Goal: Information Seeking & Learning: Learn about a topic

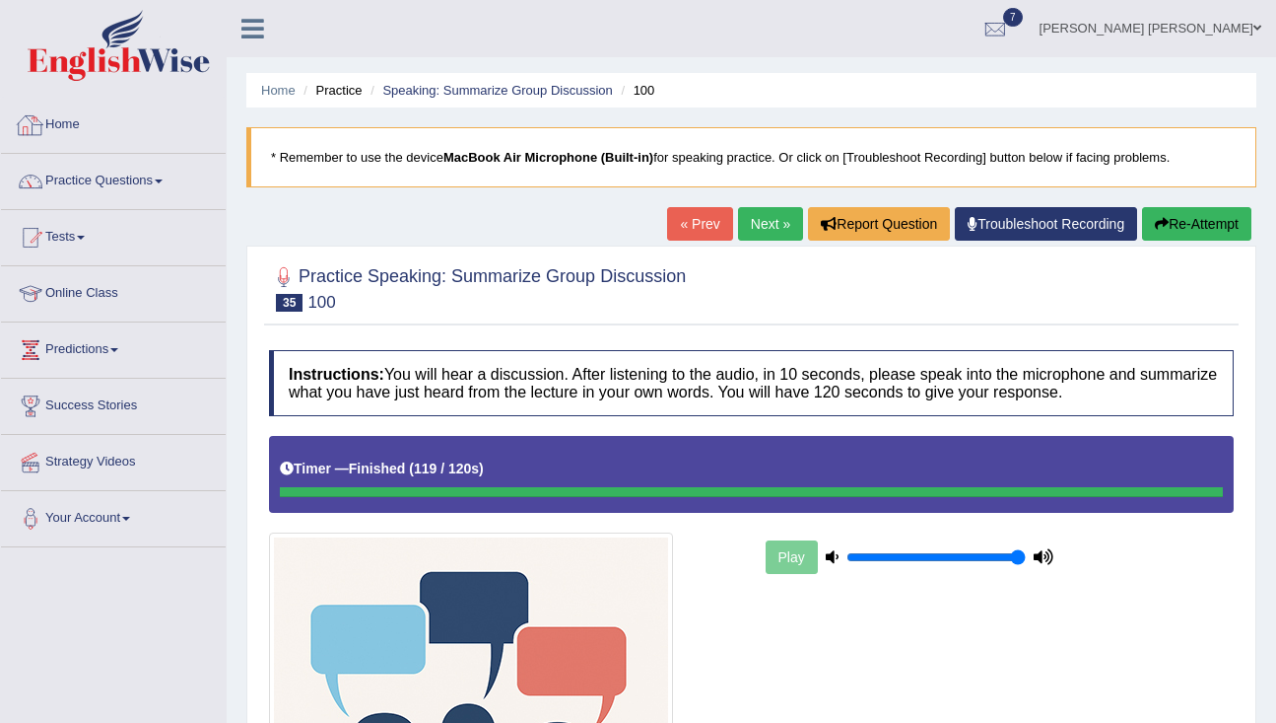
click at [76, 115] on link "Home" at bounding box center [113, 122] width 225 height 49
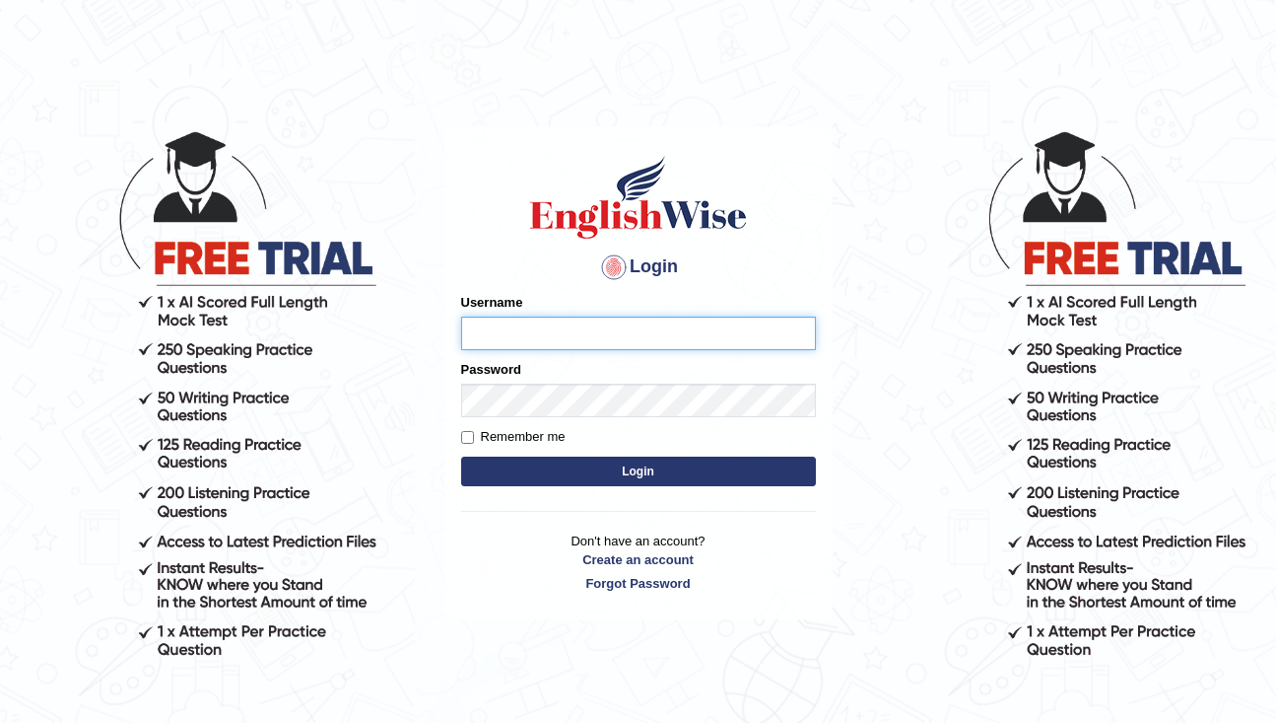
type input "rderzi"
click at [629, 472] on button "Login" at bounding box center [638, 471] width 355 height 30
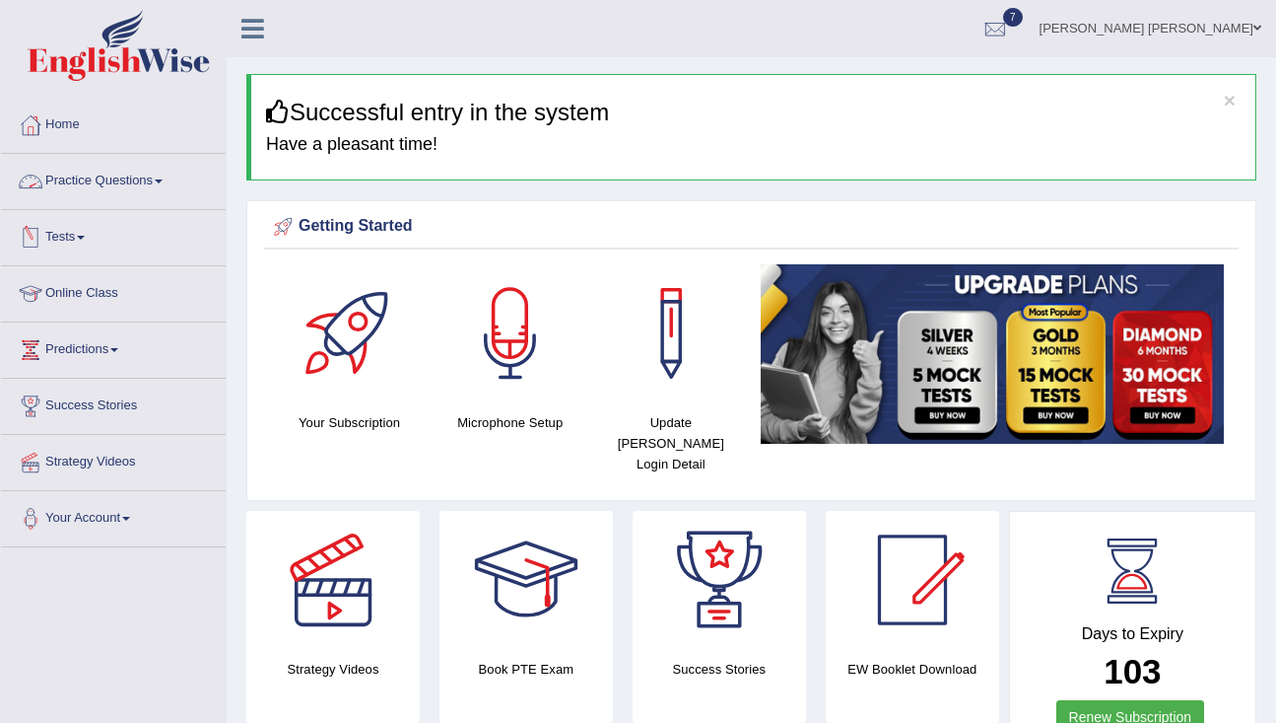
click at [97, 175] on link "Practice Questions" at bounding box center [113, 178] width 225 height 49
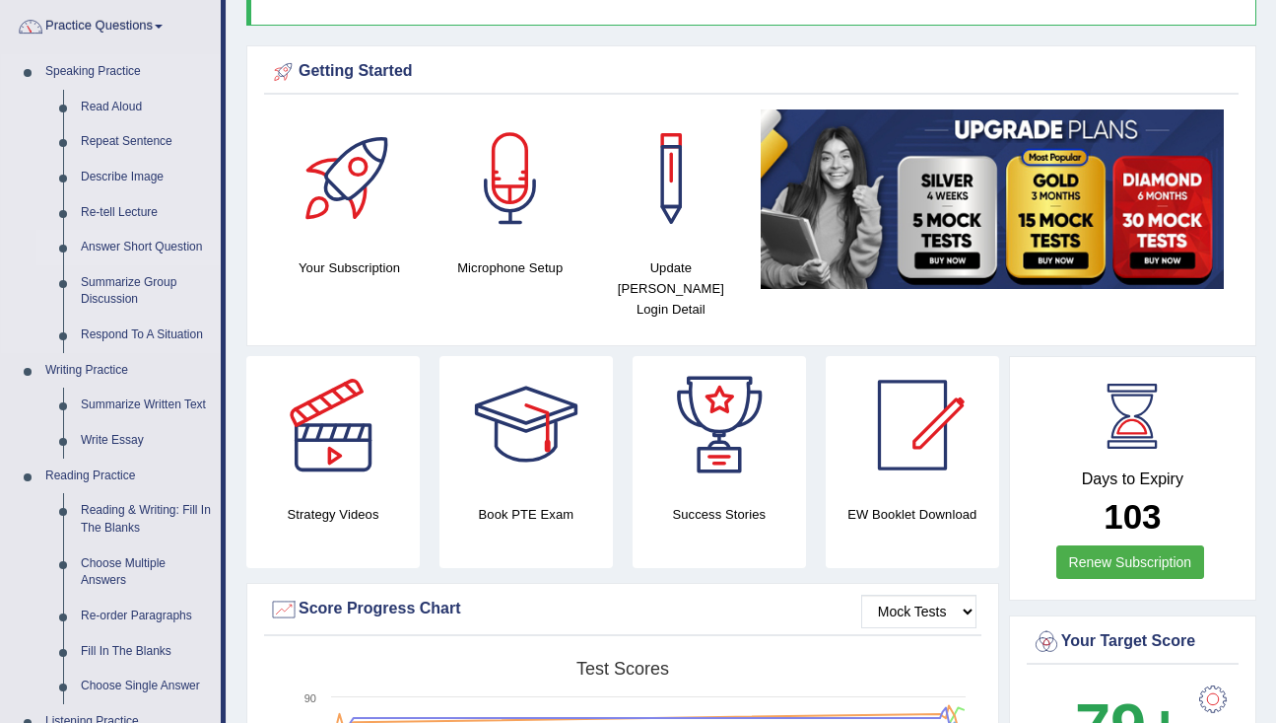
scroll to position [177, 0]
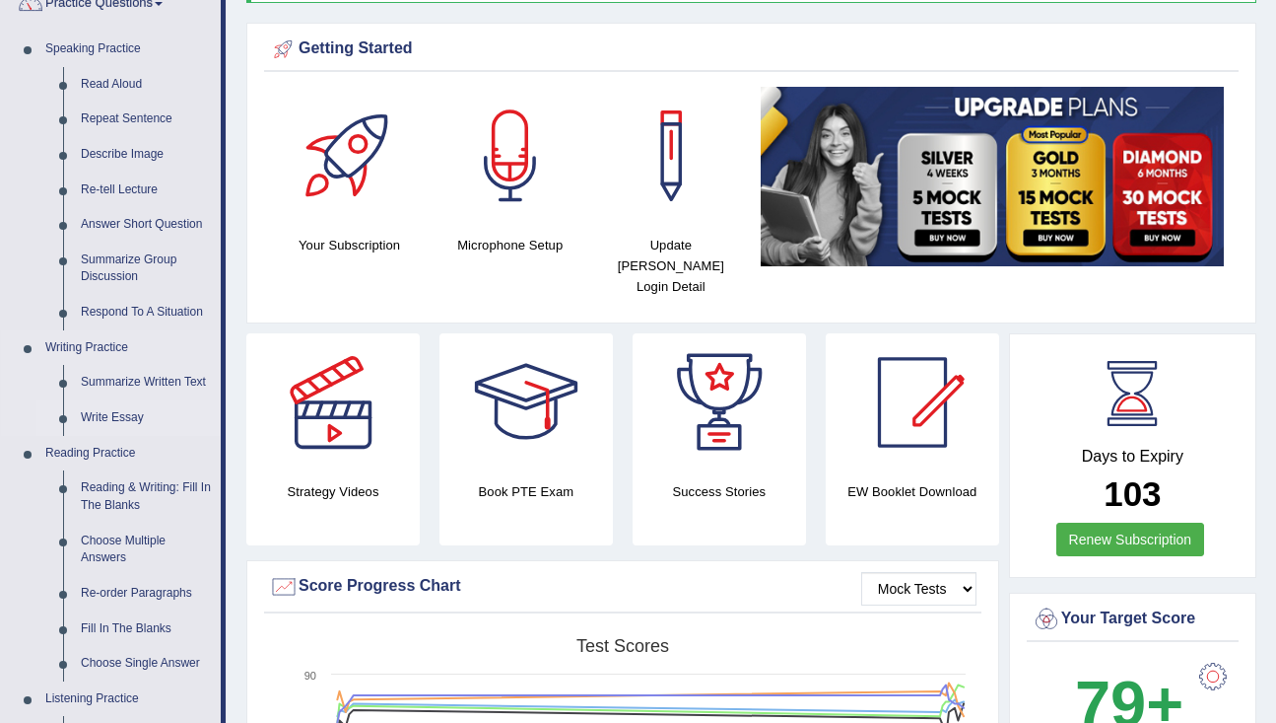
click at [122, 417] on link "Write Essay" at bounding box center [146, 417] width 149 height 35
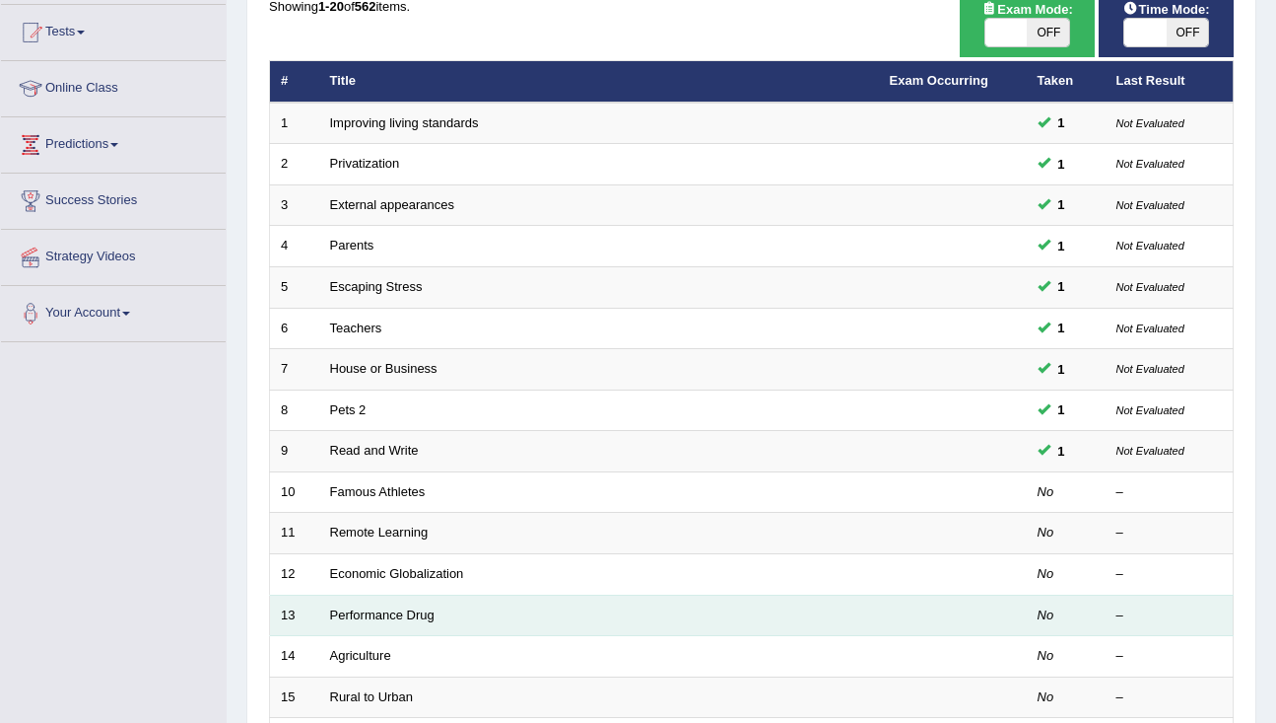
scroll to position [222, 0]
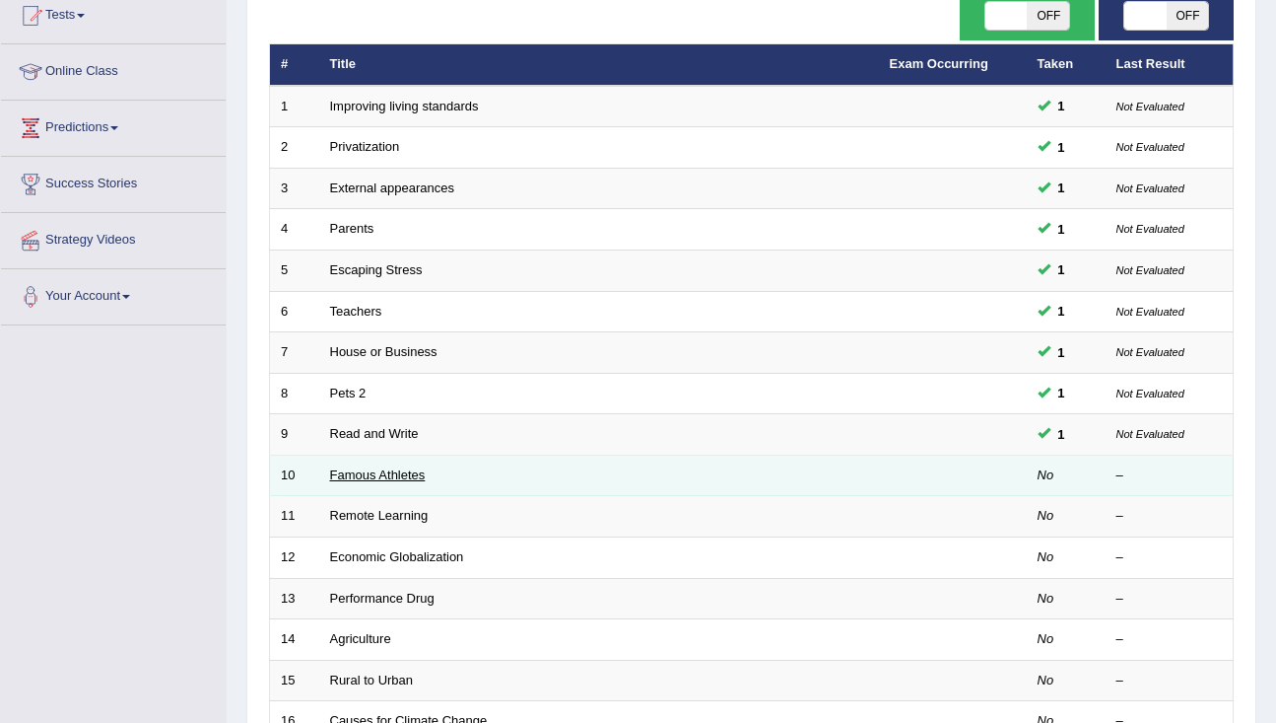
click at [400, 479] on link "Famous Athletes" at bounding box center [378, 474] width 96 height 15
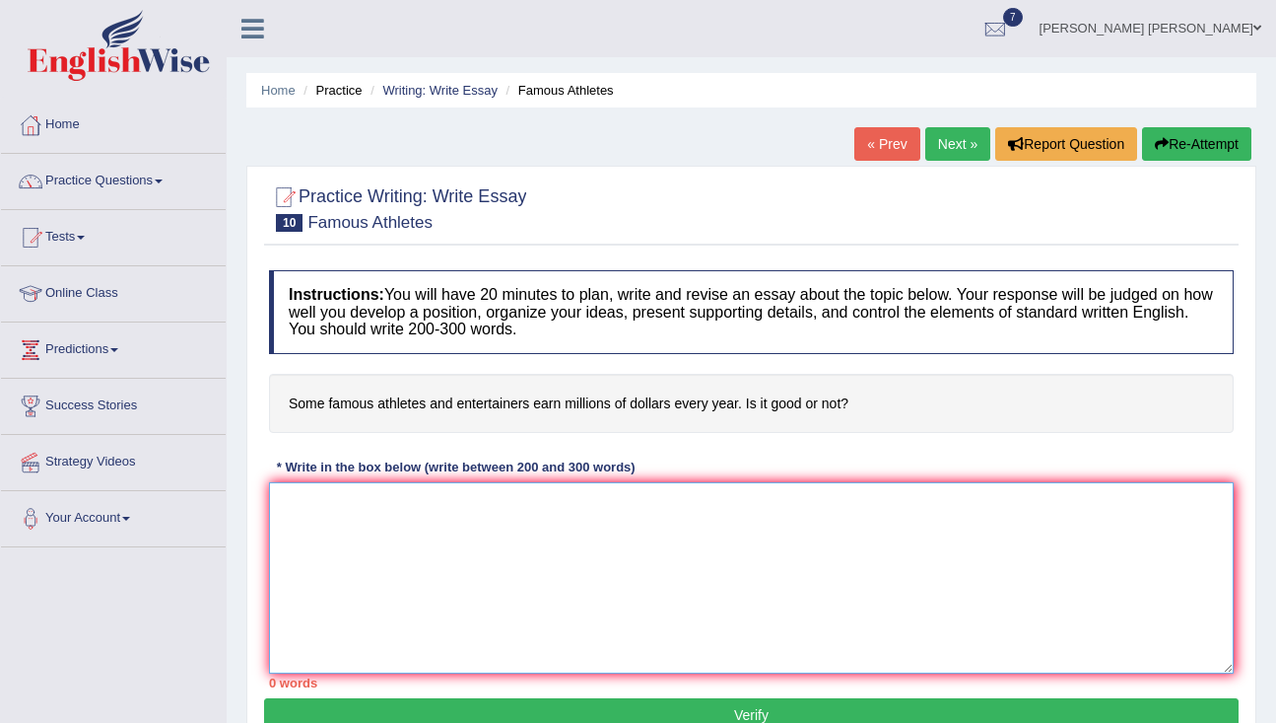
click at [469, 568] on textarea at bounding box center [751, 577] width 965 height 191
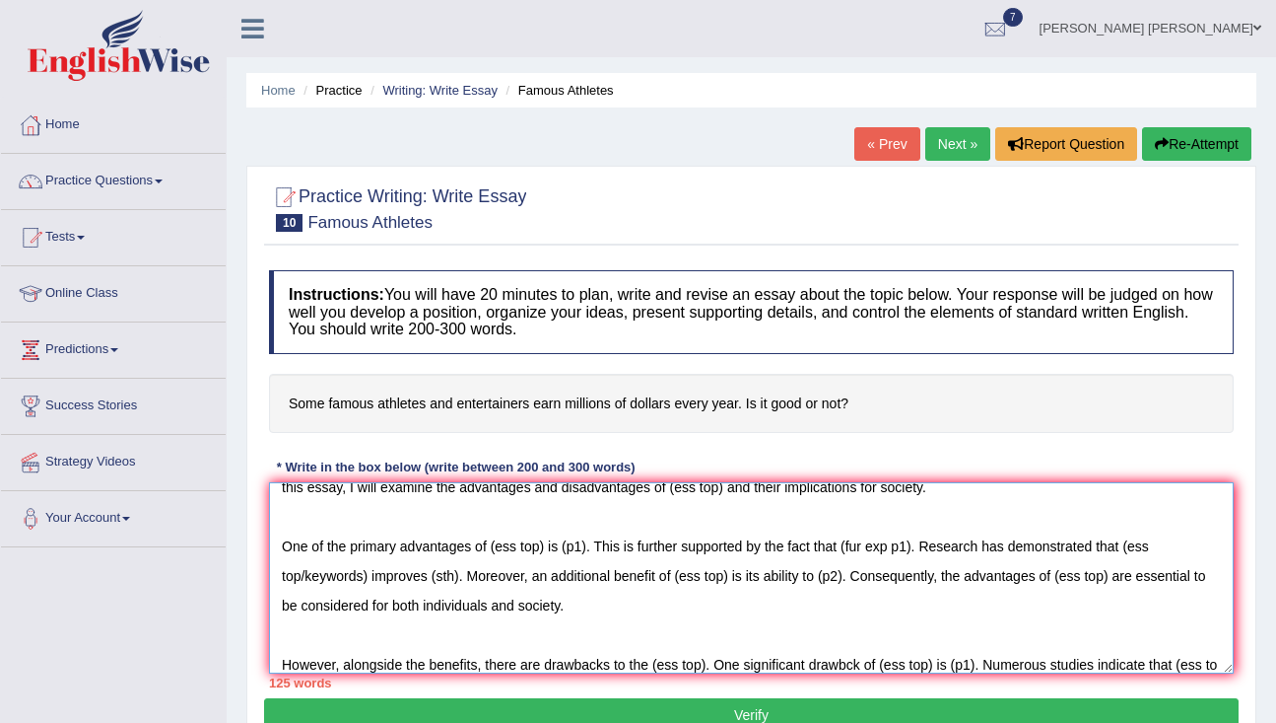
scroll to position [76, 0]
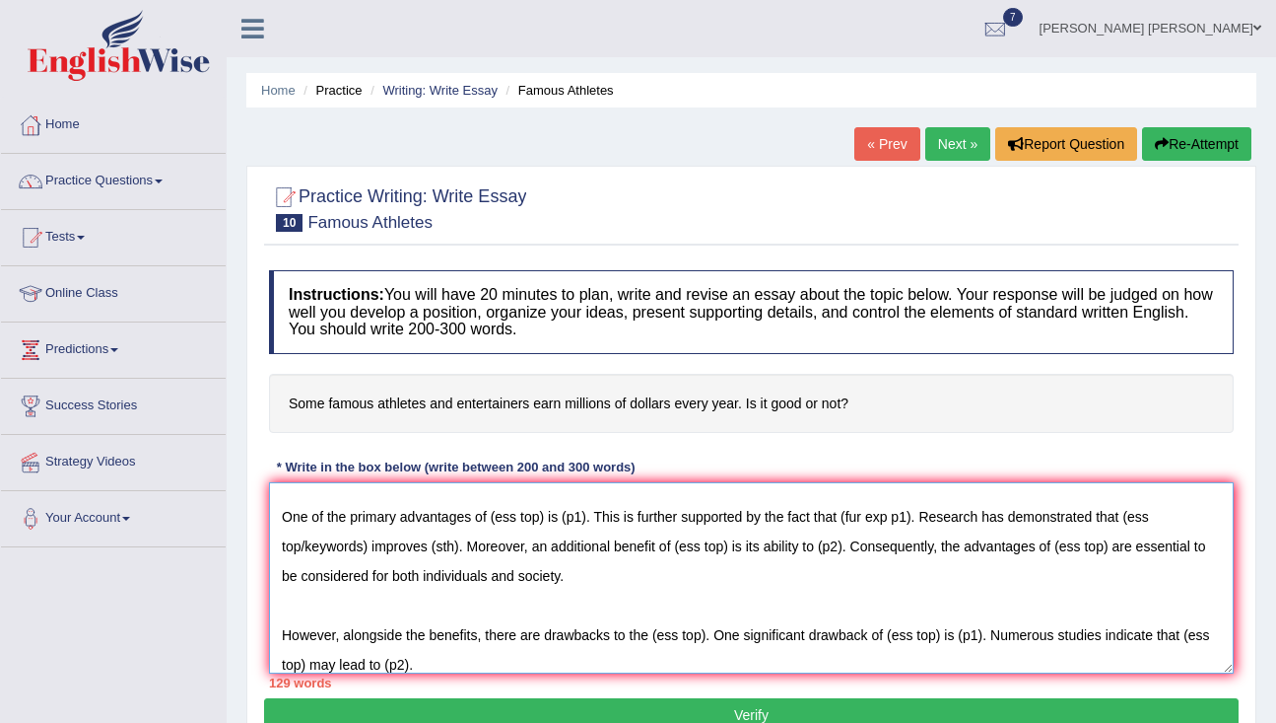
click at [622, 654] on textarea "The increasing influence of (ess top) on our lives has ignited numerous discuss…" at bounding box center [751, 577] width 965 height 191
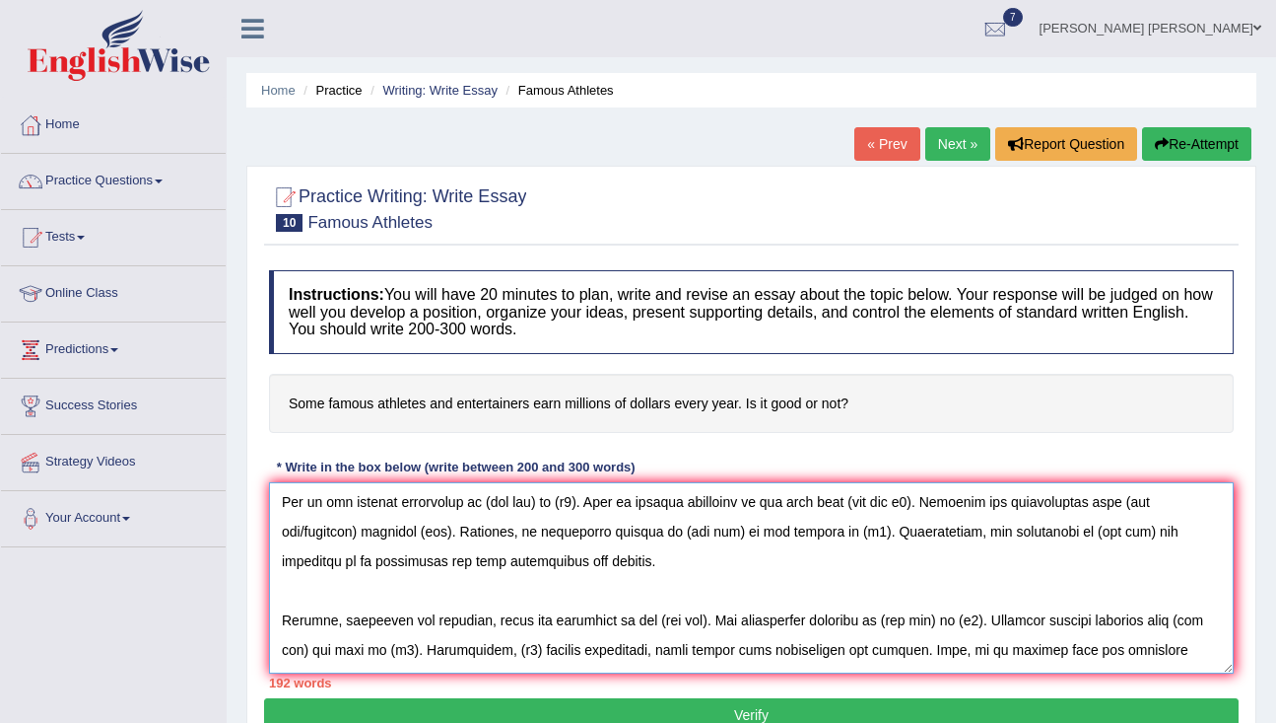
scroll to position [0, 0]
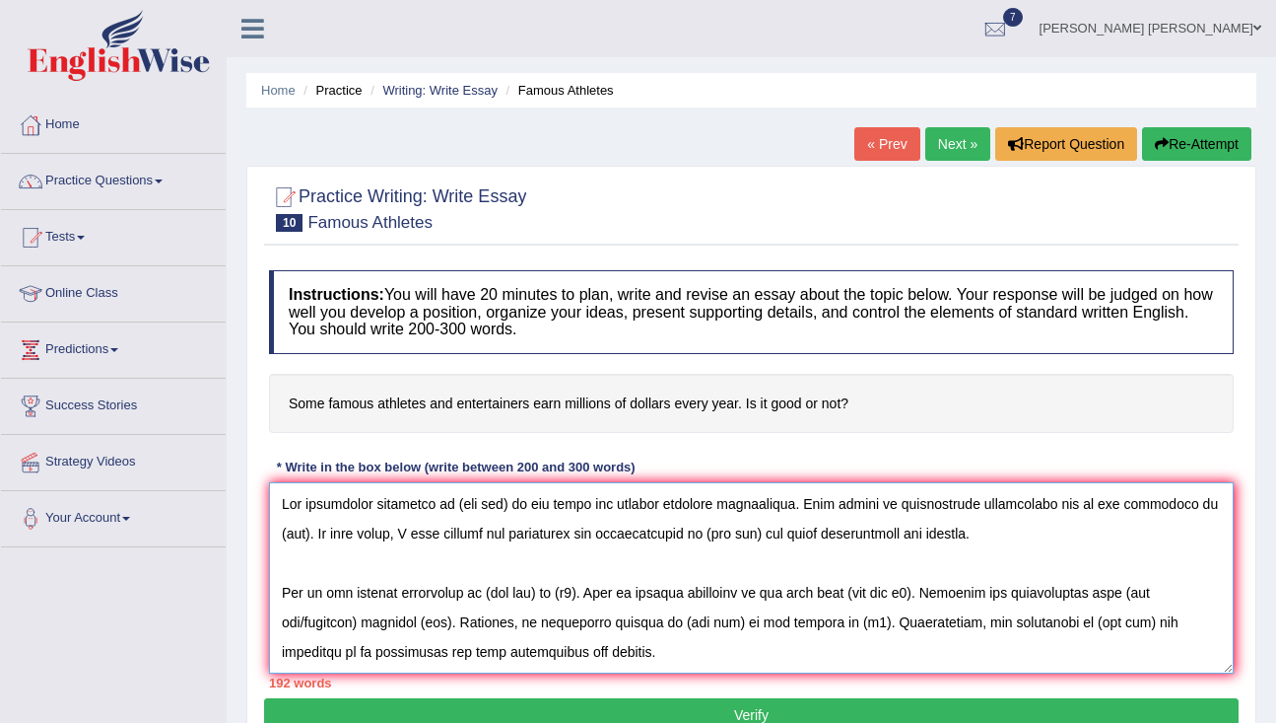
click at [504, 507] on textarea at bounding box center [751, 577] width 965 height 191
click at [382, 535] on textarea at bounding box center [751, 577] width 965 height 191
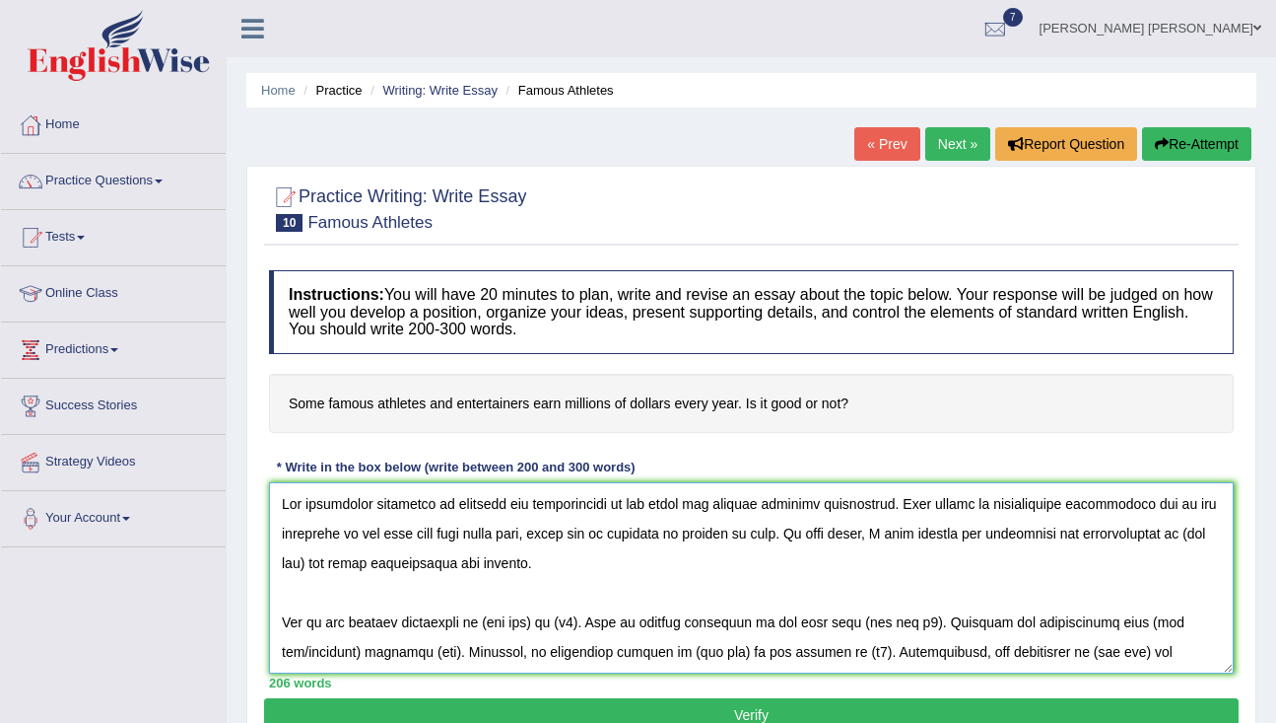
click at [334, 565] on textarea at bounding box center [751, 577] width 965 height 191
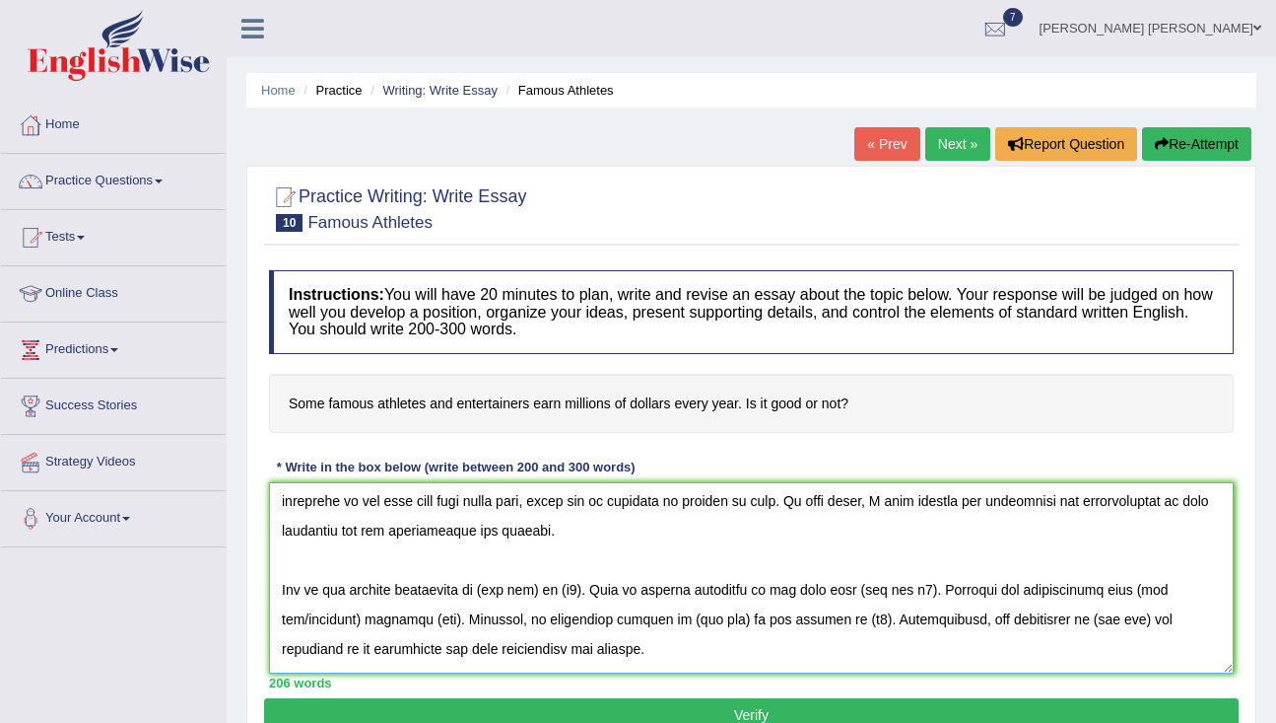
scroll to position [34, 0]
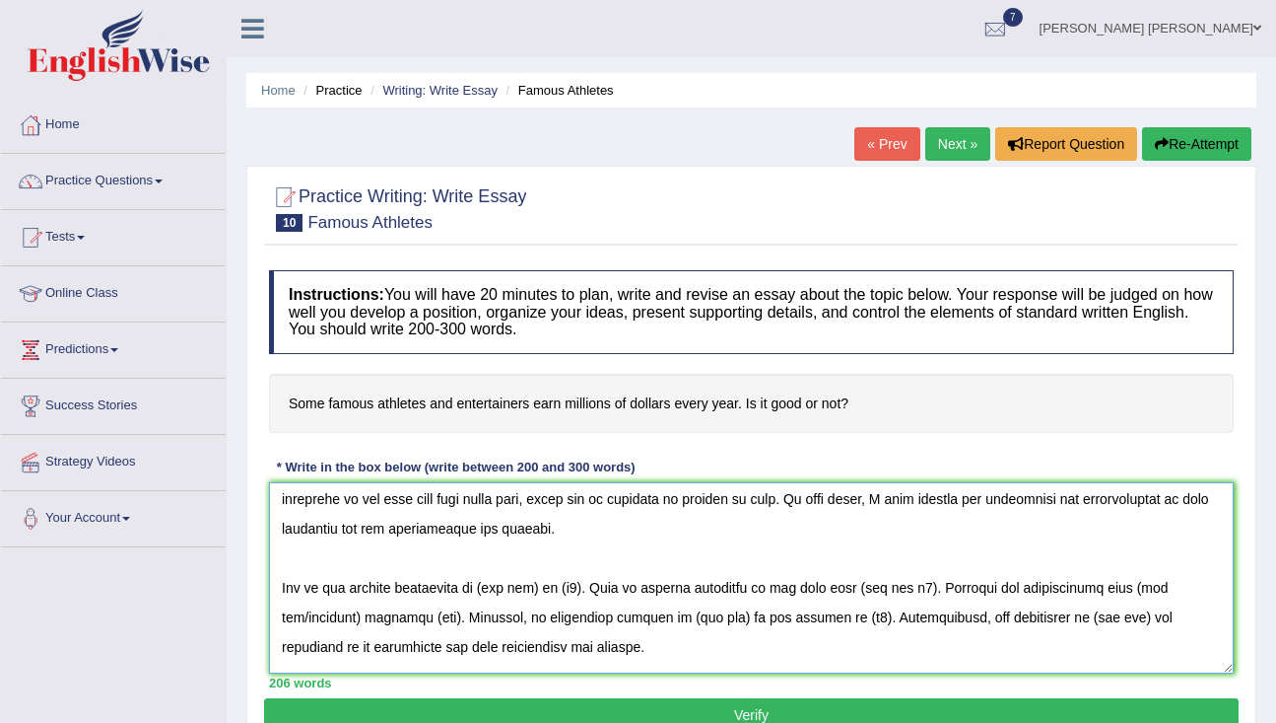
drag, startPoint x: 585, startPoint y: 590, endPoint x: 528, endPoint y: 581, distance: 57.0
click at [528, 577] on textarea at bounding box center [751, 577] width 965 height 191
click at [527, 580] on textarea at bounding box center [751, 577] width 965 height 191
drag, startPoint x: 544, startPoint y: 590, endPoint x: 490, endPoint y: 579, distance: 55.5
click at [489, 583] on textarea at bounding box center [751, 577] width 965 height 191
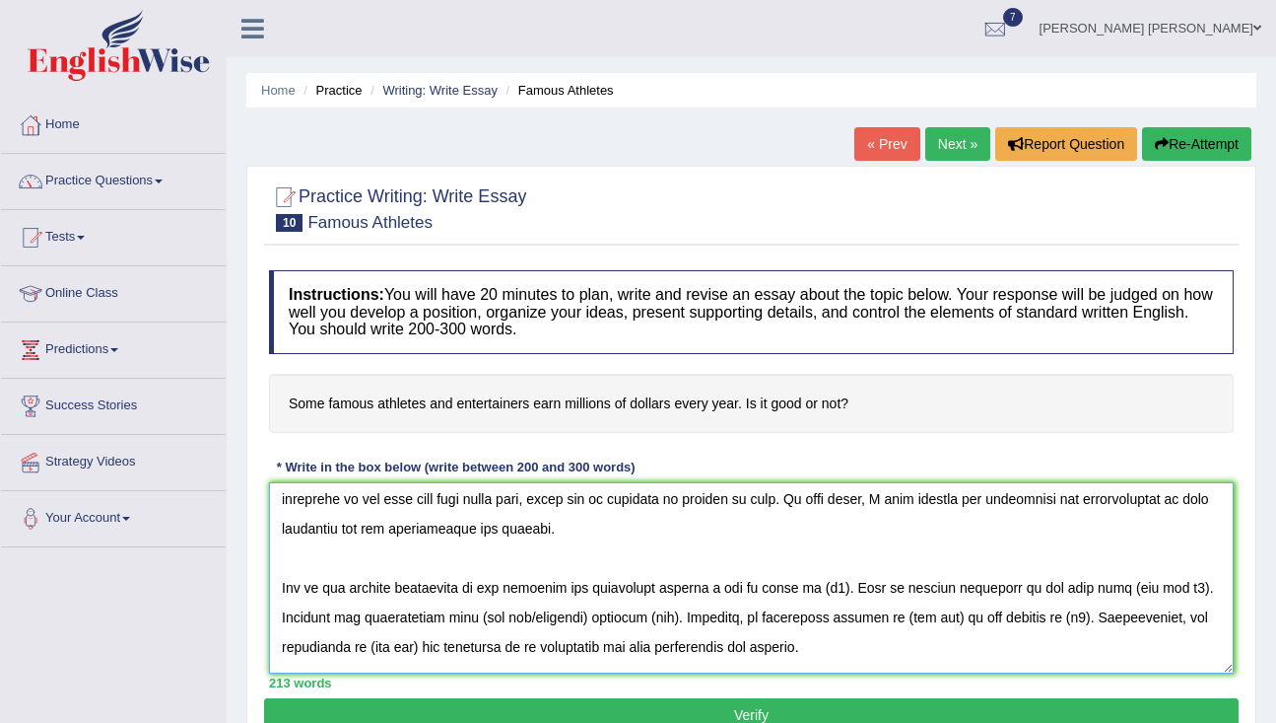
click at [842, 586] on textarea at bounding box center [751, 577] width 965 height 191
click at [860, 410] on h4 "Some famous athletes and entertainers earn millions of dollars every year. Is i…" at bounding box center [751, 404] width 965 height 60
drag, startPoint x: 853, startPoint y: 402, endPoint x: 480, endPoint y: 398, distance: 372.6
click at [483, 397] on h4 "Some famous athletes and entertainers earn millions of dollars every year. Is i…" at bounding box center [751, 404] width 965 height 60
click at [820, 589] on textarea at bounding box center [751, 577] width 965 height 191
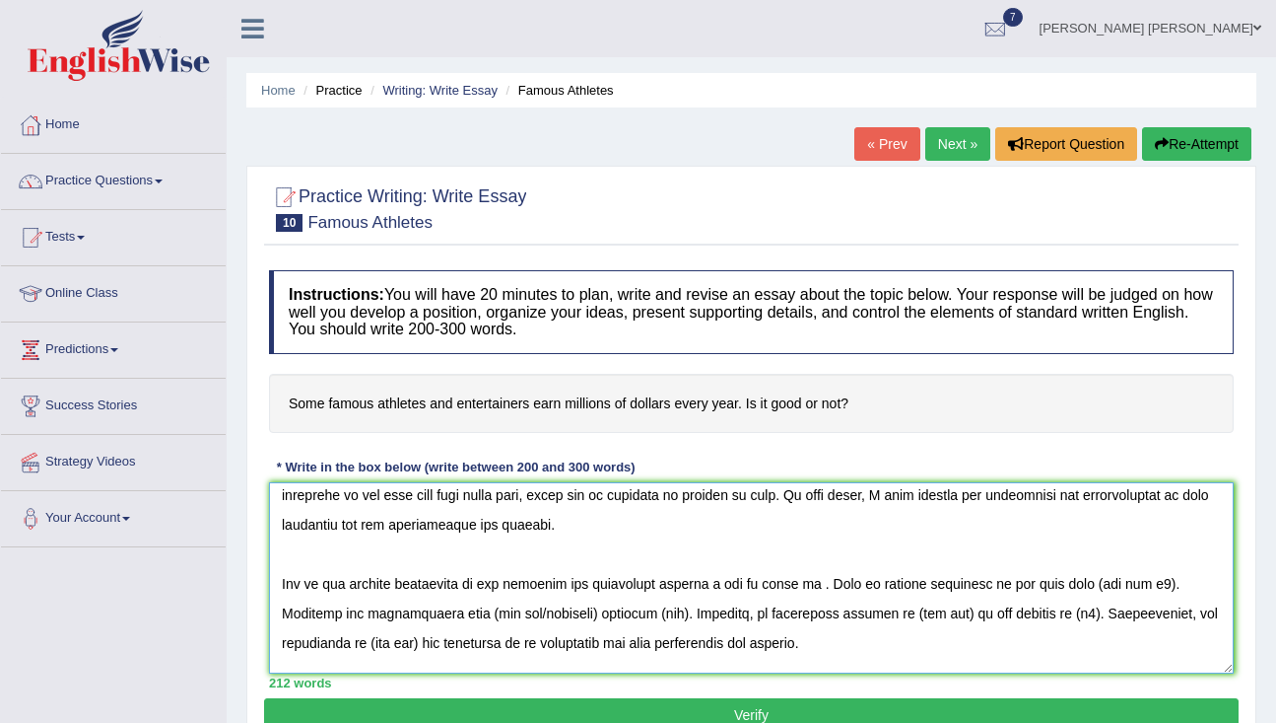
scroll to position [59, 0]
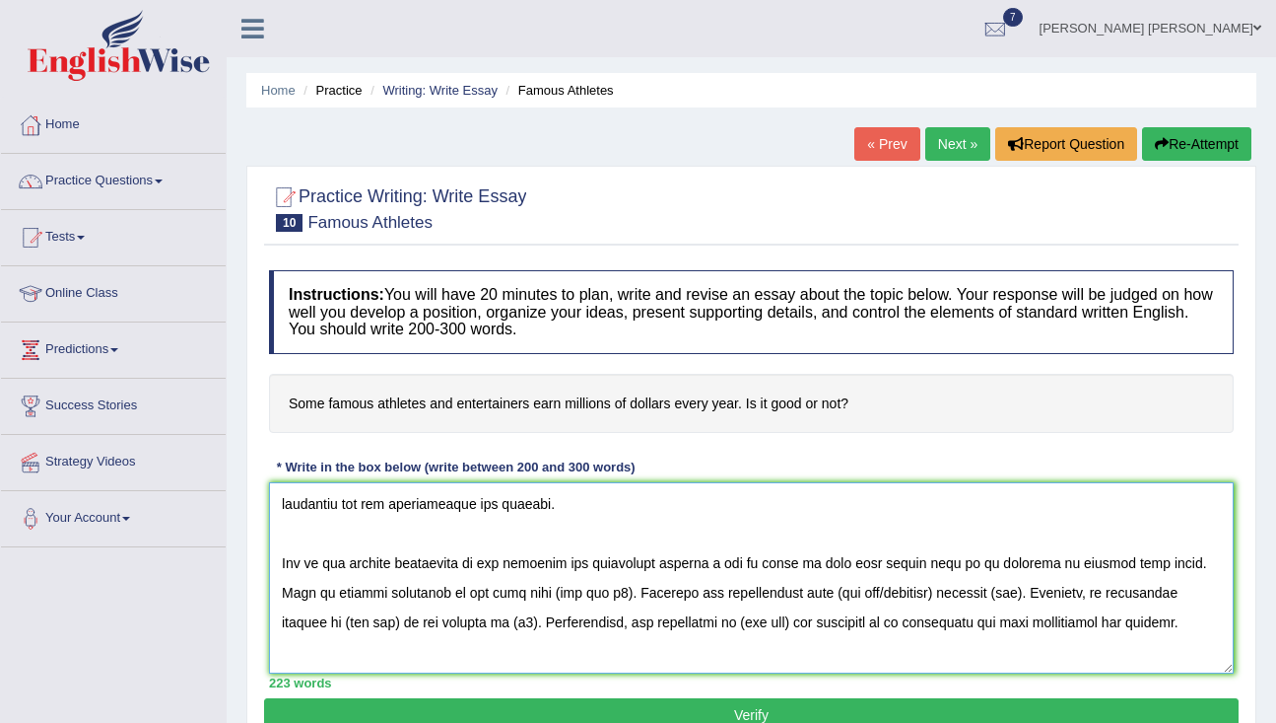
click at [908, 560] on textarea at bounding box center [751, 577] width 965 height 191
click at [560, 591] on textarea at bounding box center [751, 577] width 965 height 191
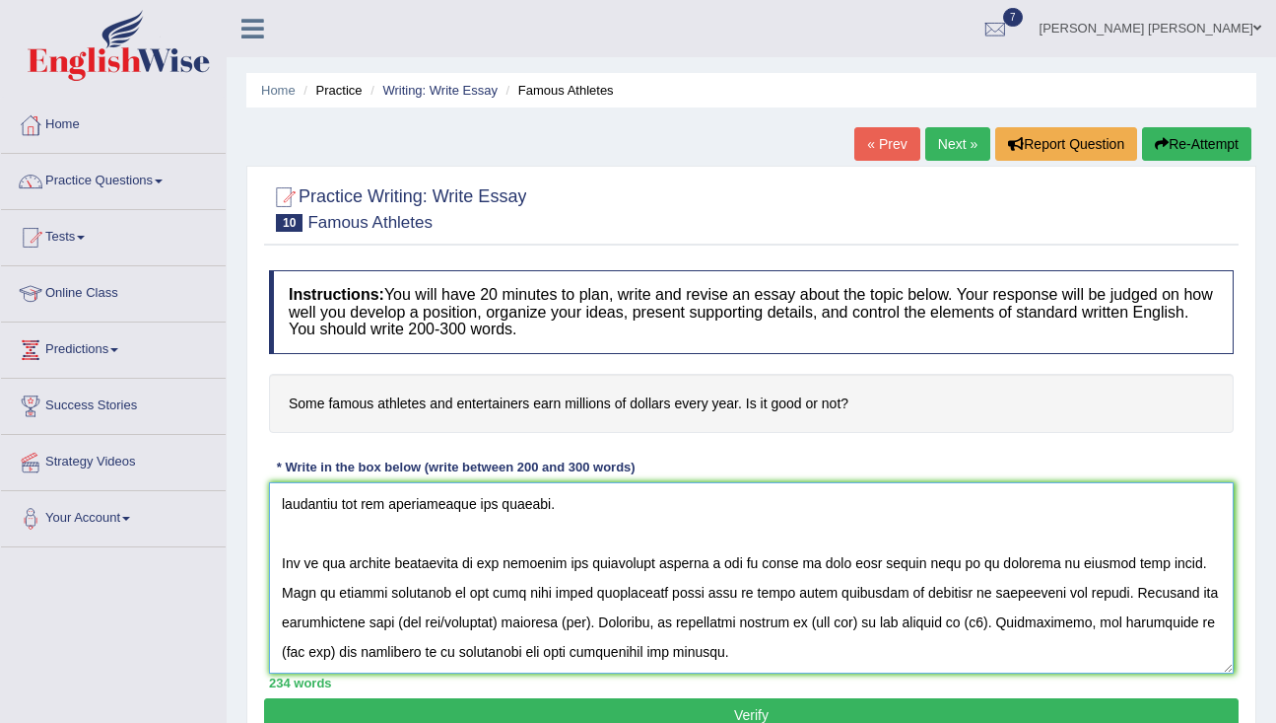
drag, startPoint x: 428, startPoint y: 624, endPoint x: 313, endPoint y: 610, distance: 115.2
click at [312, 610] on textarea at bounding box center [751, 577] width 965 height 191
click at [663, 619] on textarea at bounding box center [751, 577] width 965 height 191
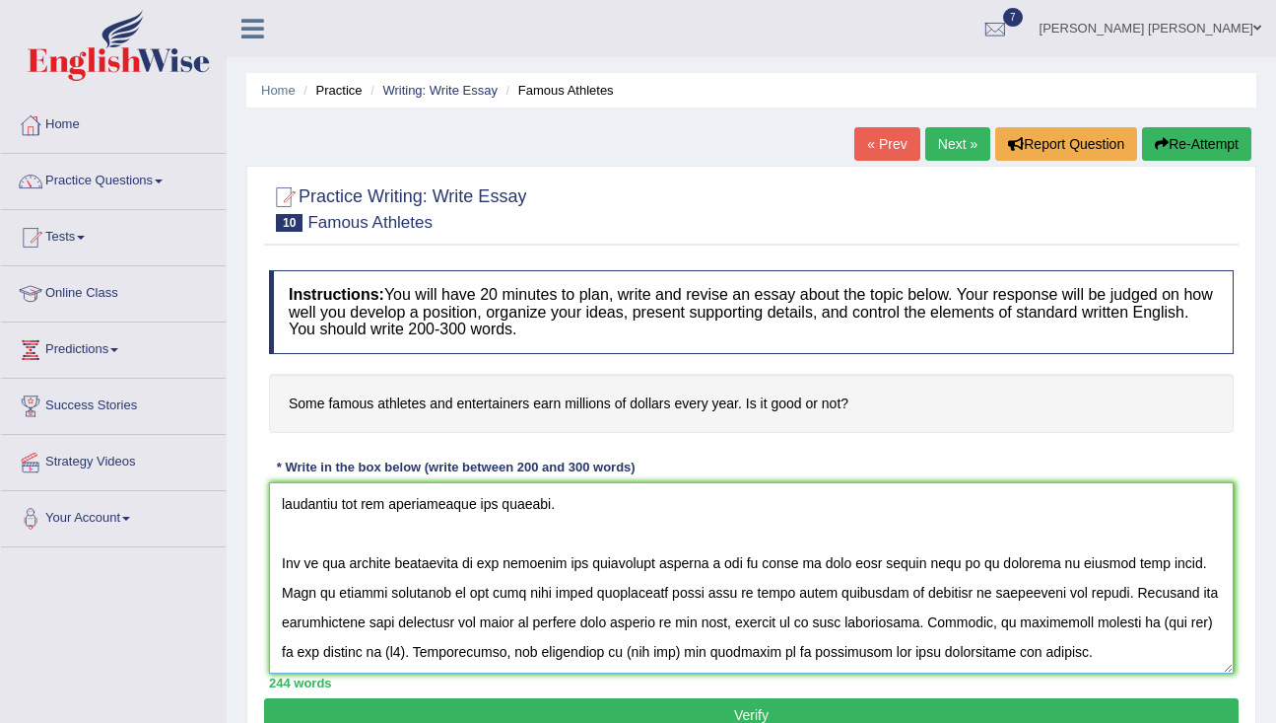
click at [1109, 625] on textarea at bounding box center [751, 577] width 965 height 191
click at [1146, 621] on textarea at bounding box center [751, 577] width 965 height 191
click at [548, 653] on textarea at bounding box center [751, 577] width 965 height 191
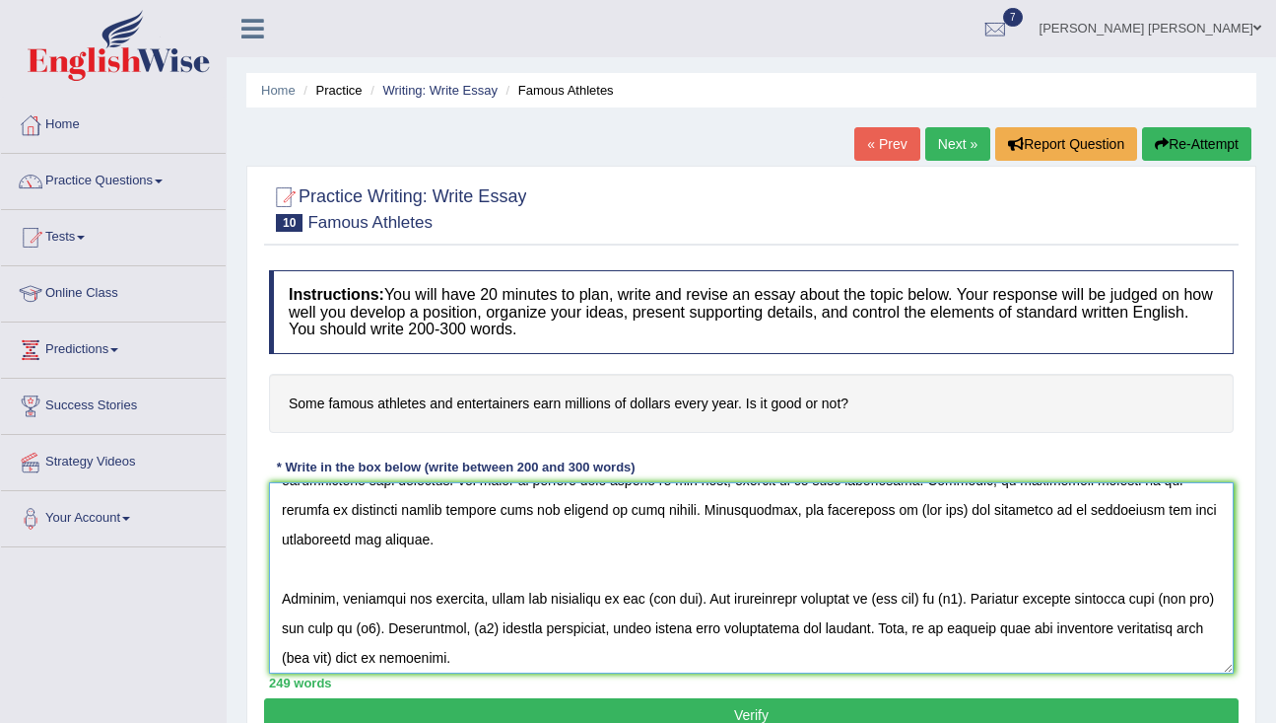
scroll to position [187, 0]
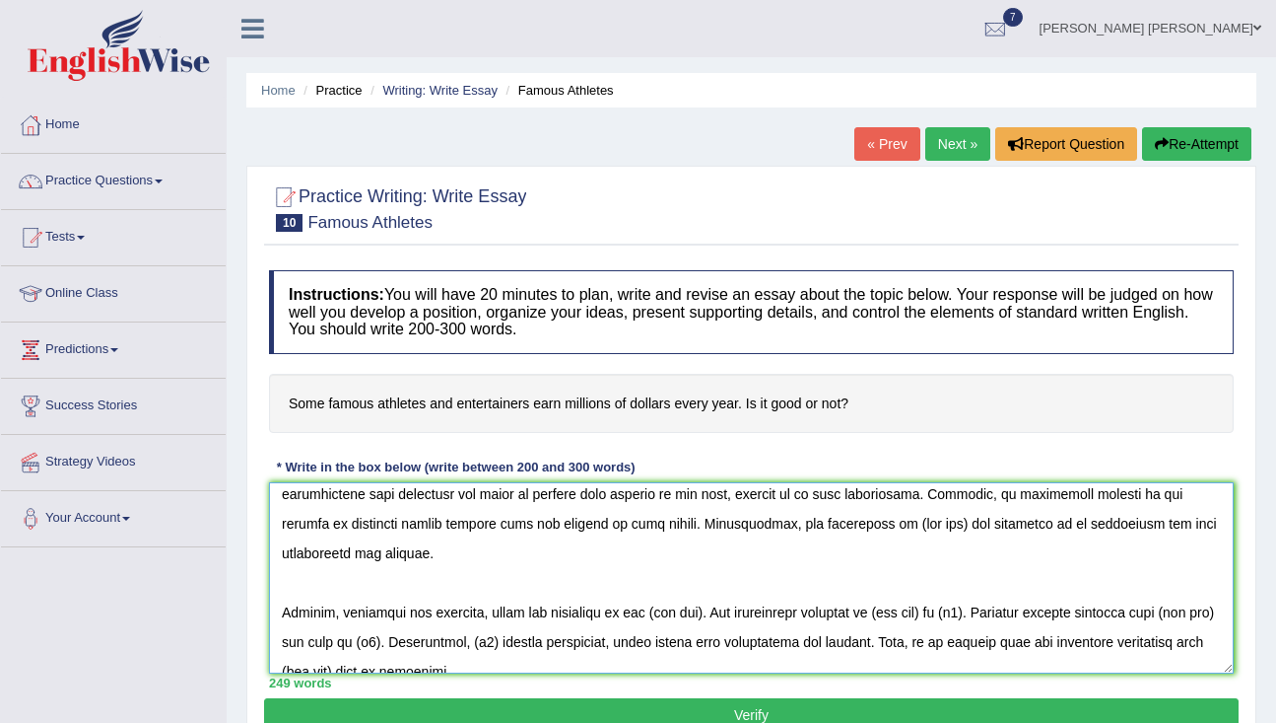
drag, startPoint x: 480, startPoint y: 520, endPoint x: 446, endPoint y: 520, distance: 34.5
click at [446, 520] on textarea at bounding box center [751, 577] width 965 height 191
click at [528, 525] on textarea at bounding box center [751, 577] width 965 height 191
click at [580, 523] on textarea at bounding box center [751, 577] width 965 height 191
click at [907, 526] on textarea at bounding box center [751, 577] width 965 height 191
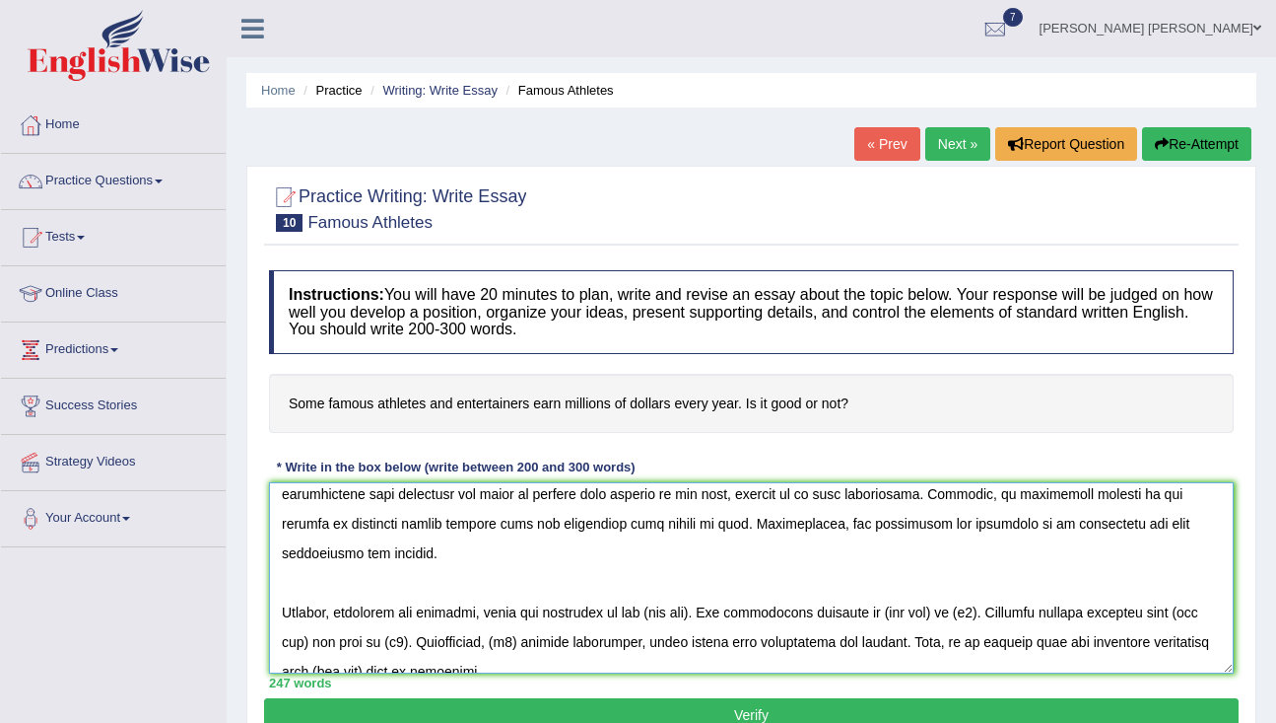
click at [704, 580] on textarea at bounding box center [751, 577] width 965 height 191
click at [546, 582] on textarea at bounding box center [751, 577] width 965 height 191
click at [887, 584] on textarea at bounding box center [751, 577] width 965 height 191
click at [869, 584] on textarea at bounding box center [751, 577] width 965 height 191
click at [983, 581] on textarea at bounding box center [751, 577] width 965 height 191
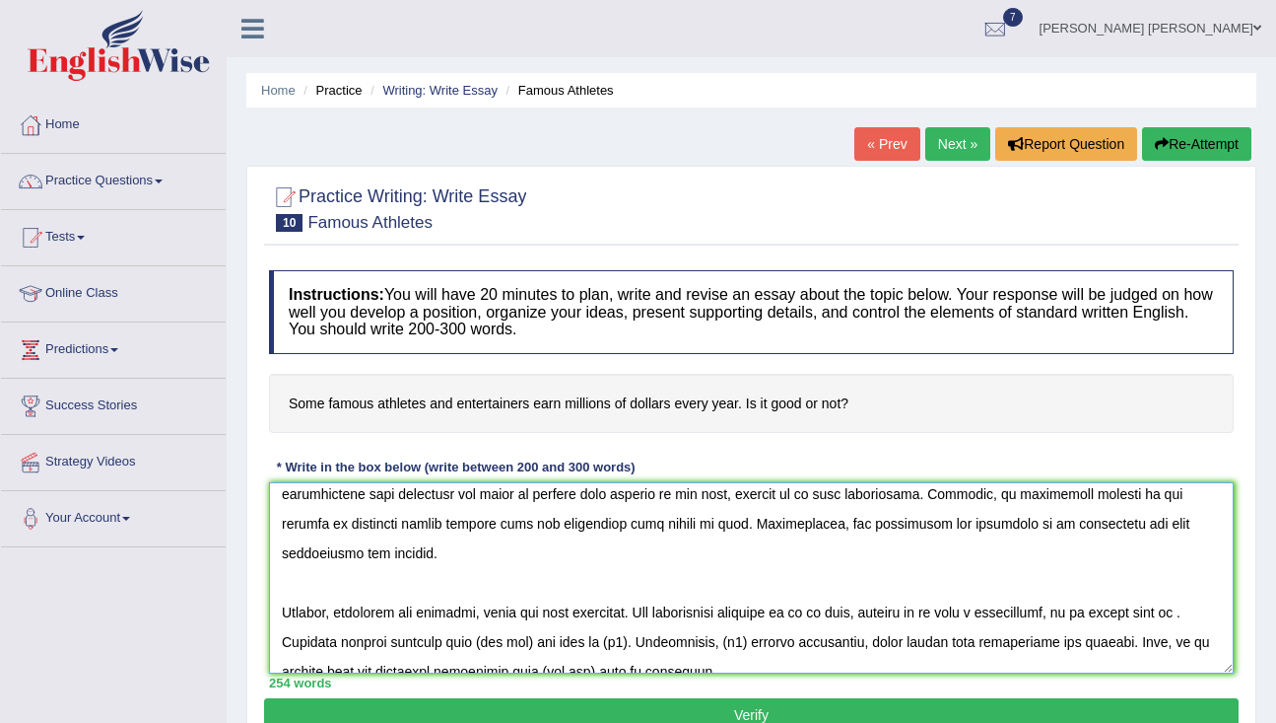
click at [1083, 586] on textarea at bounding box center [751, 577] width 965 height 191
click at [1207, 585] on textarea at bounding box center [751, 577] width 965 height 191
click at [697, 609] on textarea at bounding box center [751, 577] width 965 height 191
click at [796, 614] on textarea at bounding box center [751, 577] width 965 height 191
drag, startPoint x: 699, startPoint y: 615, endPoint x: 646, endPoint y: 605, distance: 54.1
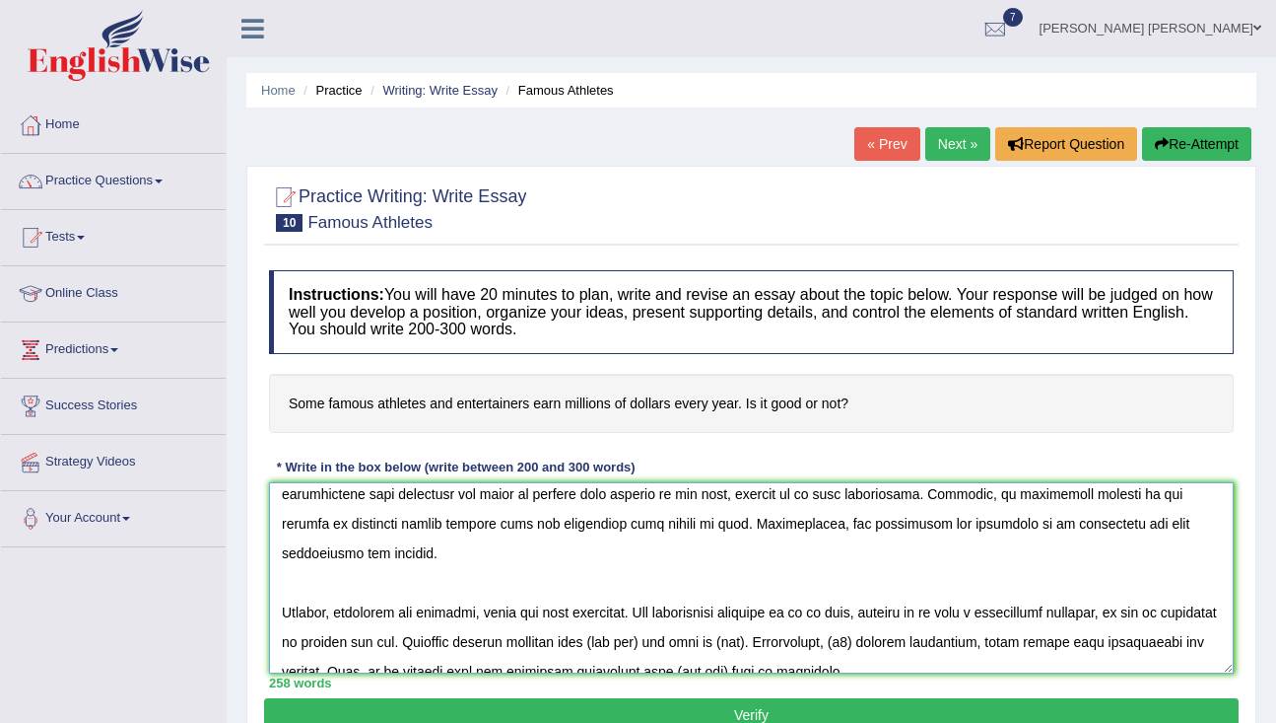
click at [645, 605] on textarea at bounding box center [751, 577] width 965 height 191
click at [1115, 609] on textarea at bounding box center [751, 577] width 965 height 191
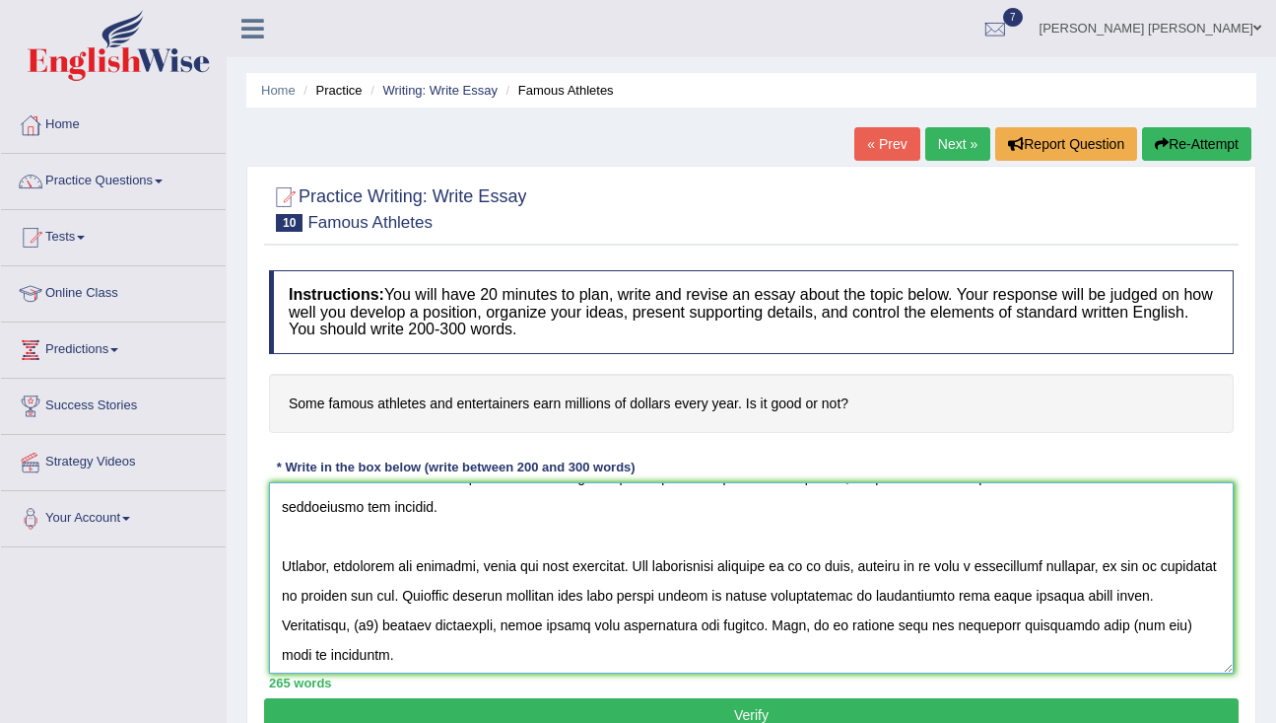
scroll to position [235, 0]
click at [390, 593] on textarea at bounding box center [751, 577] width 965 height 191
click at [1140, 595] on textarea at bounding box center [751, 577] width 965 height 191
click at [430, 601] on textarea at bounding box center [751, 577] width 965 height 191
click at [364, 602] on textarea at bounding box center [751, 577] width 965 height 191
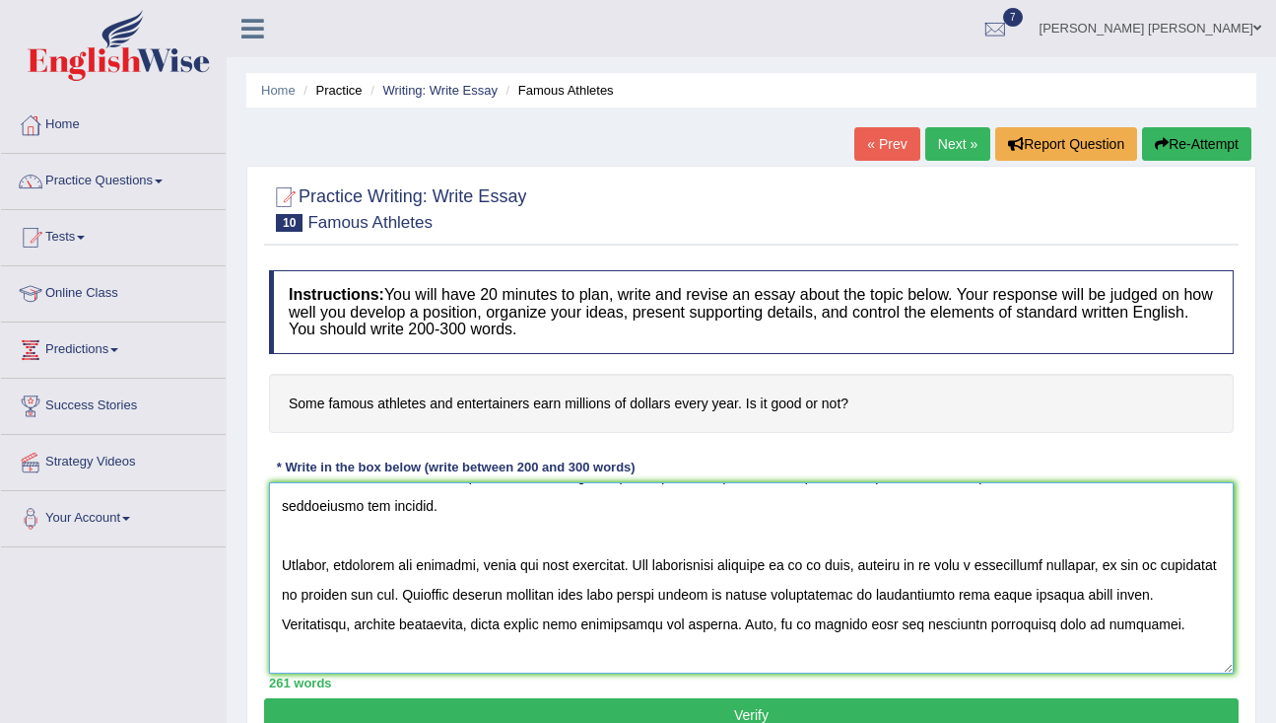
click at [1192, 570] on textarea at bounding box center [751, 577] width 965 height 191
click at [369, 593] on textarea at bounding box center [751, 577] width 965 height 191
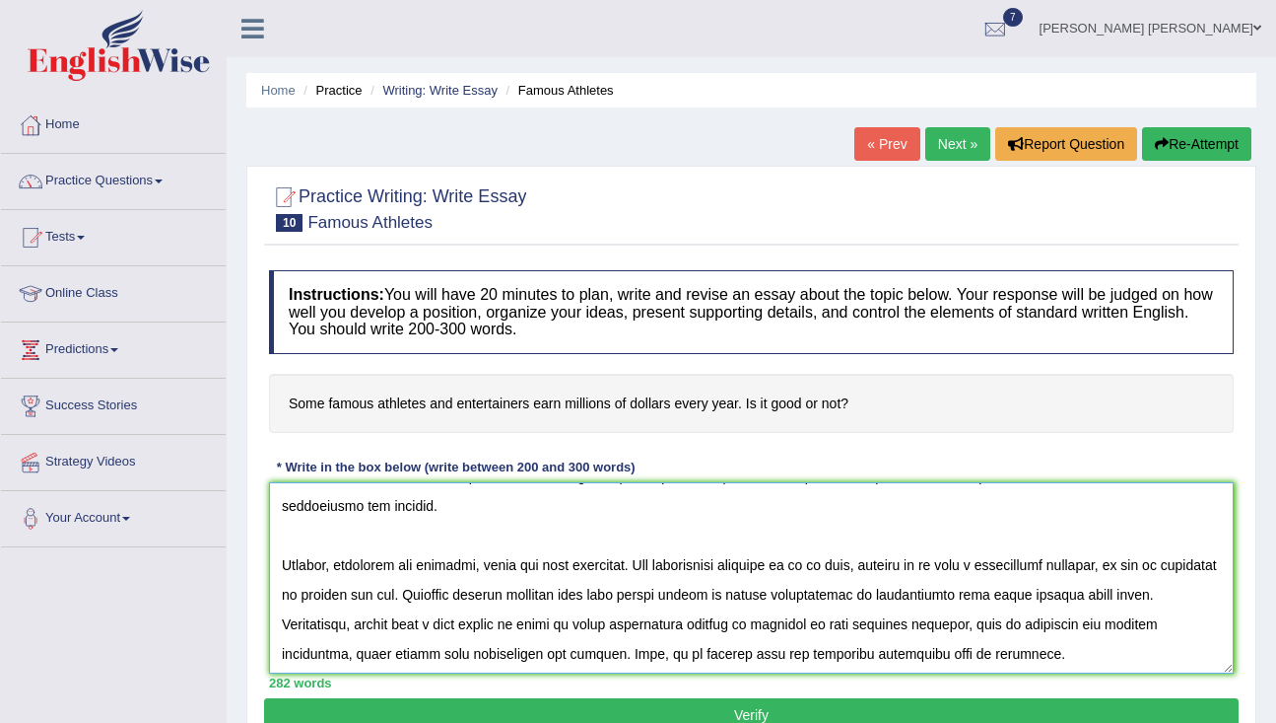
drag, startPoint x: 1138, startPoint y: 535, endPoint x: 887, endPoint y: 531, distance: 251.4
click at [887, 531] on textarea at bounding box center [751, 577] width 965 height 191
click at [1130, 596] on textarea at bounding box center [751, 577] width 965 height 191
click at [277, 630] on textarea at bounding box center [751, 577] width 965 height 191
click at [397, 624] on textarea at bounding box center [751, 577] width 965 height 191
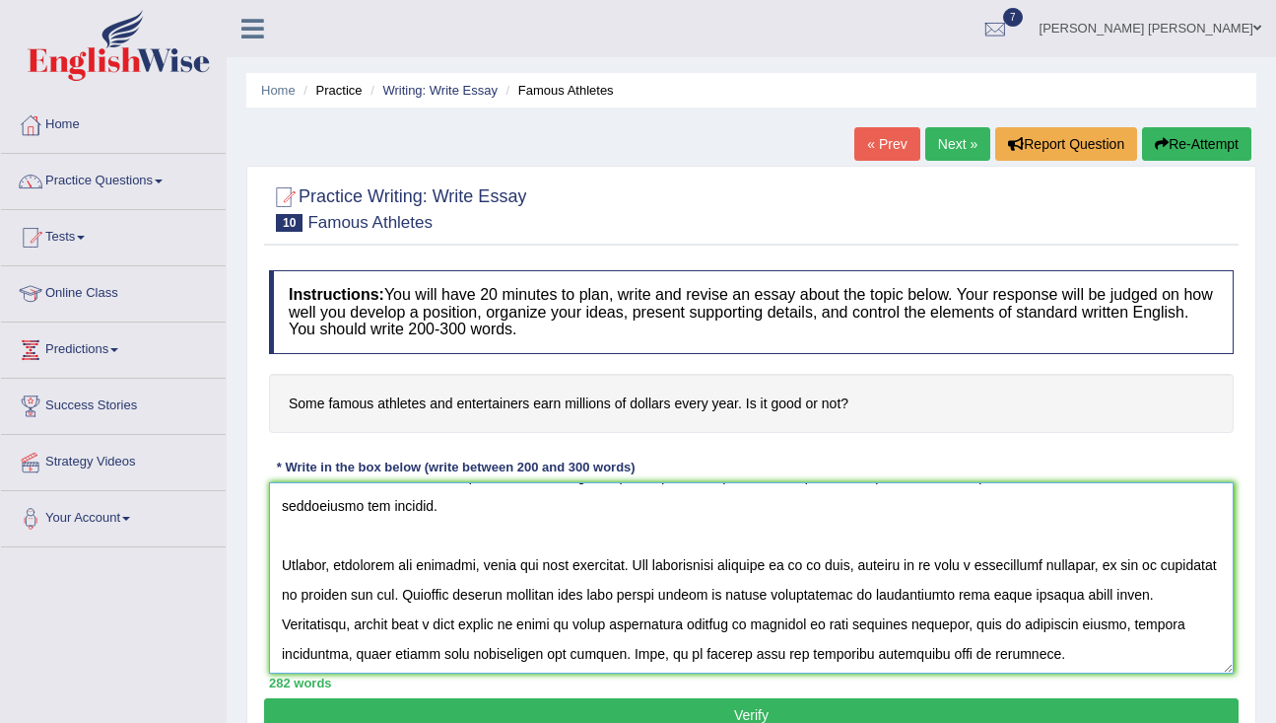
click at [443, 624] on textarea at bounding box center [751, 577] width 965 height 191
click at [446, 628] on textarea at bounding box center [751, 577] width 965 height 191
drag, startPoint x: 1143, startPoint y: 536, endPoint x: 889, endPoint y: 529, distance: 254.4
click at [889, 529] on textarea at bounding box center [751, 577] width 965 height 191
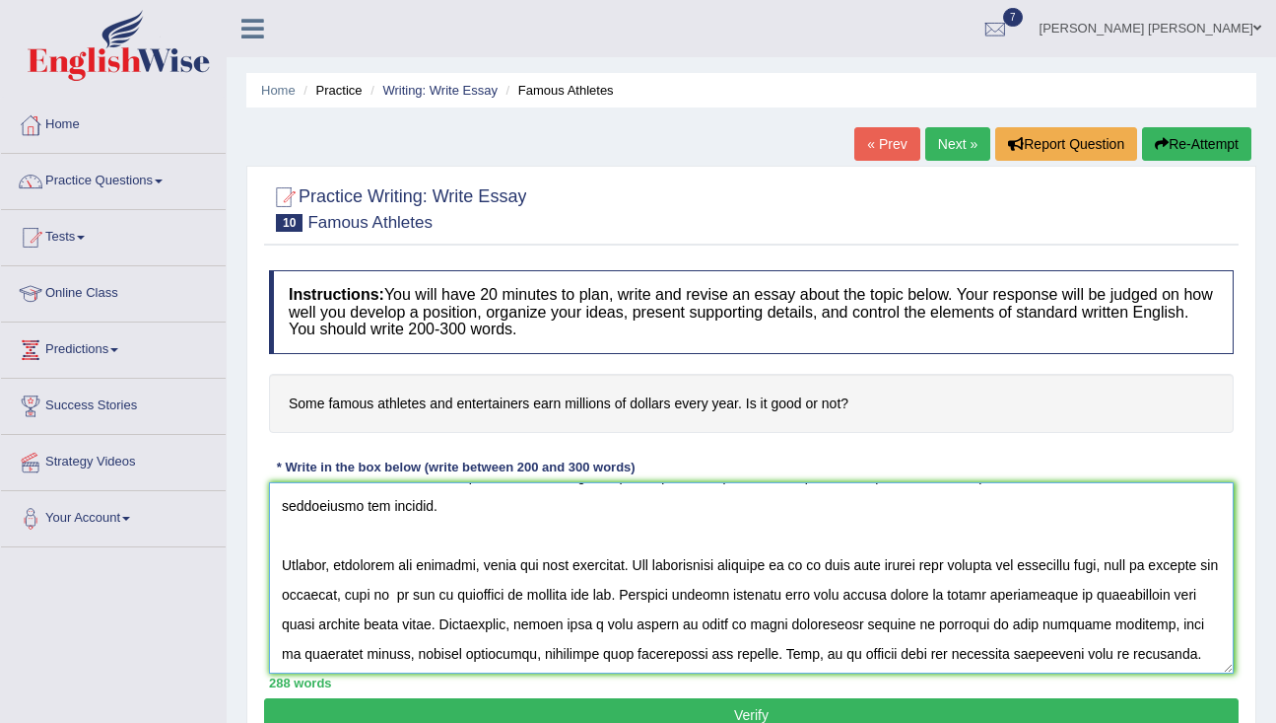
click at [518, 563] on textarea at bounding box center [751, 577] width 965 height 191
click at [618, 562] on textarea at bounding box center [751, 577] width 965 height 191
click at [421, 562] on textarea at bounding box center [751, 577] width 965 height 191
click at [566, 563] on textarea at bounding box center [751, 577] width 965 height 191
drag, startPoint x: 570, startPoint y: 566, endPoint x: 284, endPoint y: 565, distance: 285.9
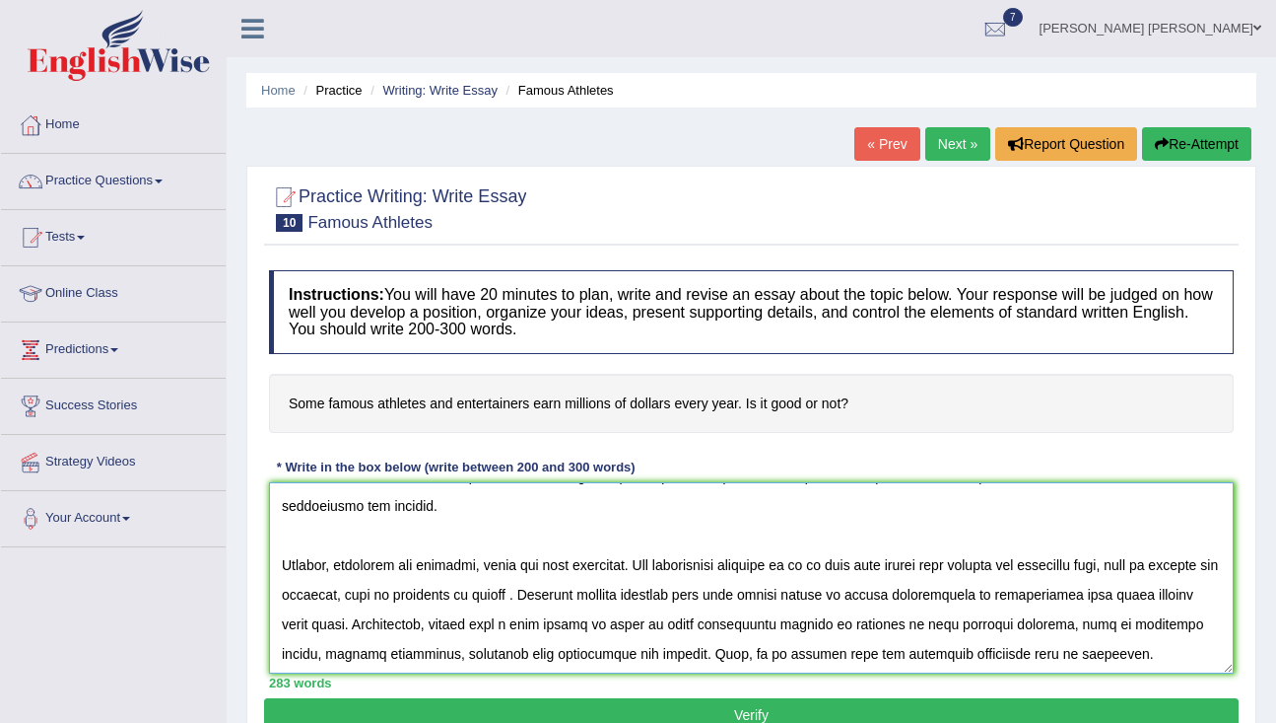
click at [285, 566] on textarea at bounding box center [751, 577] width 965 height 191
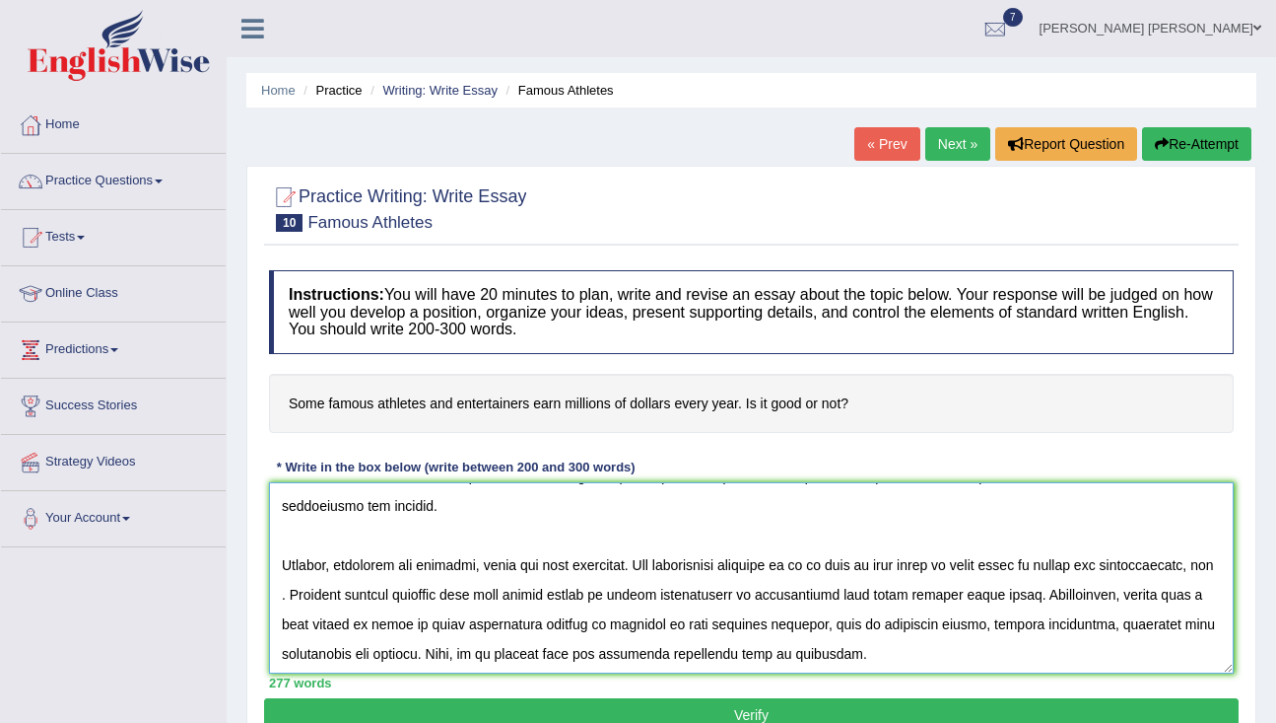
click at [400, 571] on textarea at bounding box center [751, 577] width 965 height 191
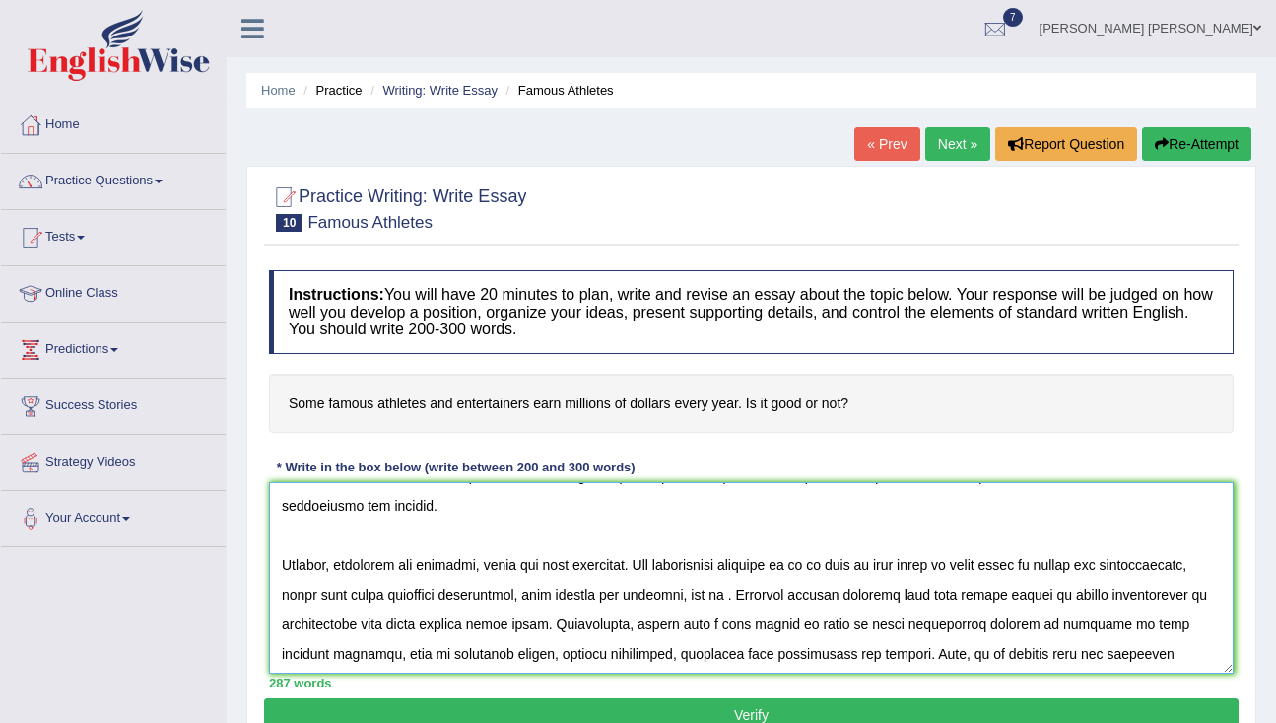
click at [538, 564] on textarea at bounding box center [751, 577] width 965 height 191
drag, startPoint x: 538, startPoint y: 563, endPoint x: 497, endPoint y: 551, distance: 43.1
click at [495, 553] on textarea at bounding box center [751, 577] width 965 height 191
click at [623, 559] on textarea at bounding box center [751, 577] width 965 height 191
click at [776, 563] on textarea at bounding box center [751, 577] width 965 height 191
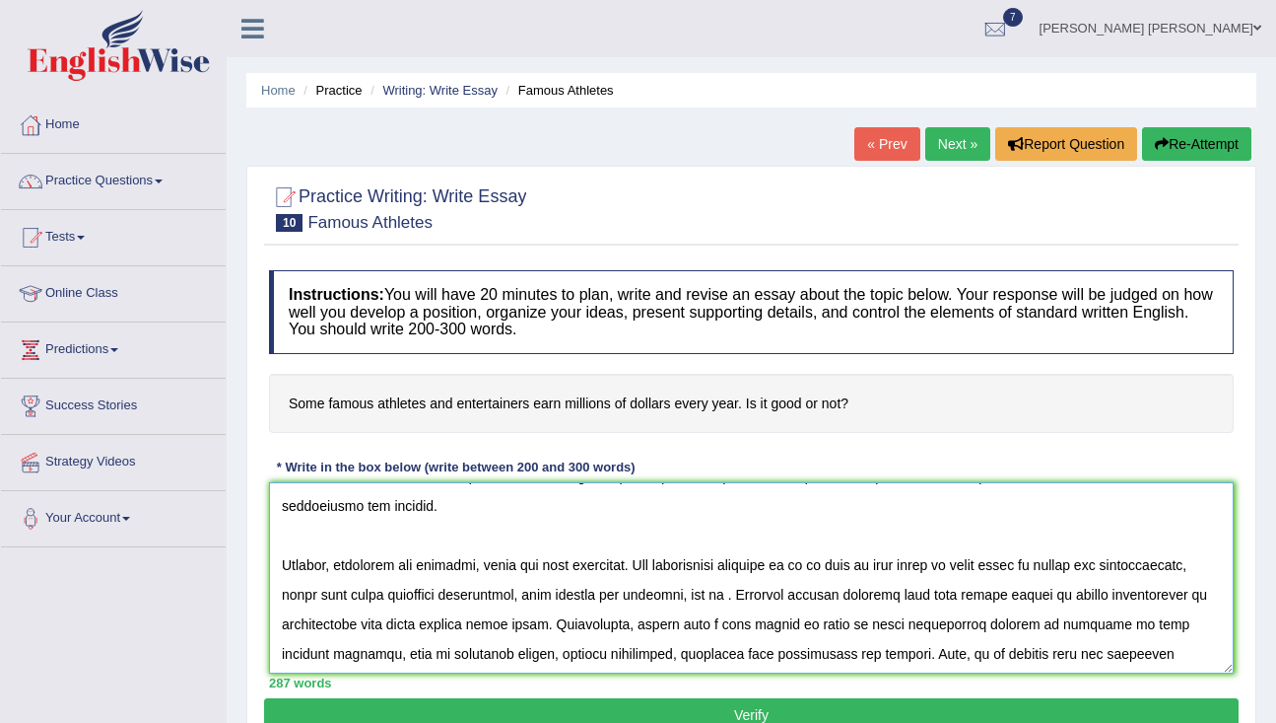
click at [827, 567] on textarea at bounding box center [751, 577] width 965 height 191
click at [705, 600] on textarea at bounding box center [751, 577] width 965 height 191
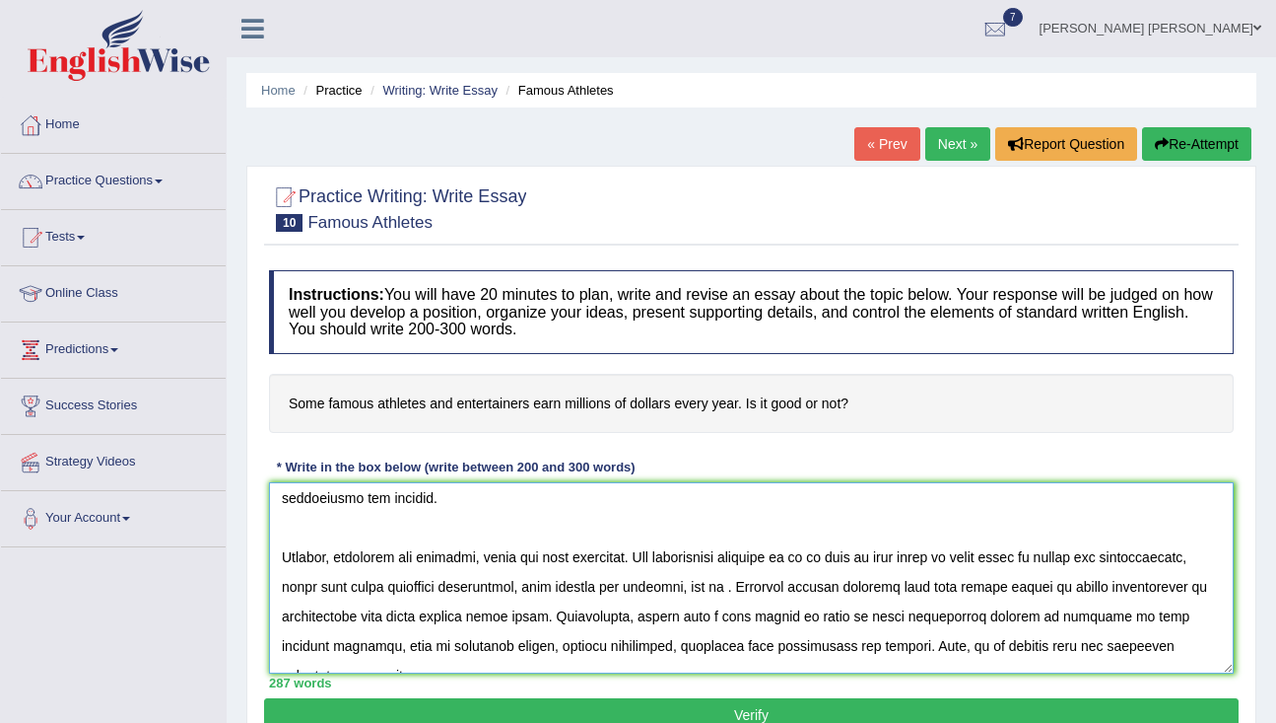
scroll to position [252, 0]
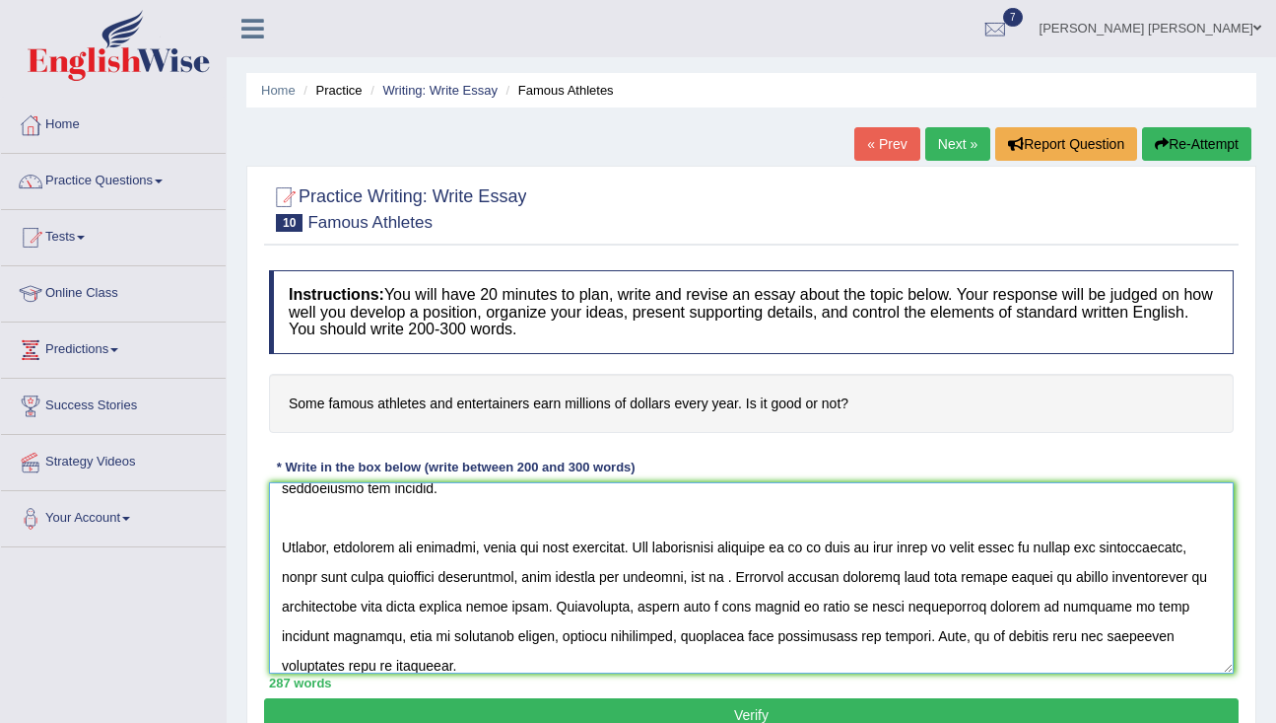
click at [845, 513] on textarea at bounding box center [751, 577] width 965 height 191
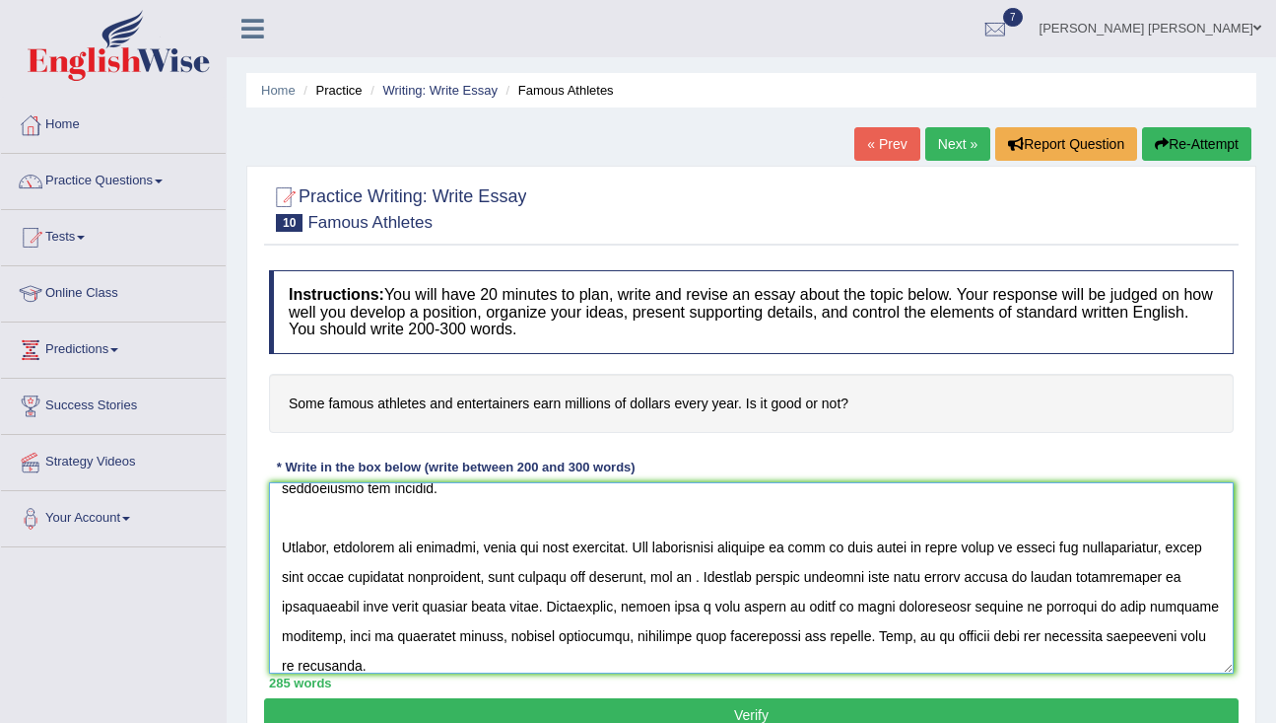
click at [825, 551] on textarea at bounding box center [751, 577] width 965 height 191
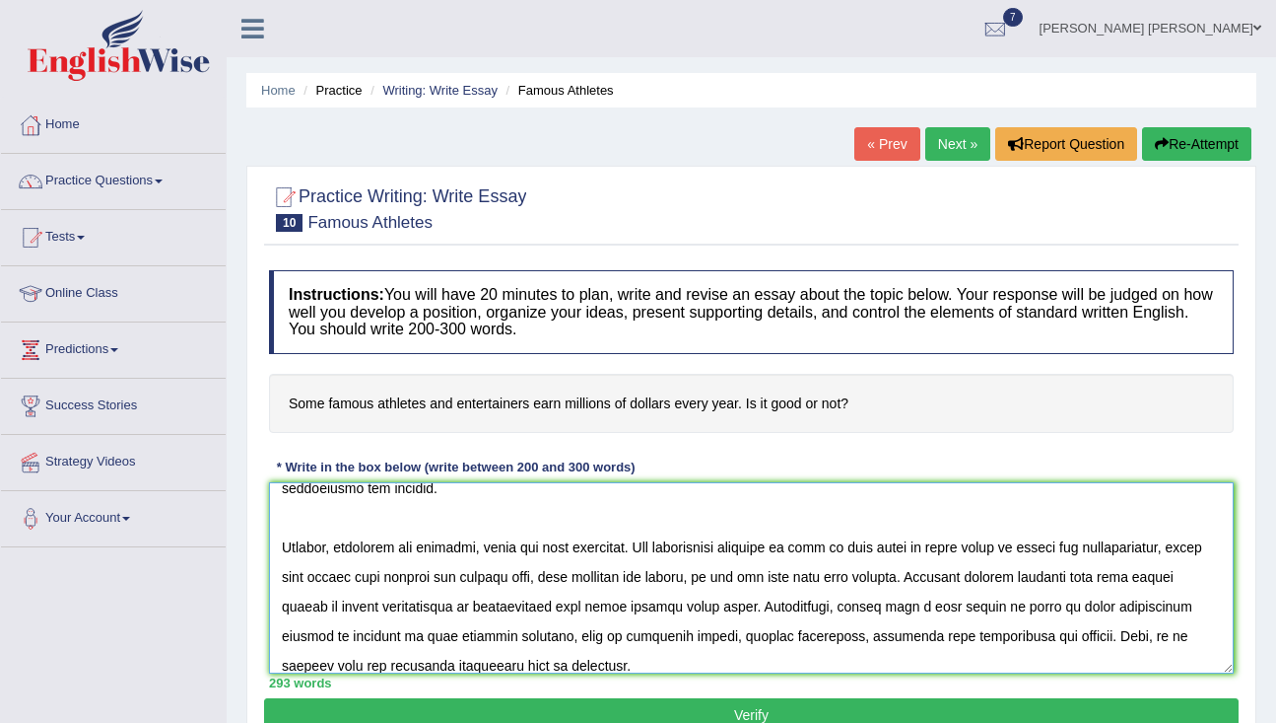
drag, startPoint x: 856, startPoint y: 573, endPoint x: 312, endPoint y: 579, distance: 543.1
click at [312, 578] on textarea at bounding box center [751, 577] width 965 height 191
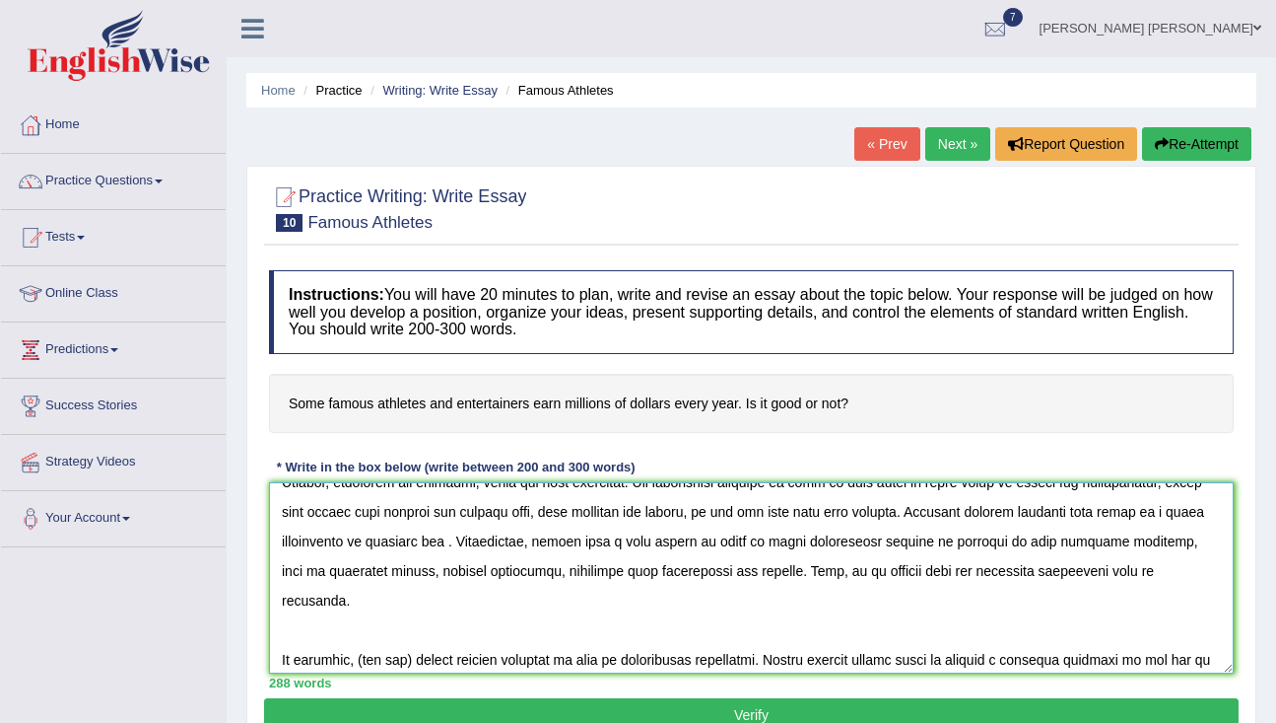
scroll to position [275, 0]
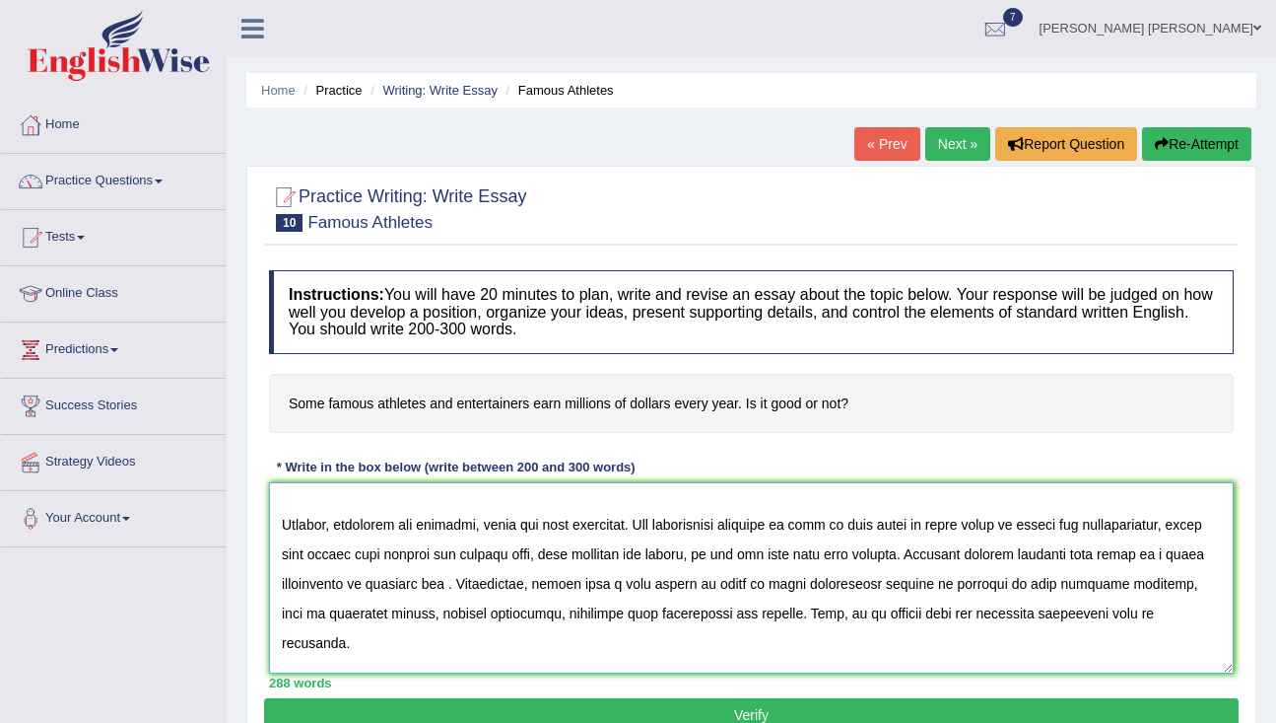
click at [665, 525] on textarea at bounding box center [751, 577] width 965 height 191
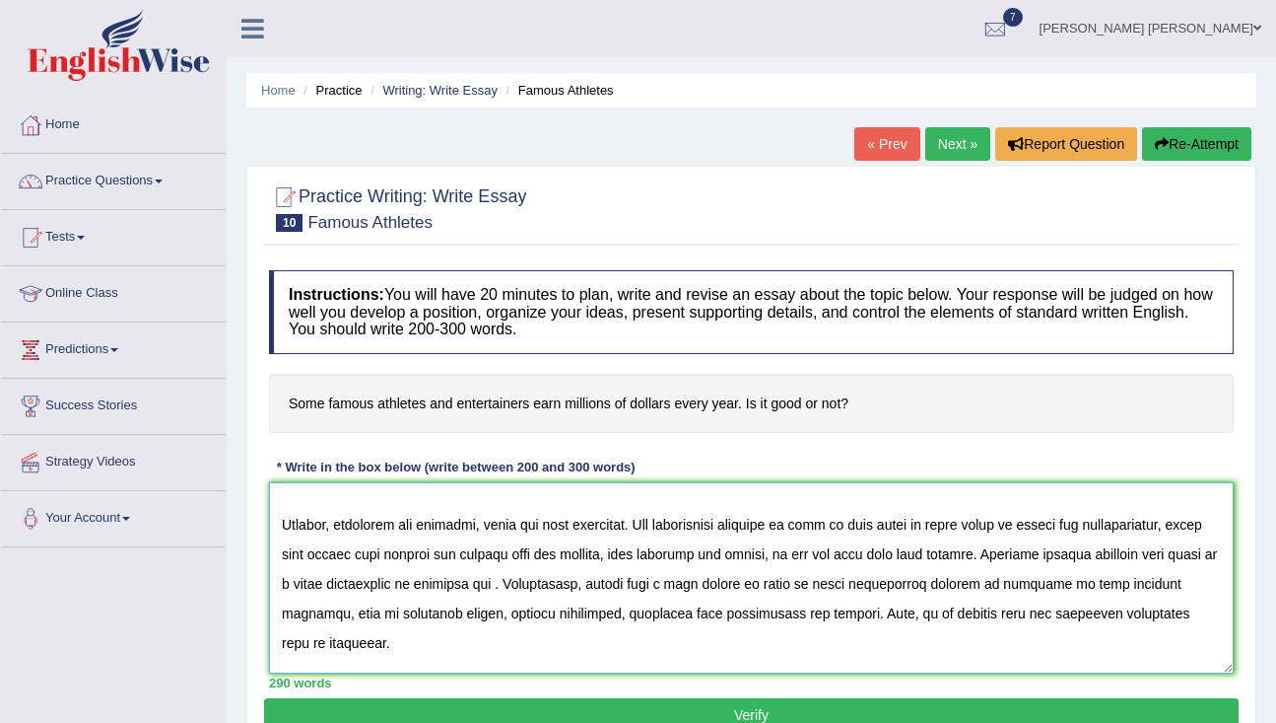
drag, startPoint x: 1022, startPoint y: 586, endPoint x: 782, endPoint y: 575, distance: 240.8
click at [782, 575] on textarea at bounding box center [751, 577] width 965 height 191
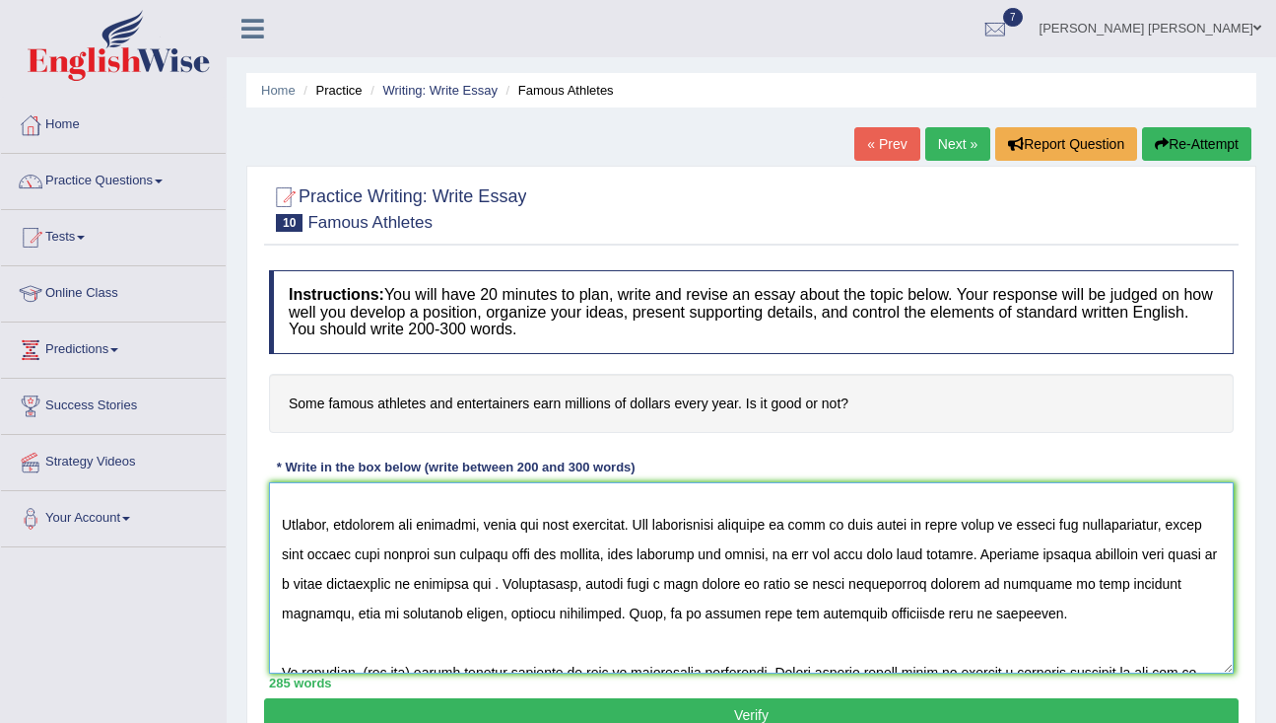
click at [673, 555] on textarea at bounding box center [751, 577] width 965 height 191
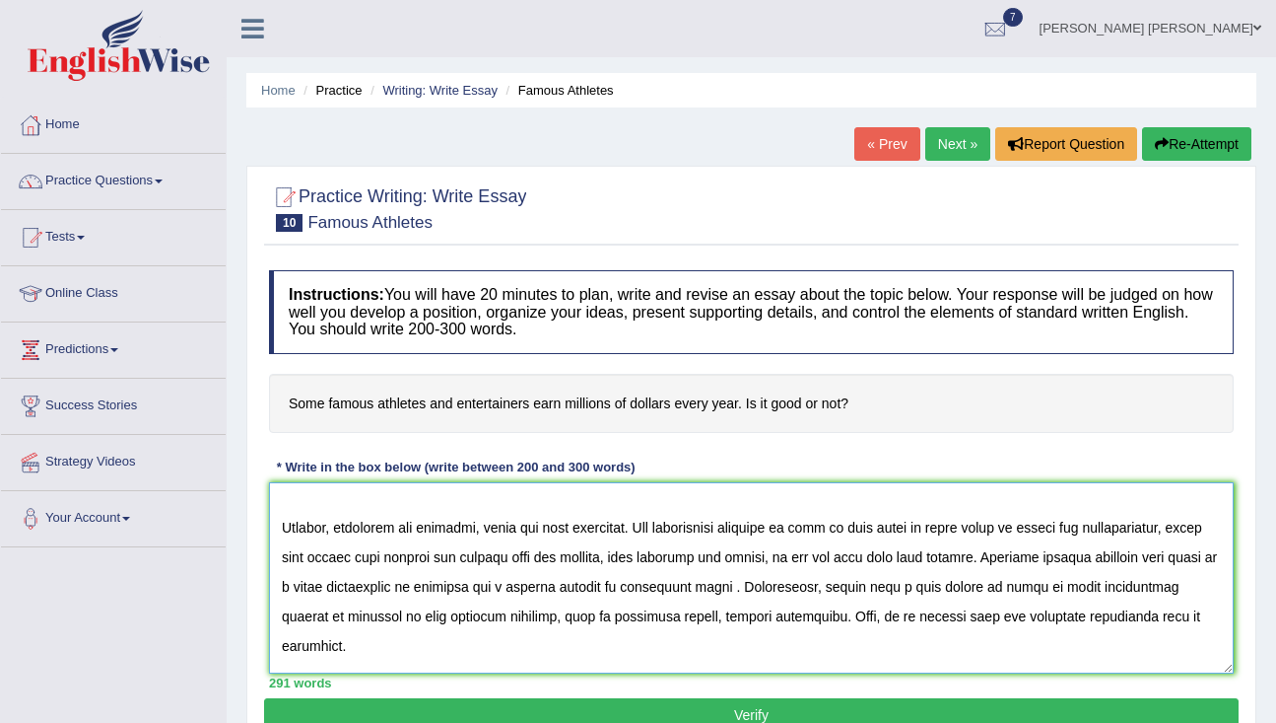
scroll to position [279, 0]
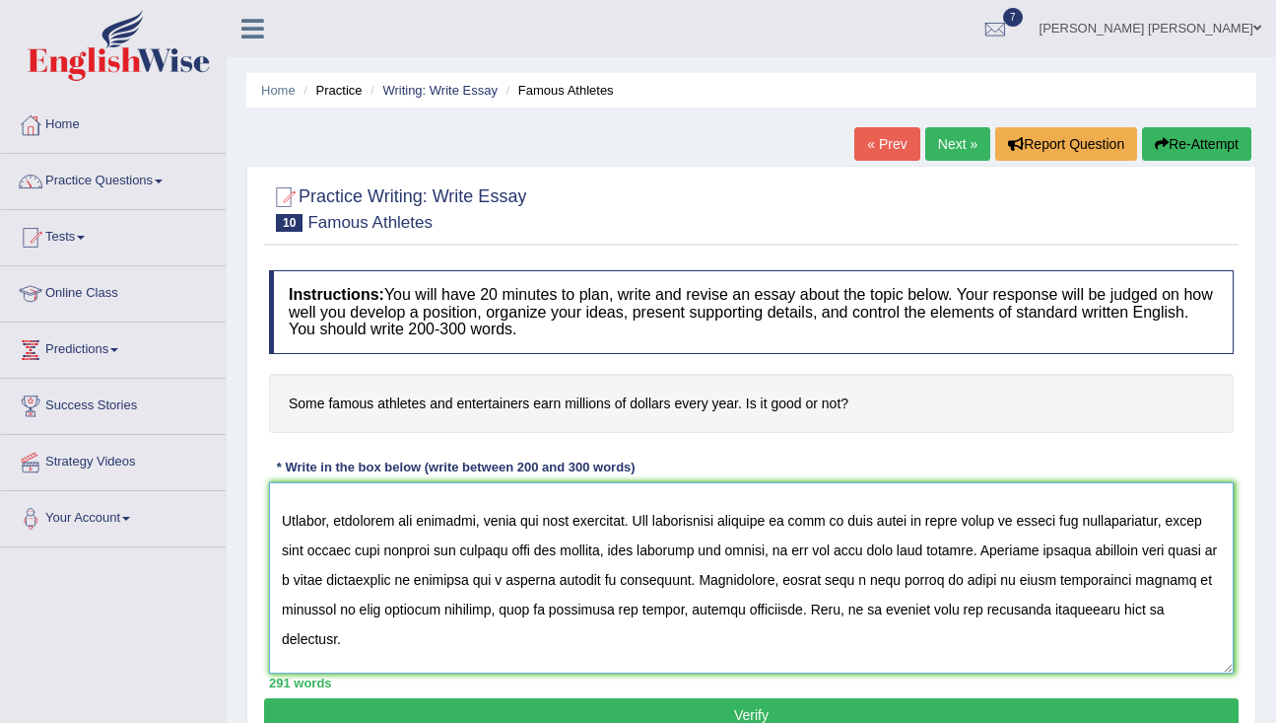
click at [982, 579] on textarea at bounding box center [751, 577] width 965 height 191
drag, startPoint x: 860, startPoint y: 582, endPoint x: 735, endPoint y: 576, distance: 124.3
click at [733, 576] on textarea at bounding box center [751, 577] width 965 height 191
drag, startPoint x: 984, startPoint y: 577, endPoint x: 715, endPoint y: 573, distance: 269.1
click at [718, 574] on textarea at bounding box center [751, 577] width 965 height 191
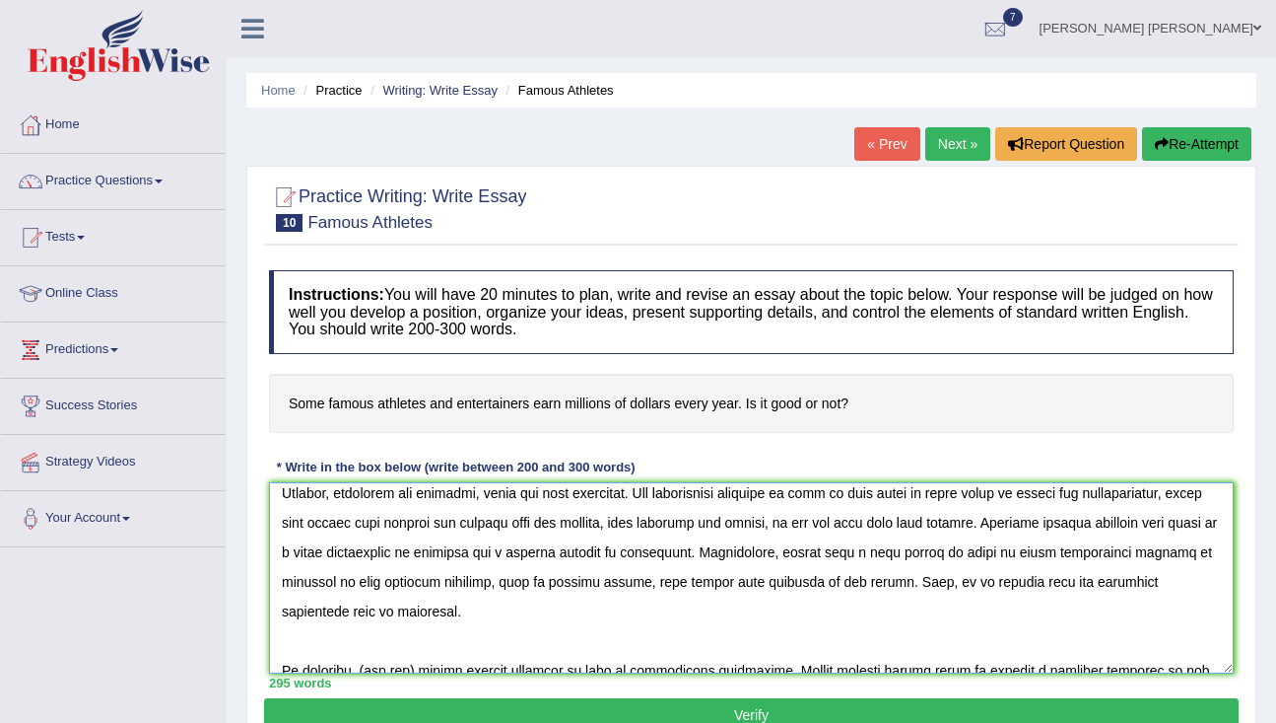
scroll to position [325, 0]
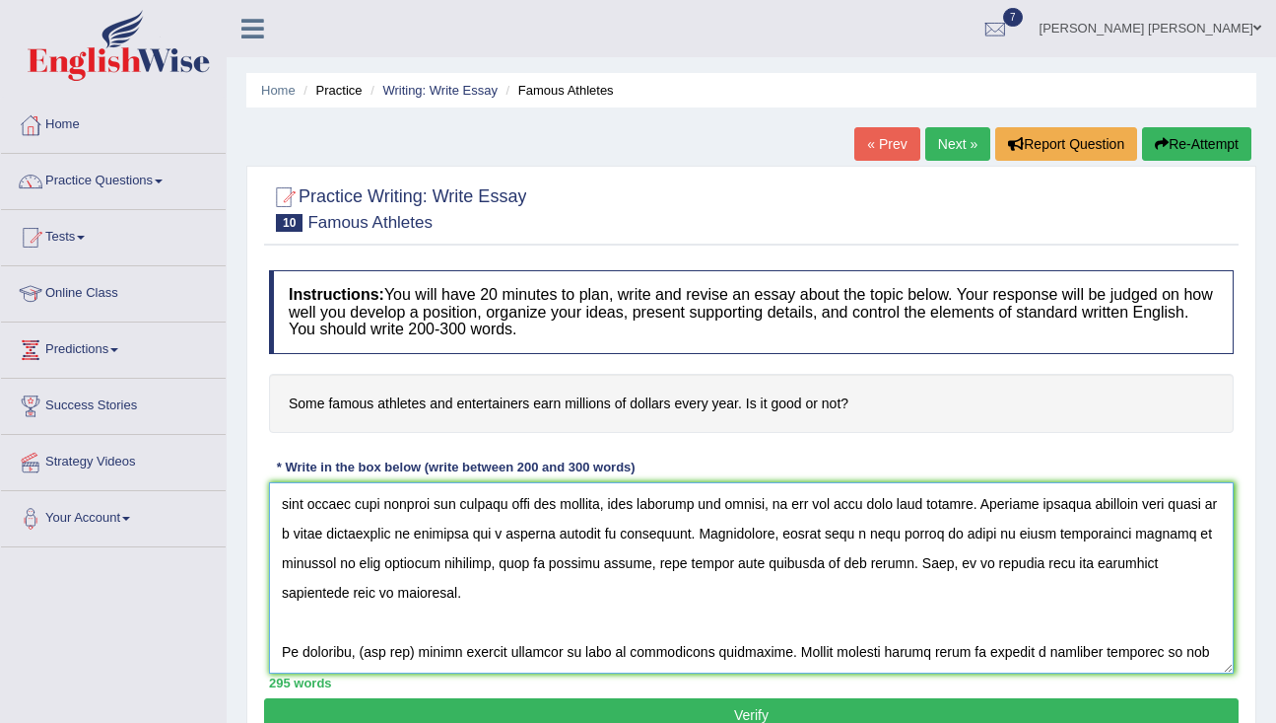
drag, startPoint x: 421, startPoint y: 618, endPoint x: 365, endPoint y: 617, distance: 56.2
click at [365, 617] on textarea at bounding box center [751, 577] width 965 height 191
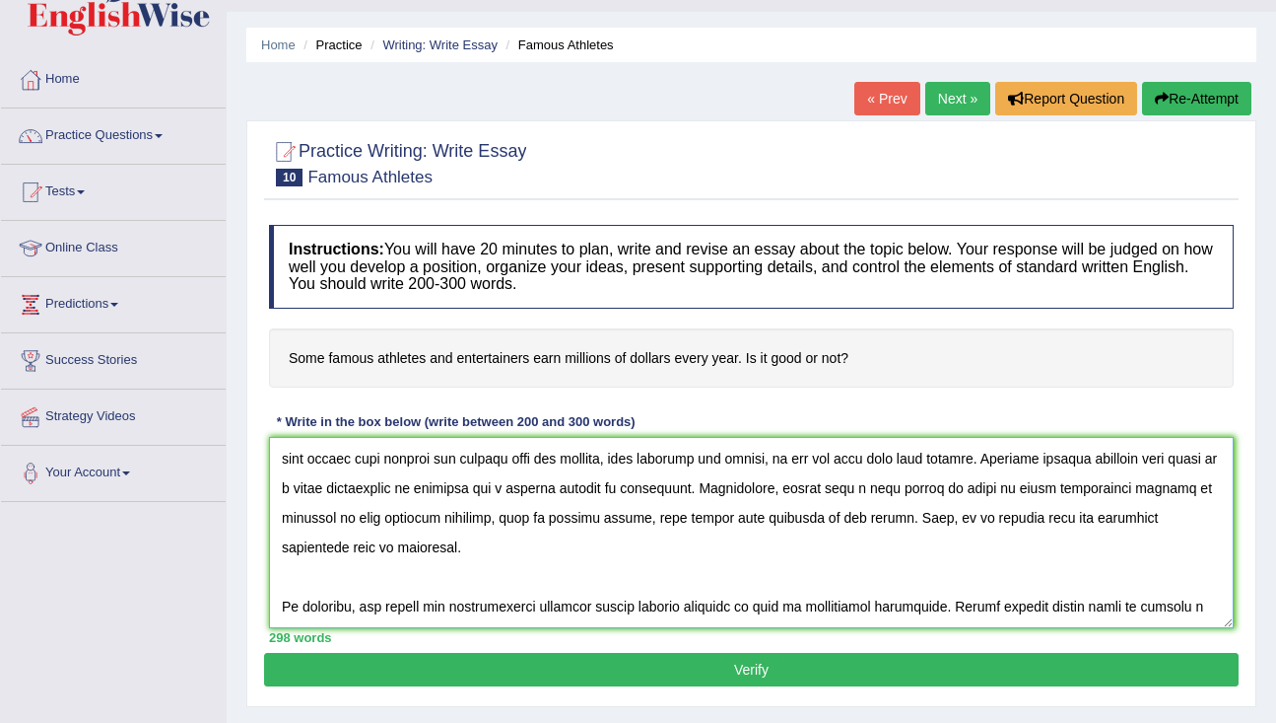
scroll to position [48, 0]
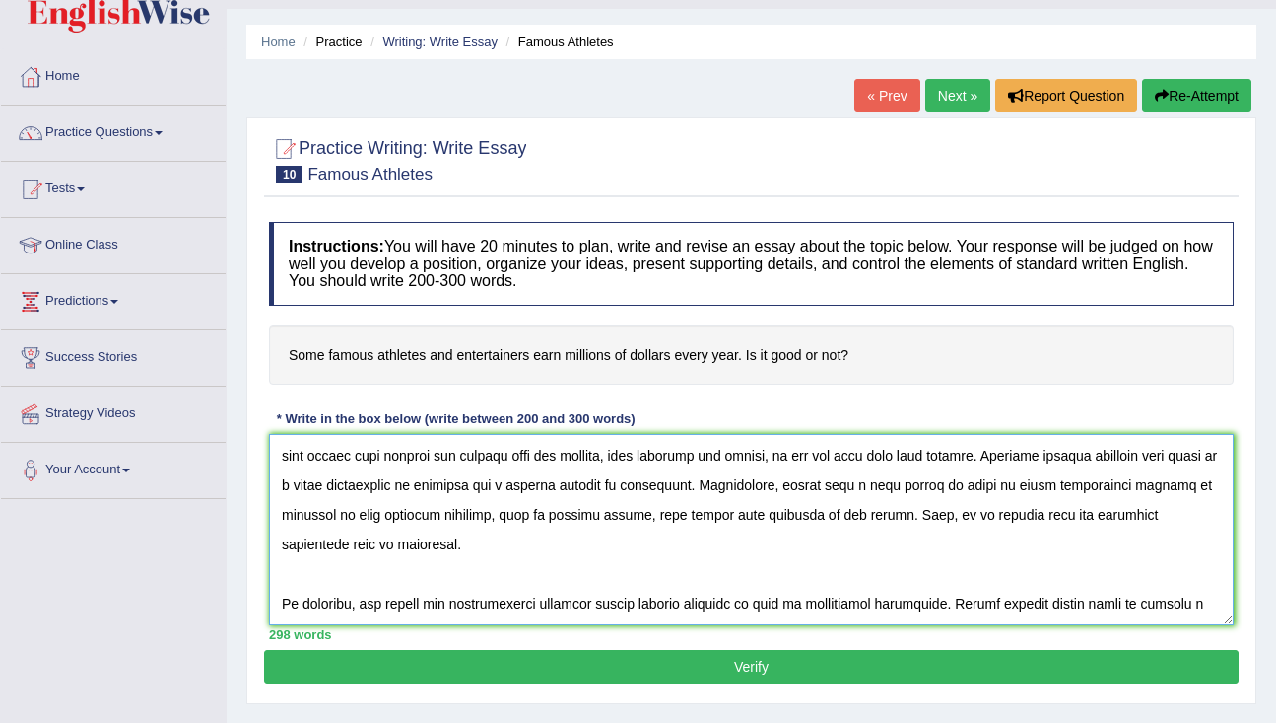
click at [538, 606] on textarea at bounding box center [751, 529] width 965 height 191
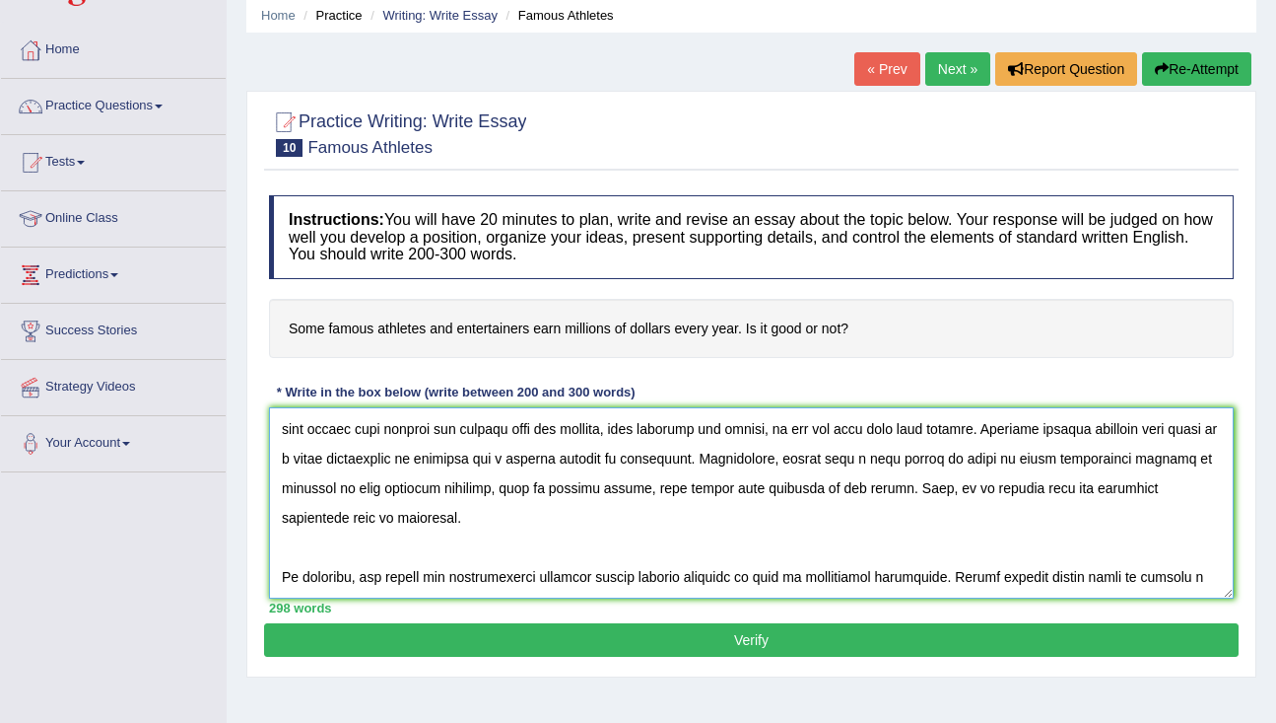
scroll to position [76, 0]
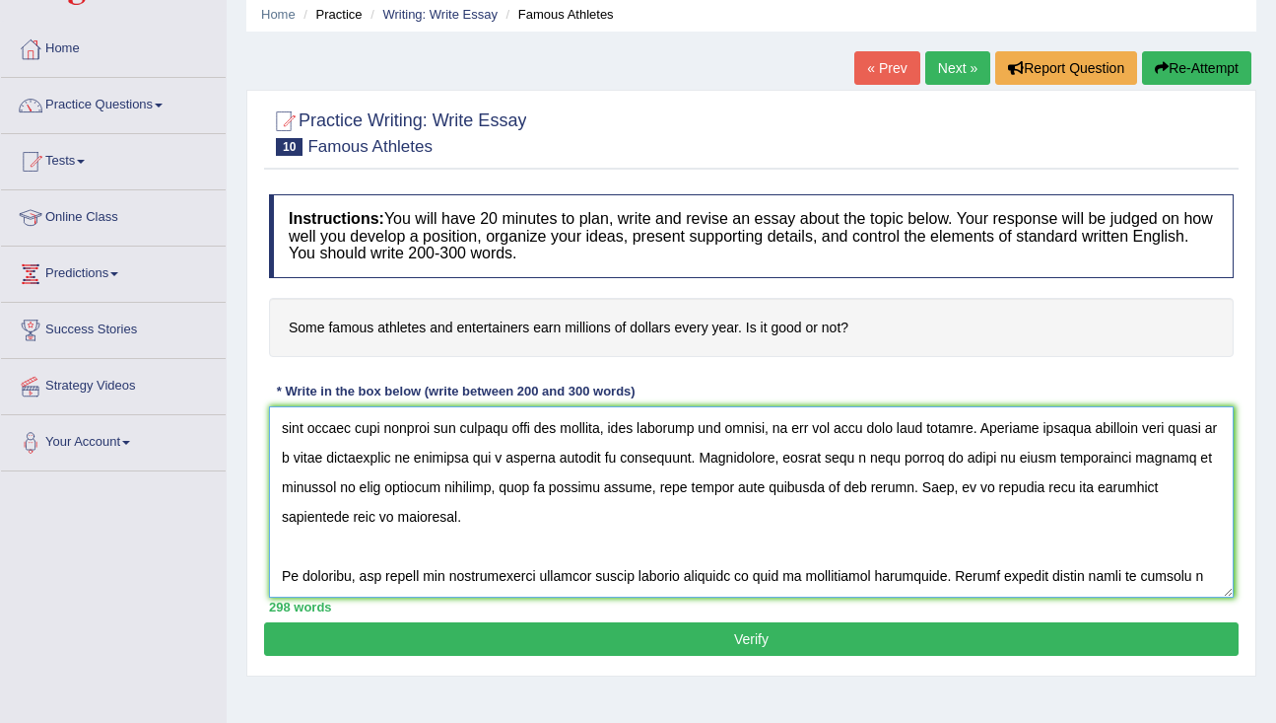
type textarea "The increasing influence of athletes and entertainers on our lives has ignited …"
click at [670, 653] on button "Verify" at bounding box center [751, 639] width 975 height 34
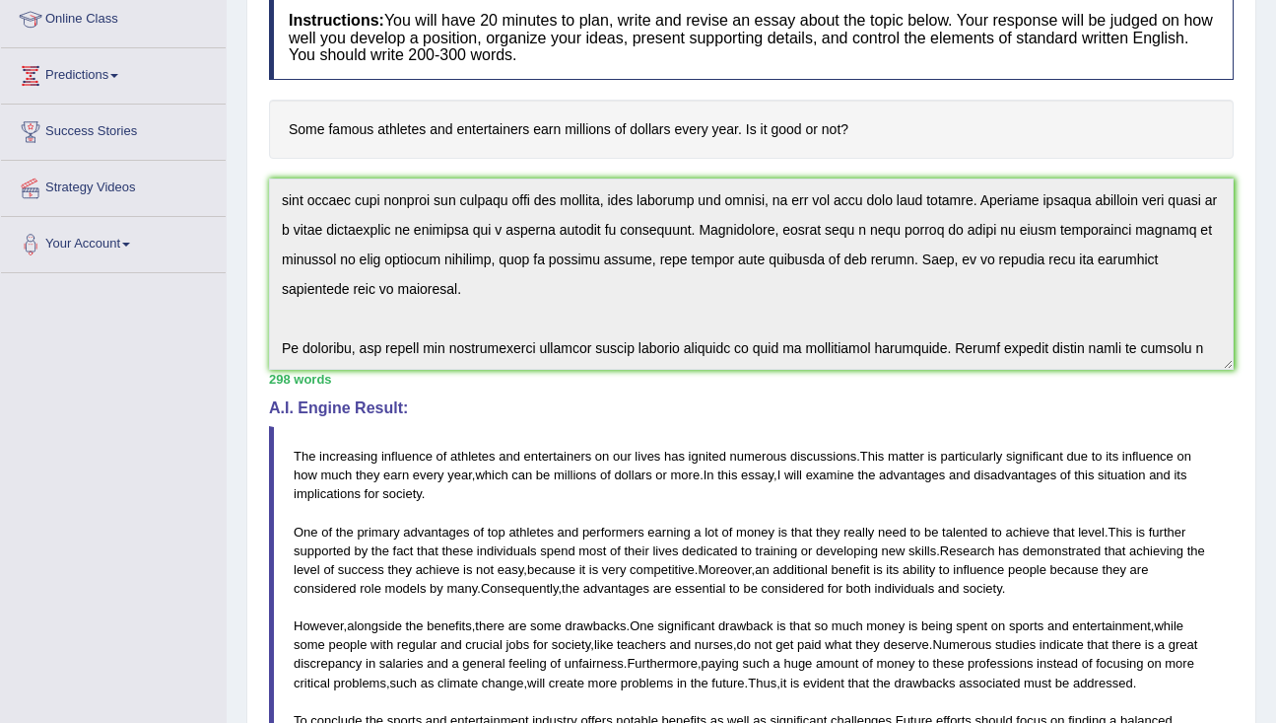
scroll to position [0, 0]
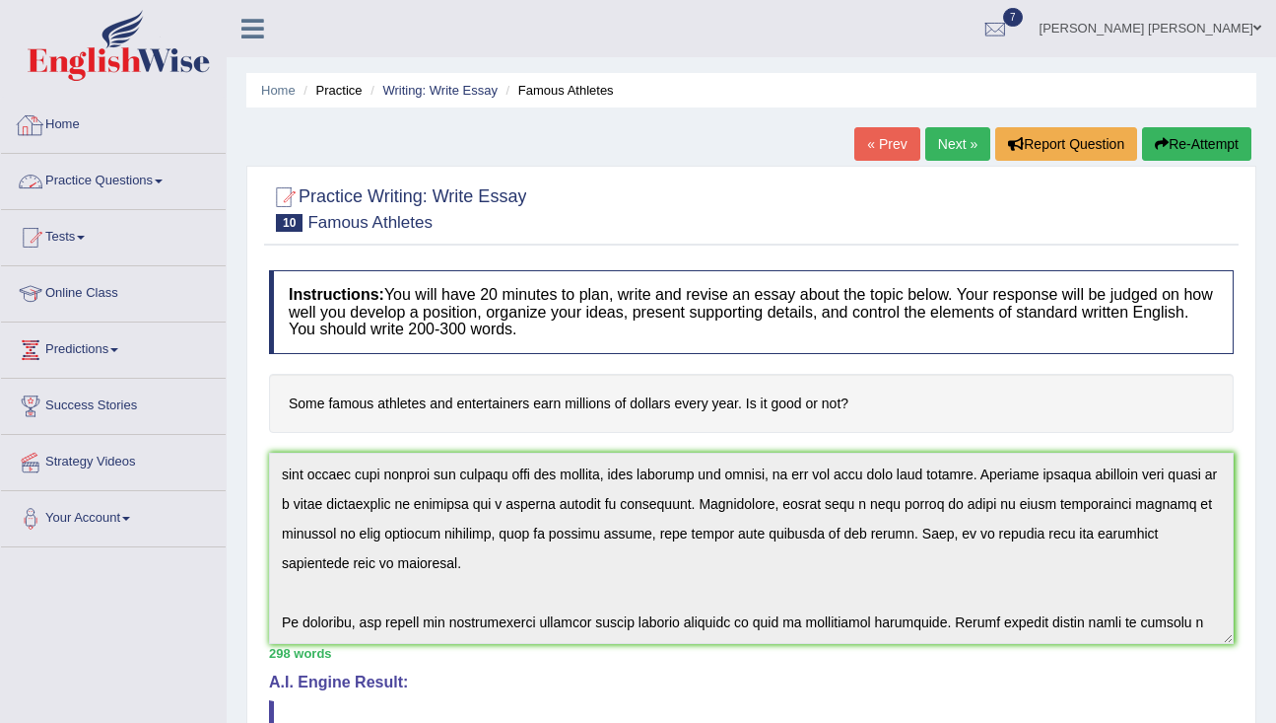
click at [194, 170] on link "Practice Questions" at bounding box center [113, 178] width 225 height 49
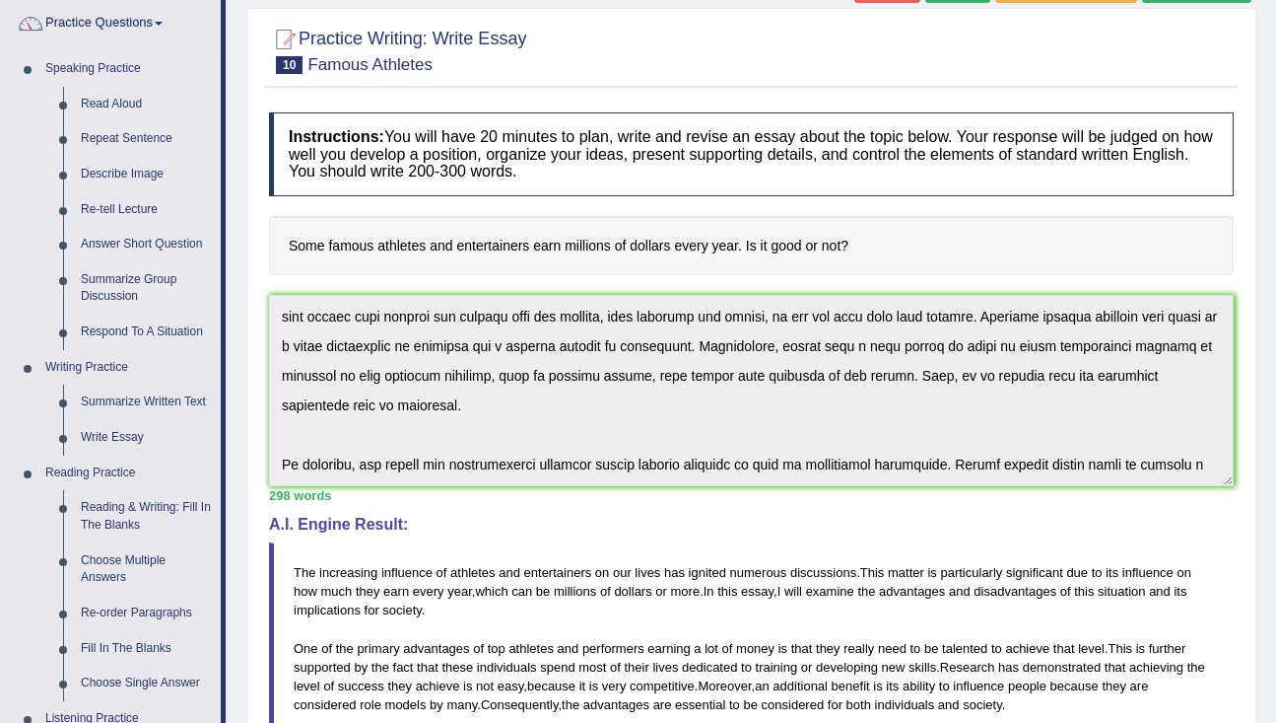
scroll to position [164, 0]
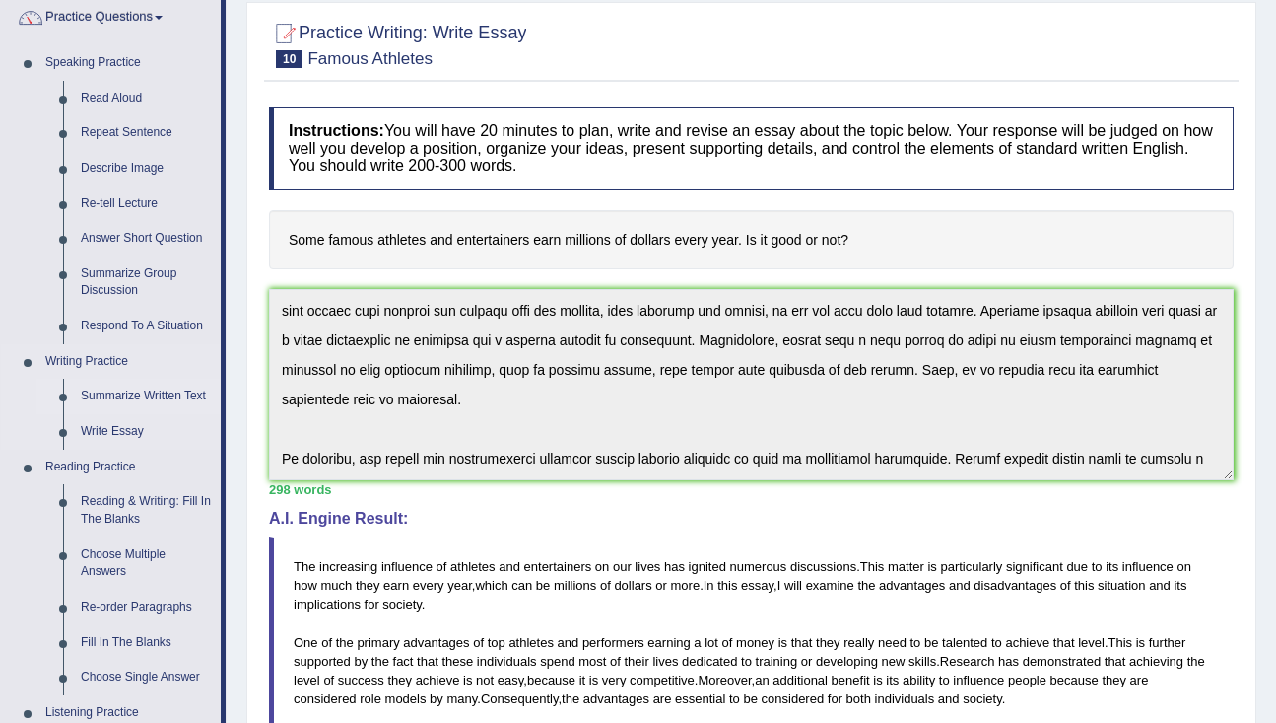
click at [153, 405] on link "Summarize Written Text" at bounding box center [146, 396] width 149 height 35
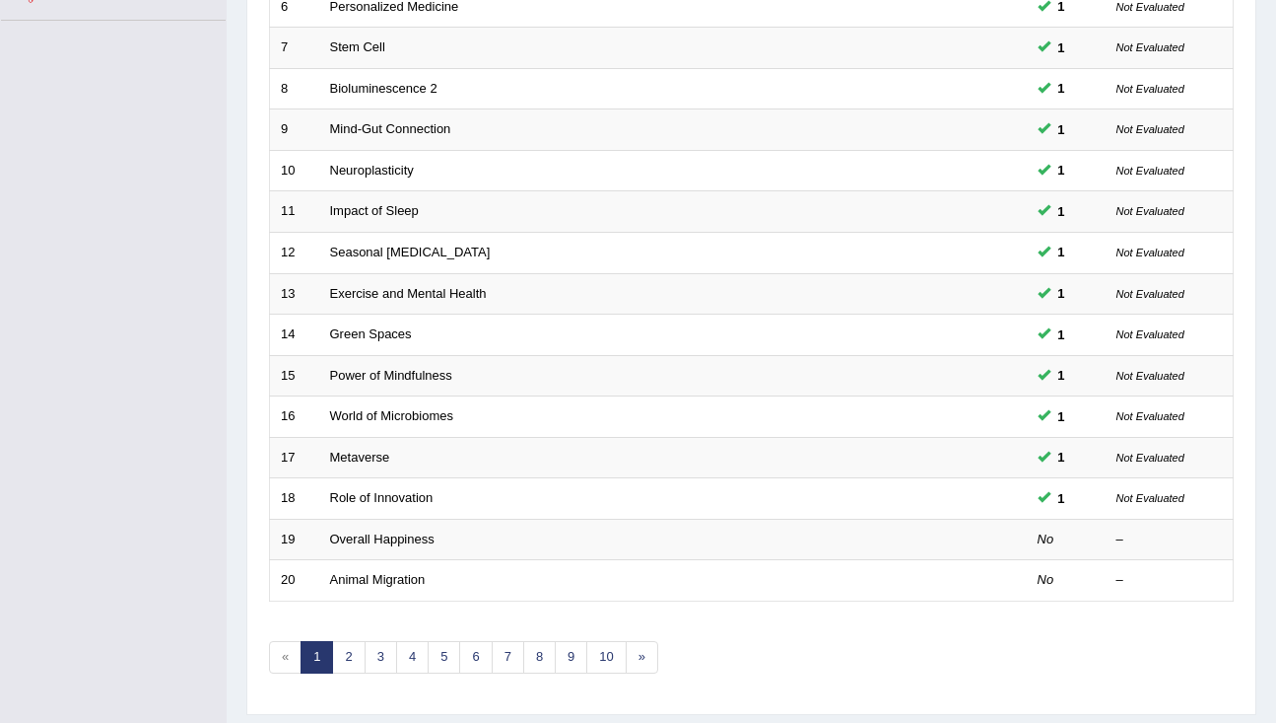
scroll to position [583, 0]
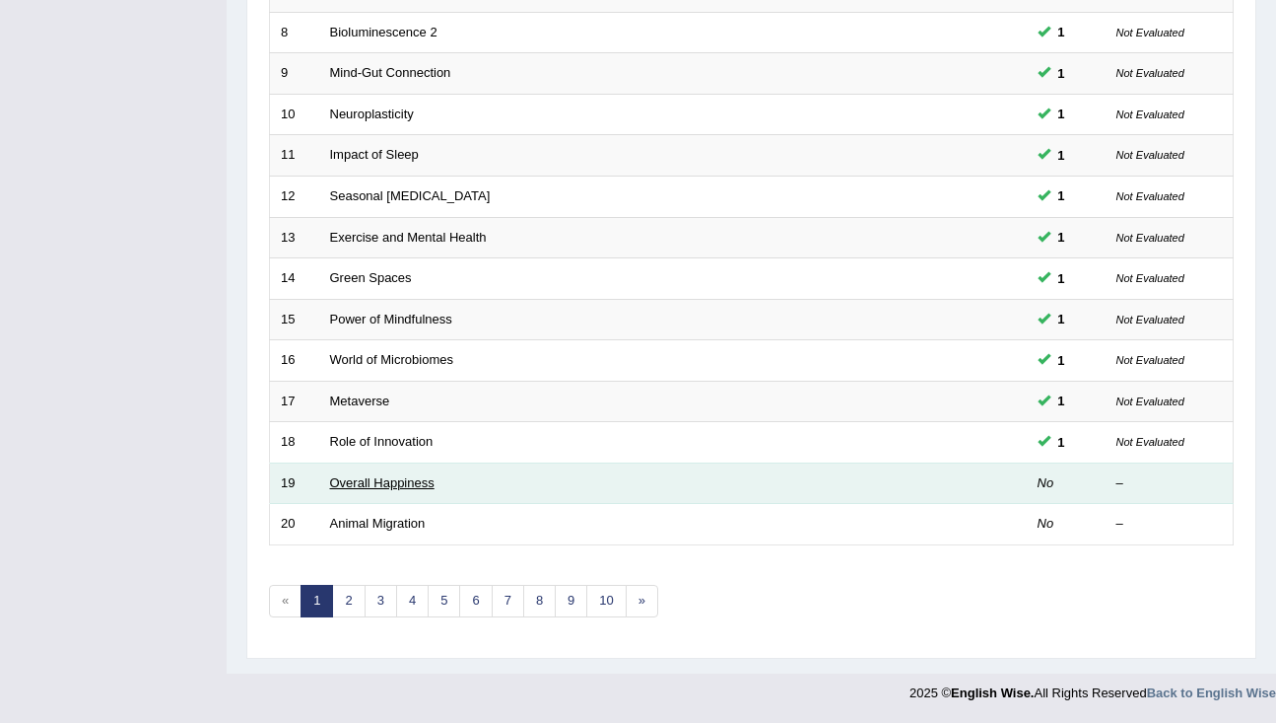
click at [406, 481] on link "Overall Happiness" at bounding box center [382, 482] width 104 height 15
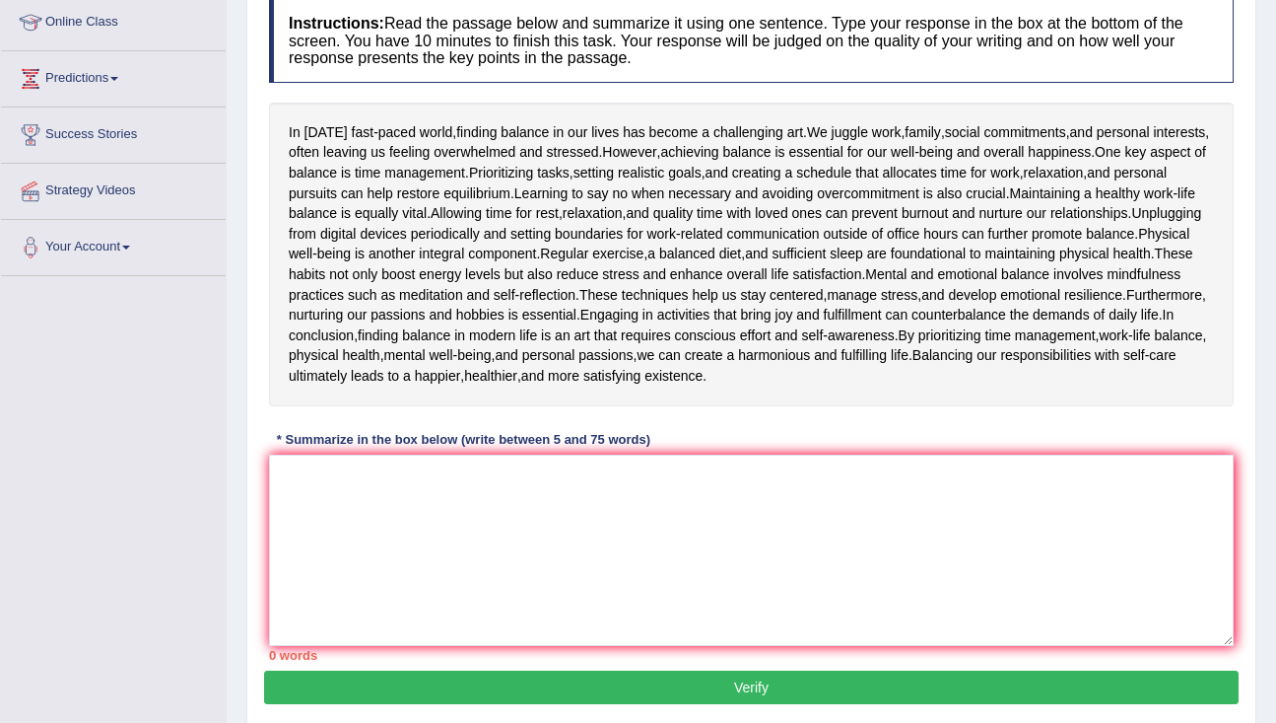
scroll to position [272, 0]
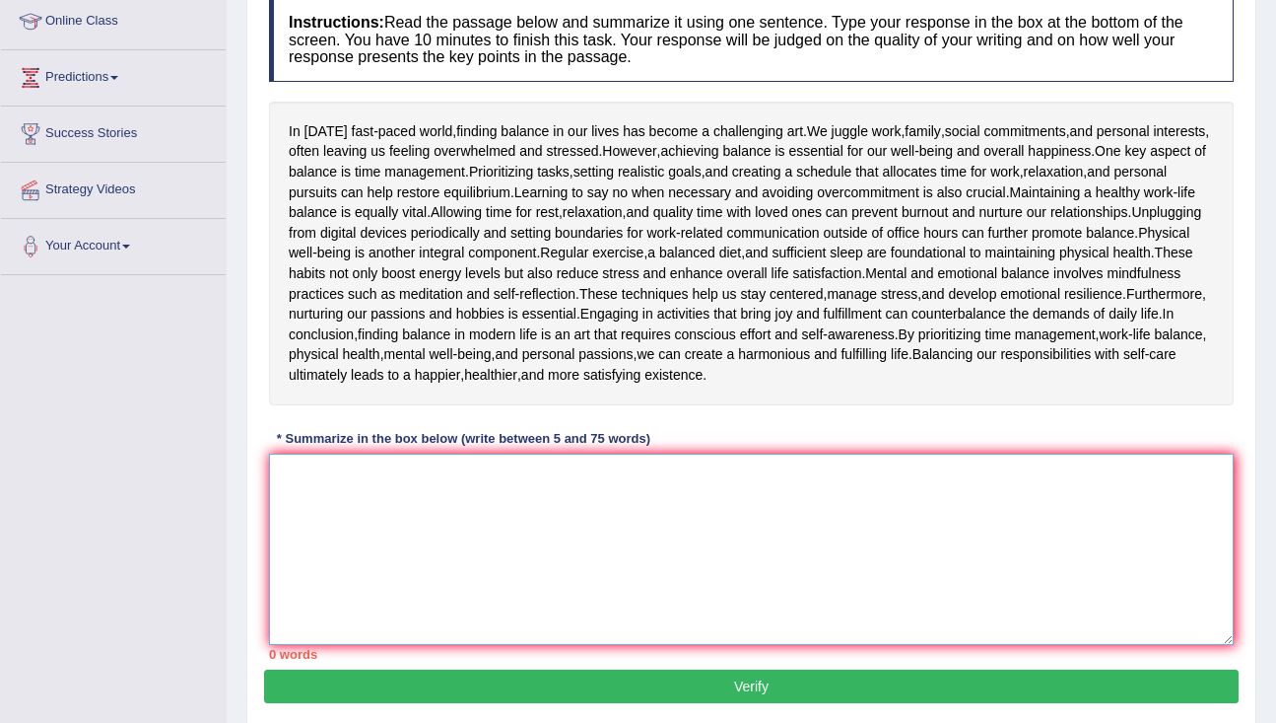
click at [438, 523] on textarea at bounding box center [751, 548] width 965 height 191
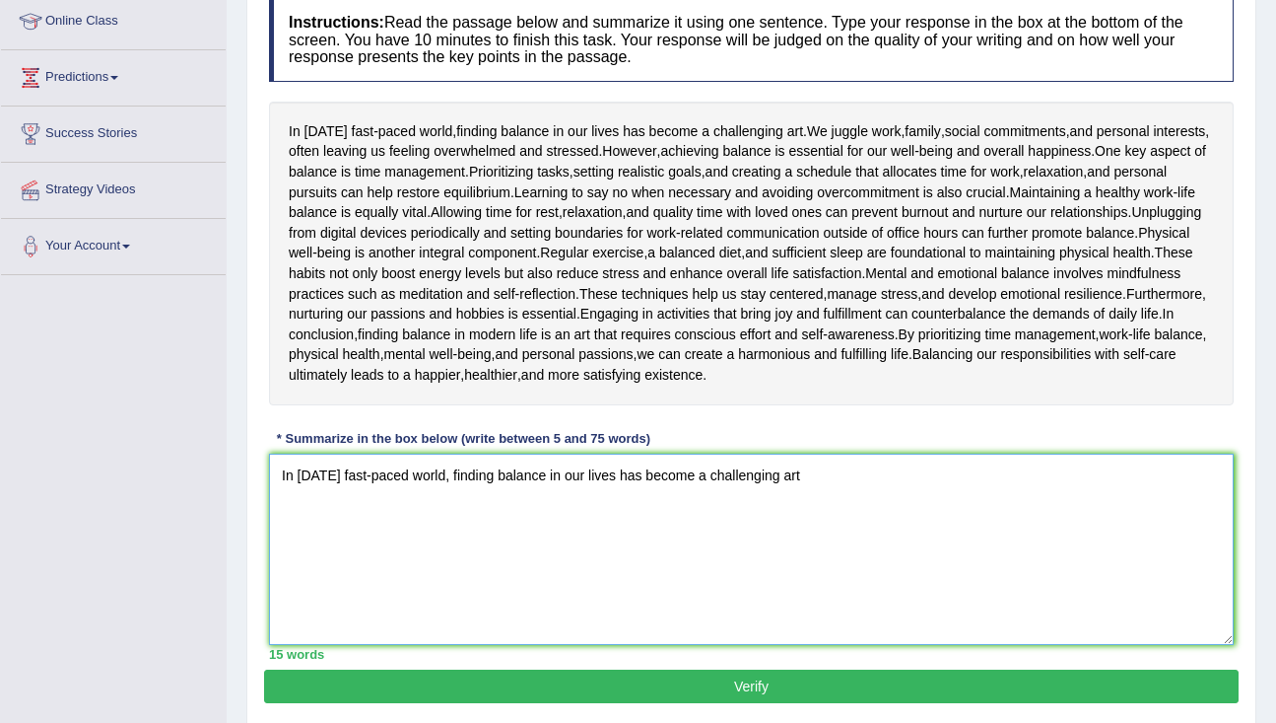
click at [505, 554] on textarea "In today's fast-paced world, finding balance in our lives has become a challeng…" at bounding box center [751, 548] width 965 height 191
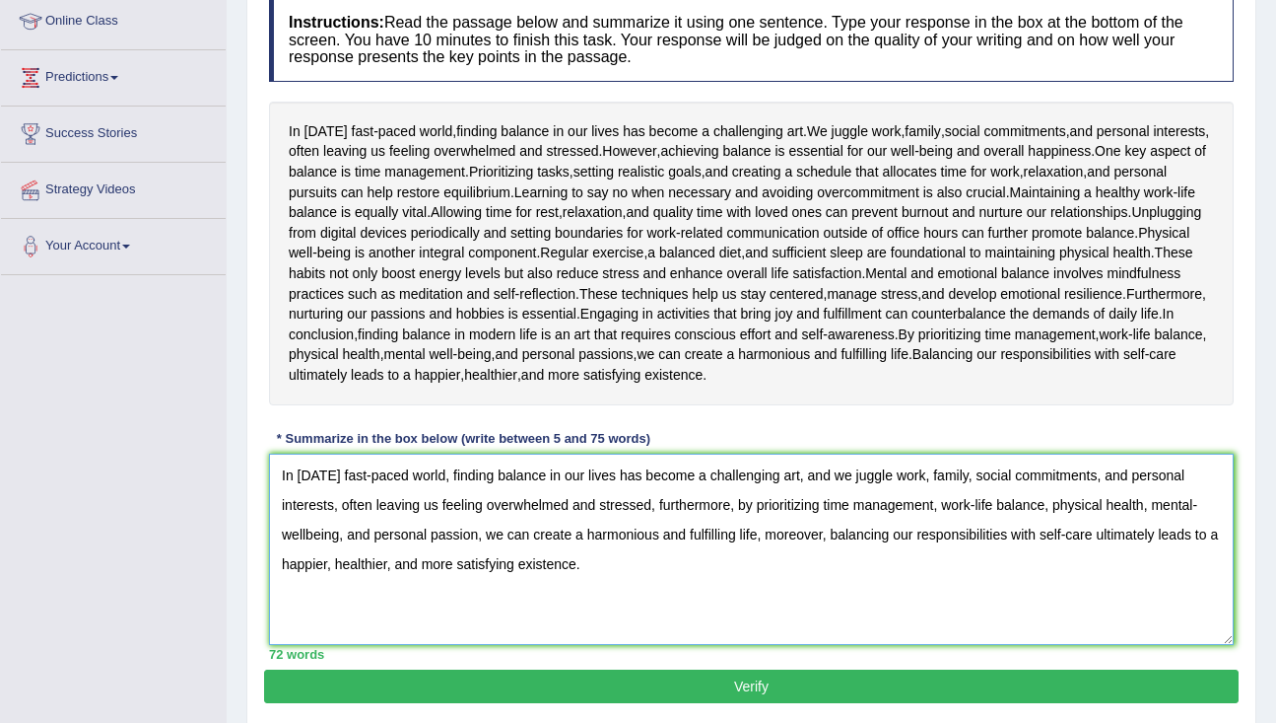
type textarea "In today's fast-paced world, finding balance in our lives has become a challeng…"
click at [702, 679] on button "Verify" at bounding box center [751, 686] width 975 height 34
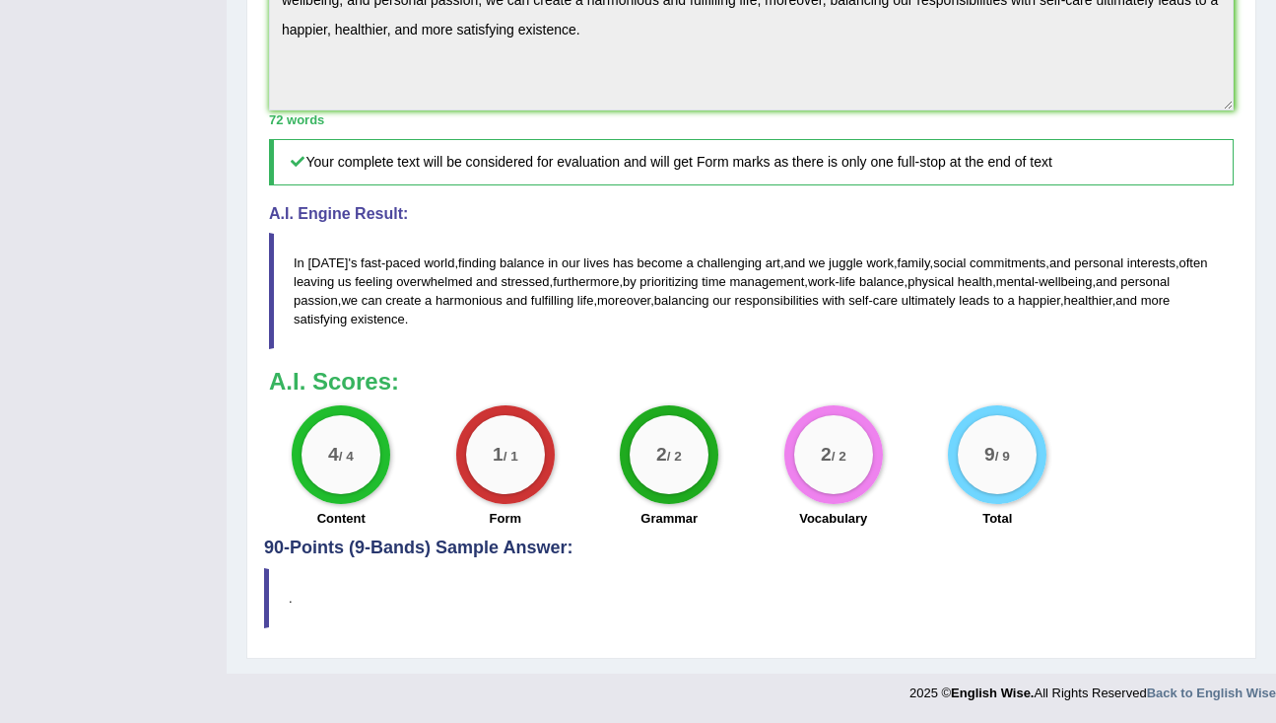
scroll to position [0, 0]
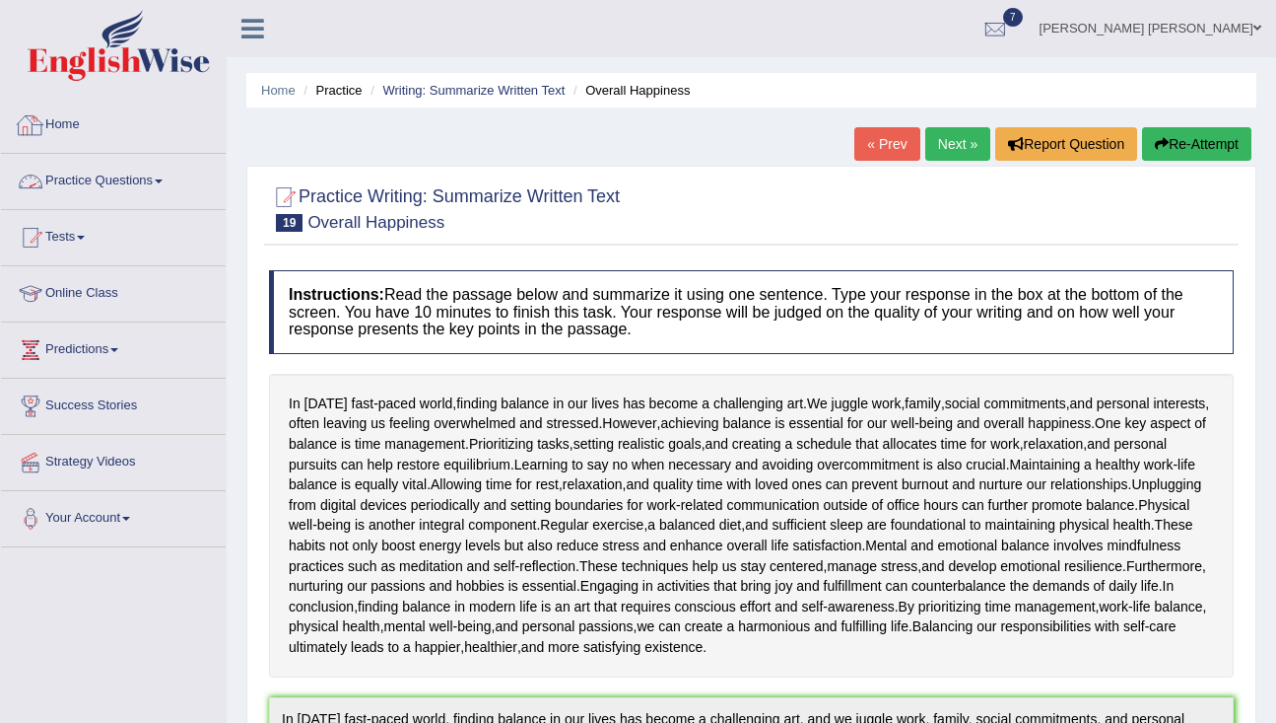
click at [177, 190] on link "Practice Questions" at bounding box center [113, 178] width 225 height 49
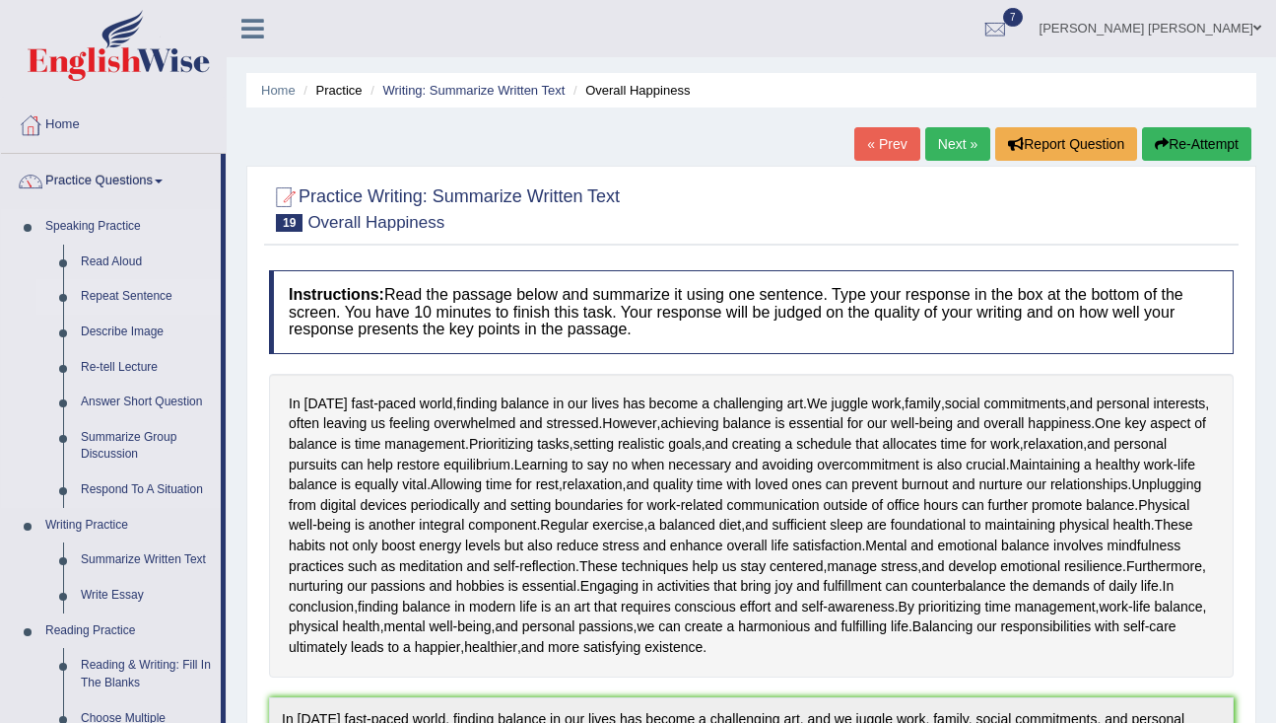
scroll to position [7, 0]
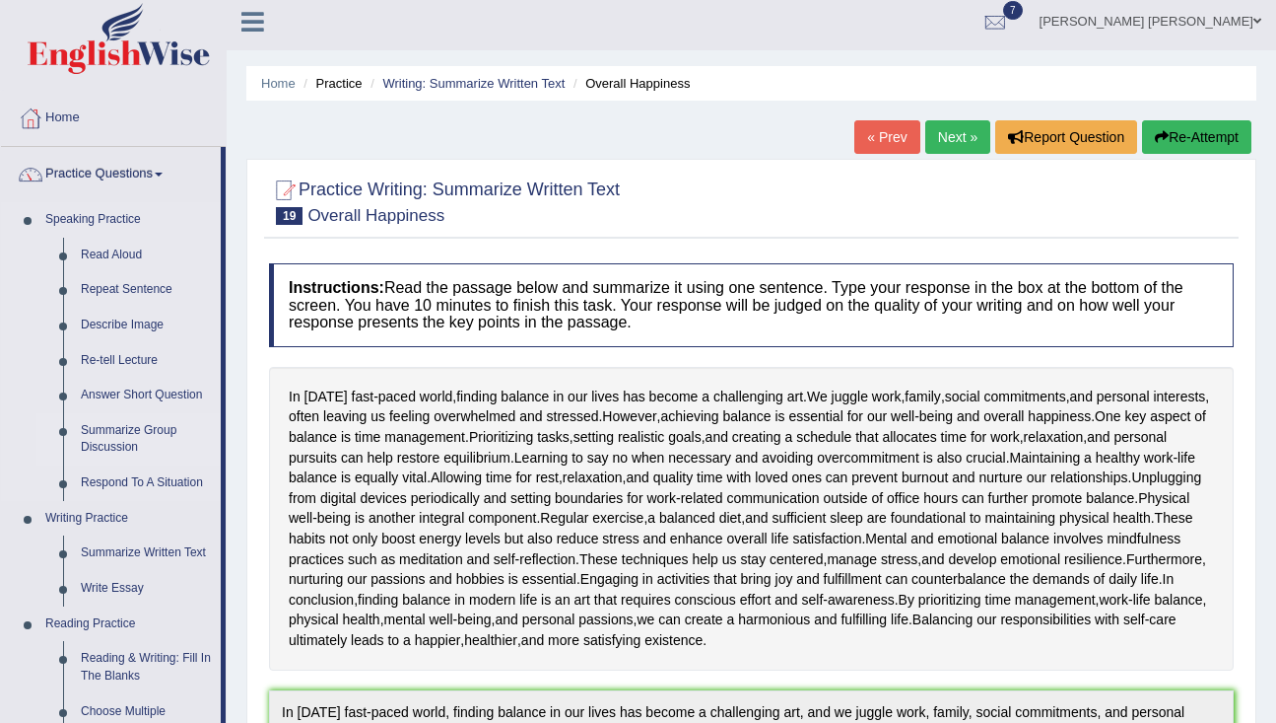
click at [151, 430] on link "Summarize Group Discussion" at bounding box center [146, 439] width 149 height 52
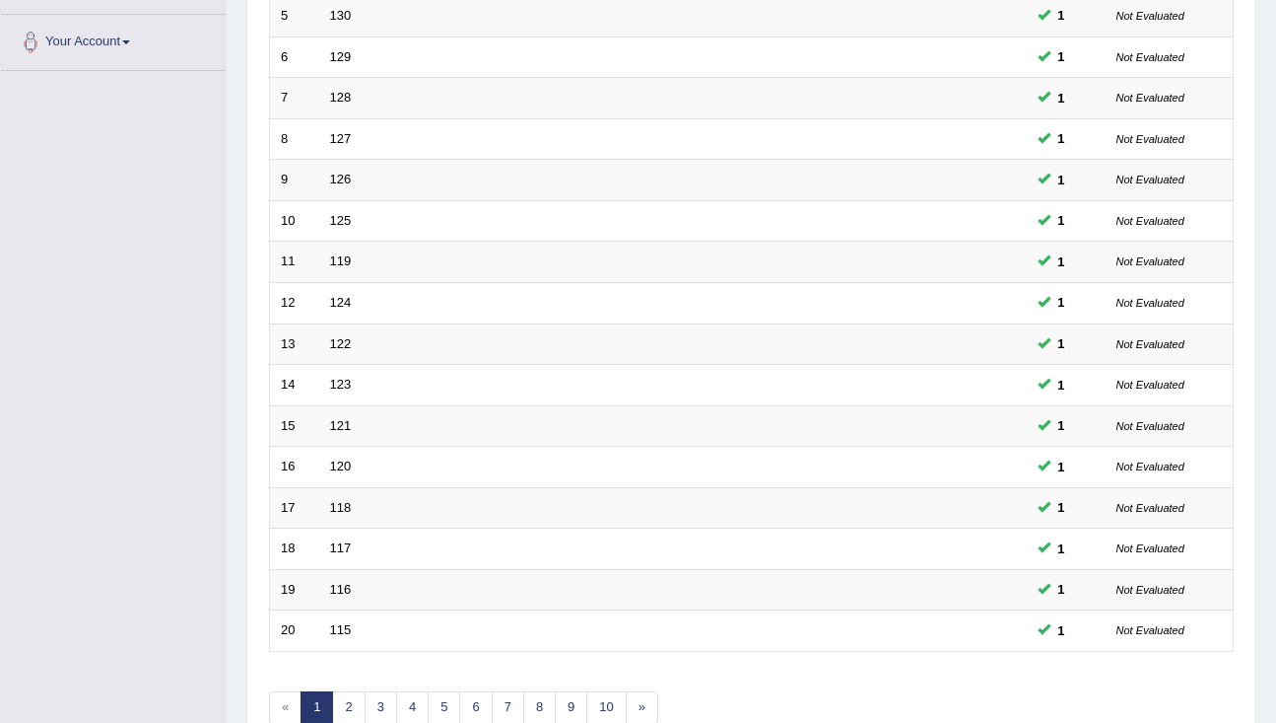
scroll to position [583, 0]
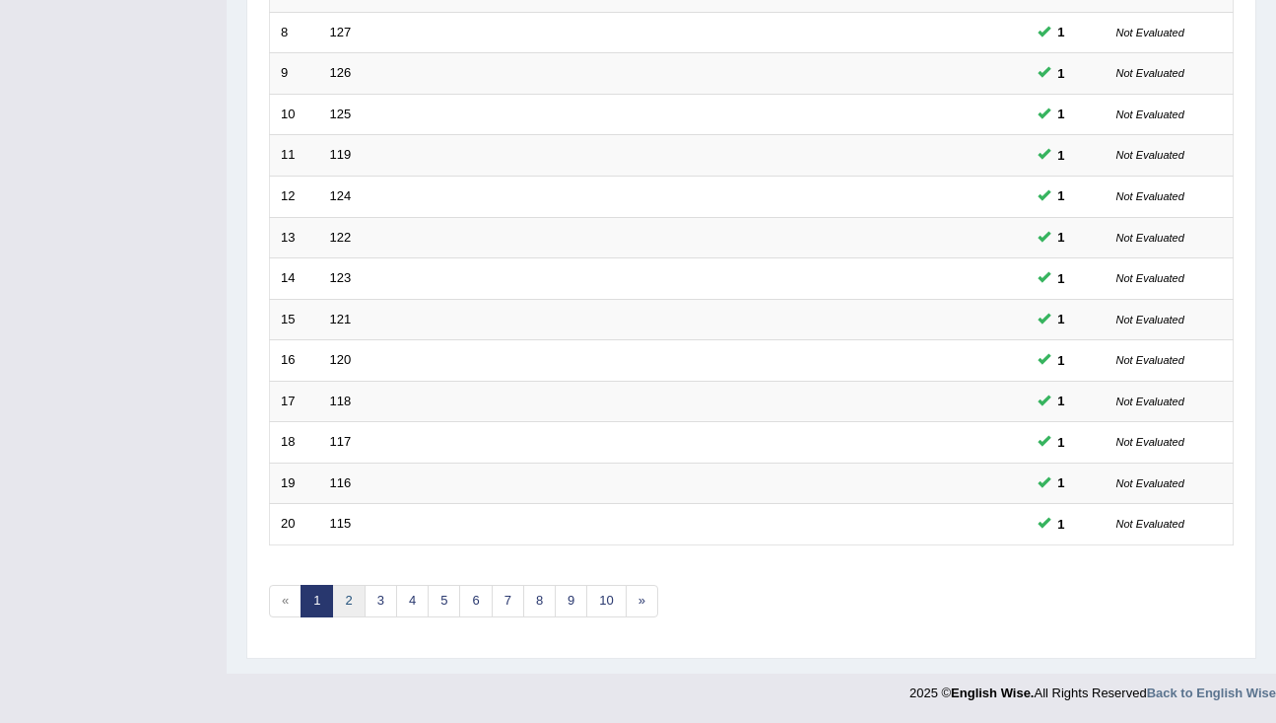
click at [354, 590] on link "2" at bounding box center [348, 601] width 33 height 33
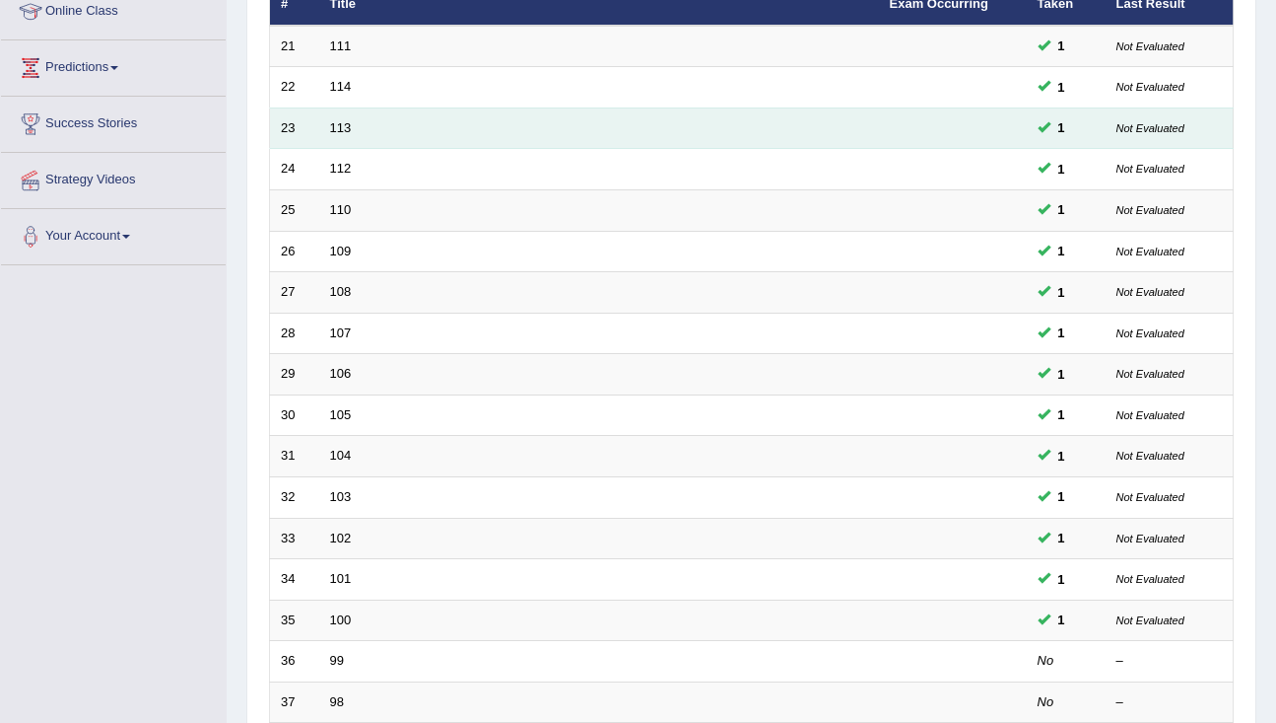
scroll to position [583, 0]
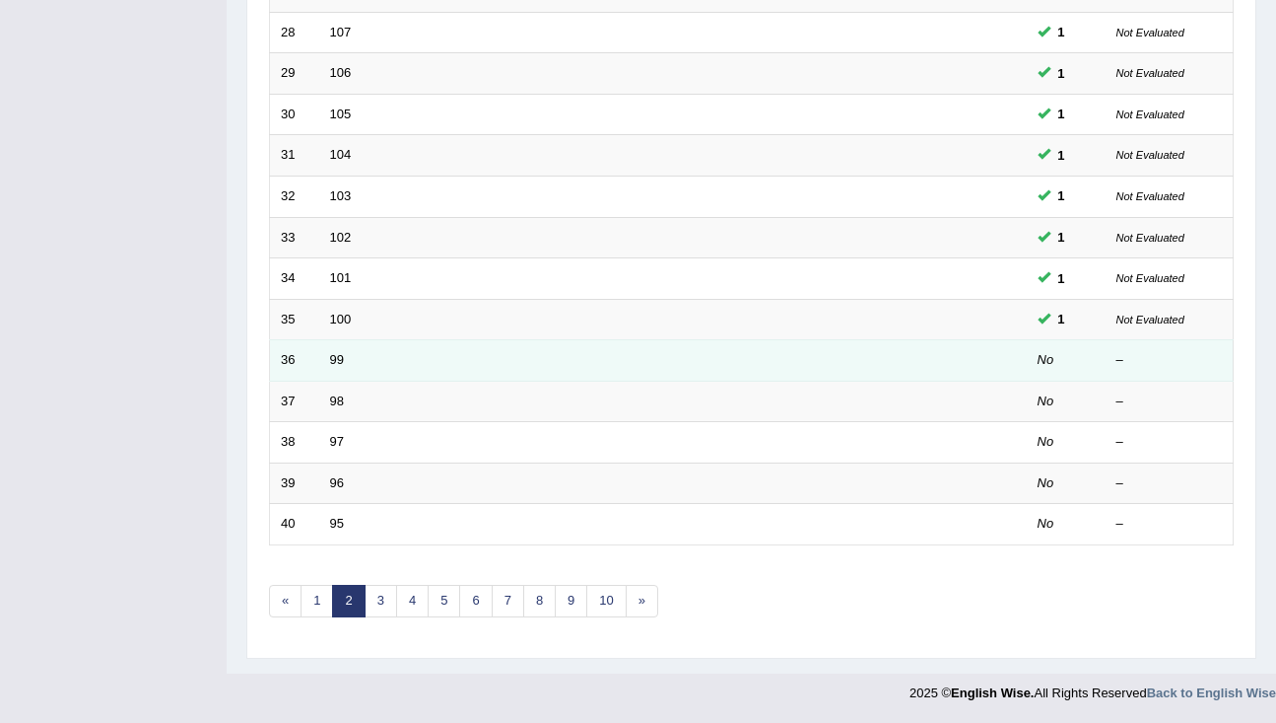
click at [352, 360] on td "99" at bounding box center [599, 360] width 560 height 41
click at [335, 363] on link "99" at bounding box center [337, 359] width 14 height 15
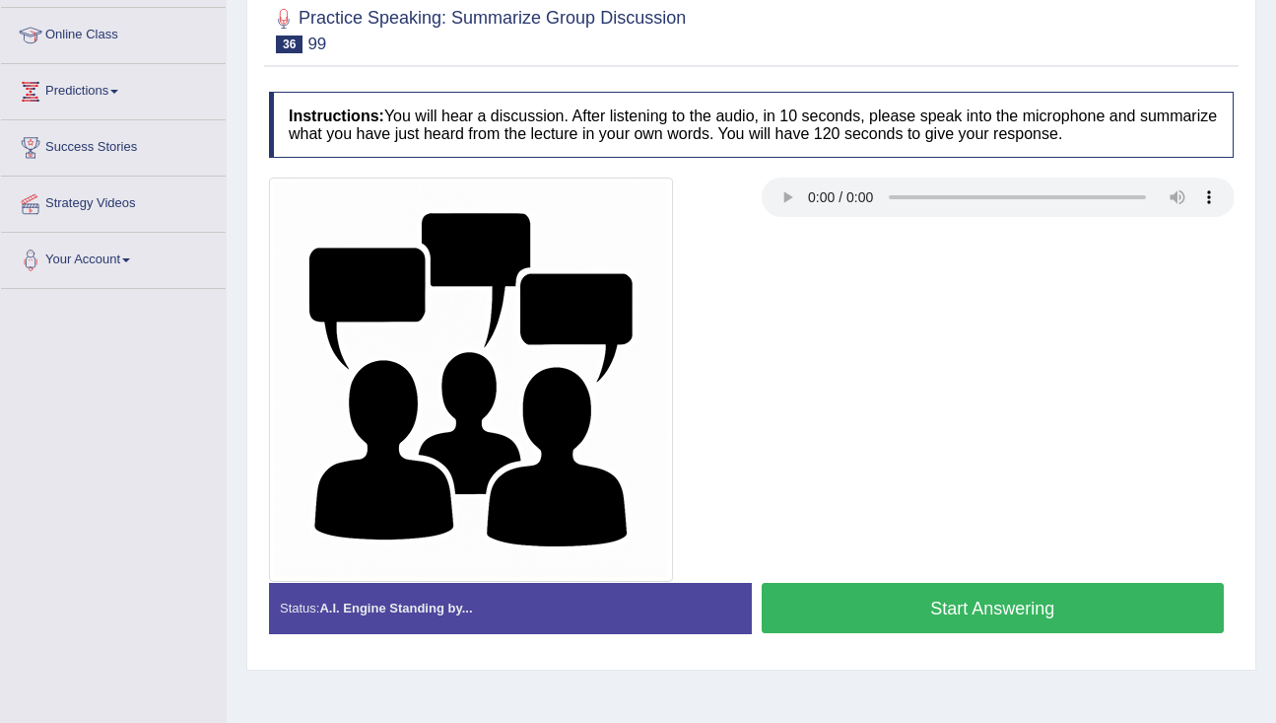
scroll to position [259, 0]
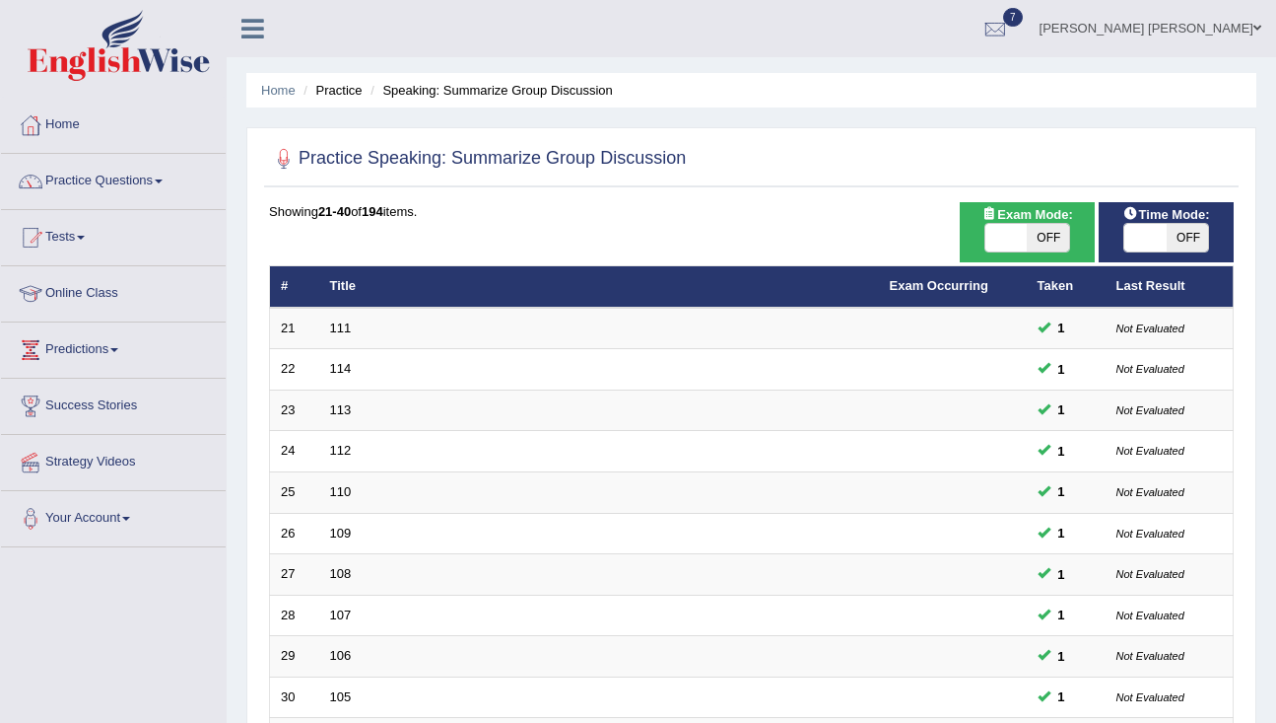
click at [1187, 233] on span "OFF" at bounding box center [1188, 238] width 42 height 28
checkbox input "true"
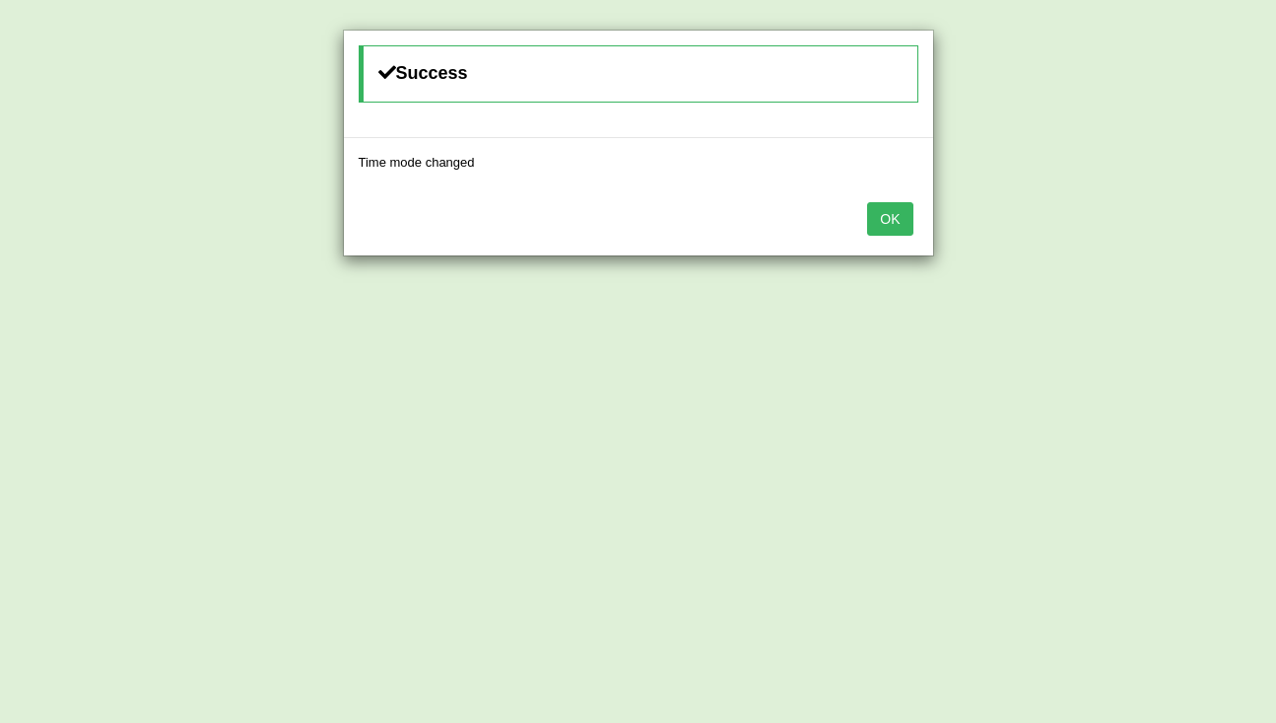
click at [883, 218] on button "OK" at bounding box center [889, 219] width 45 height 34
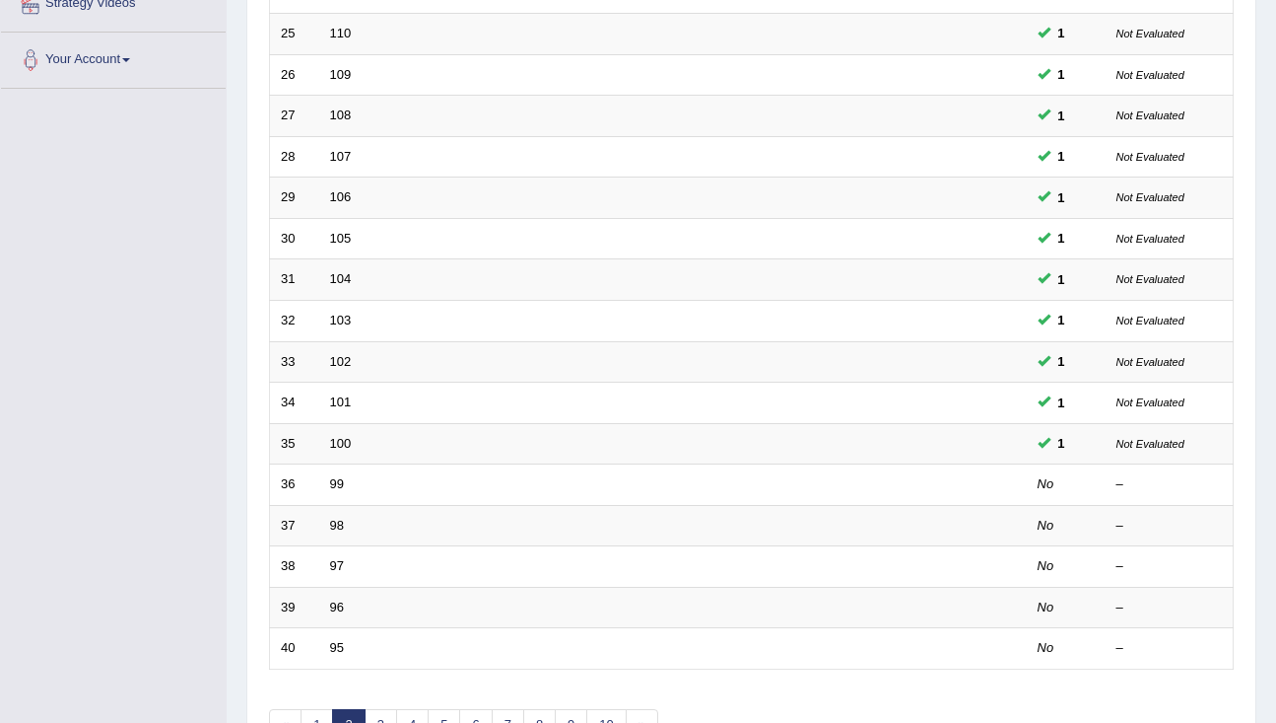
scroll to position [583, 0]
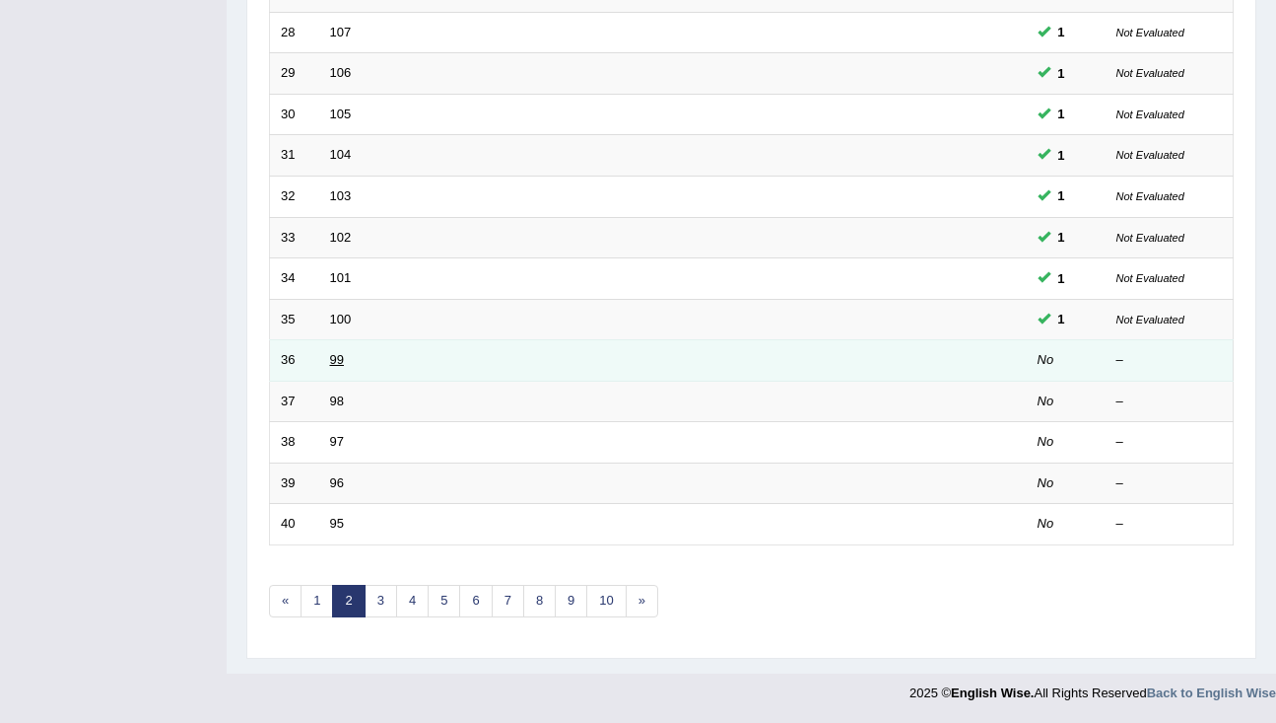
click at [341, 363] on link "99" at bounding box center [337, 359] width 14 height 15
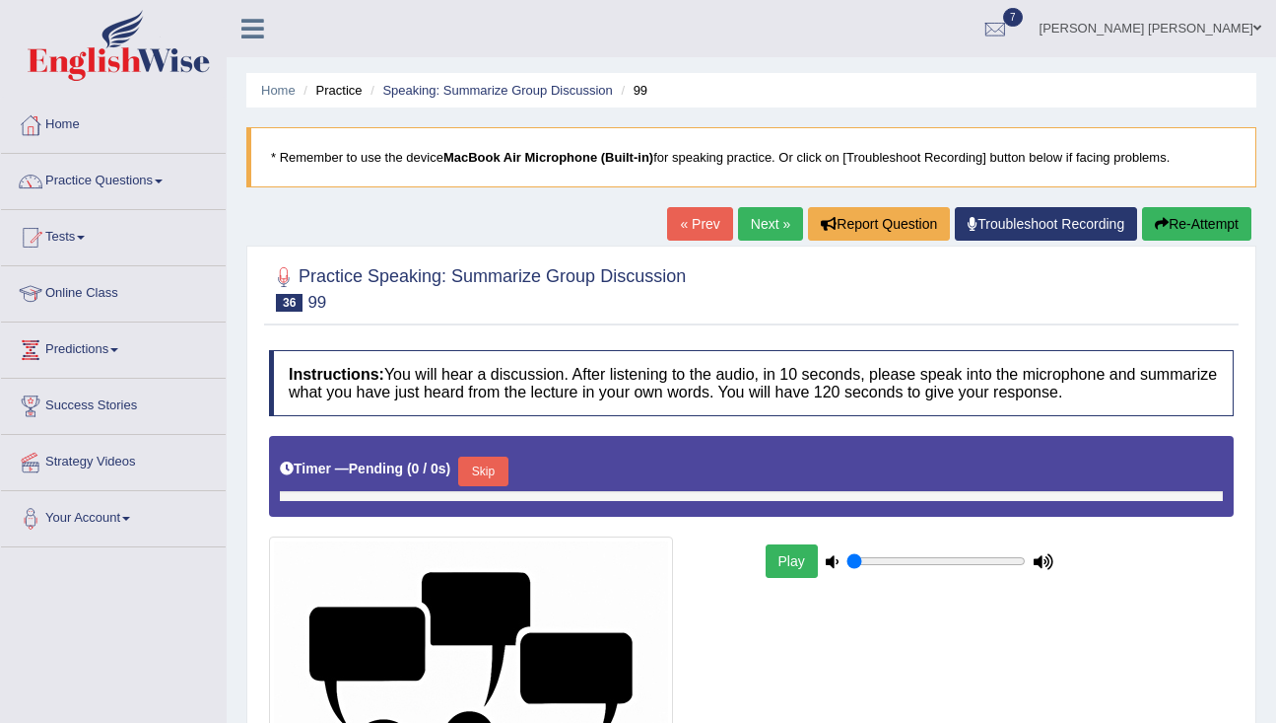
type input "1"
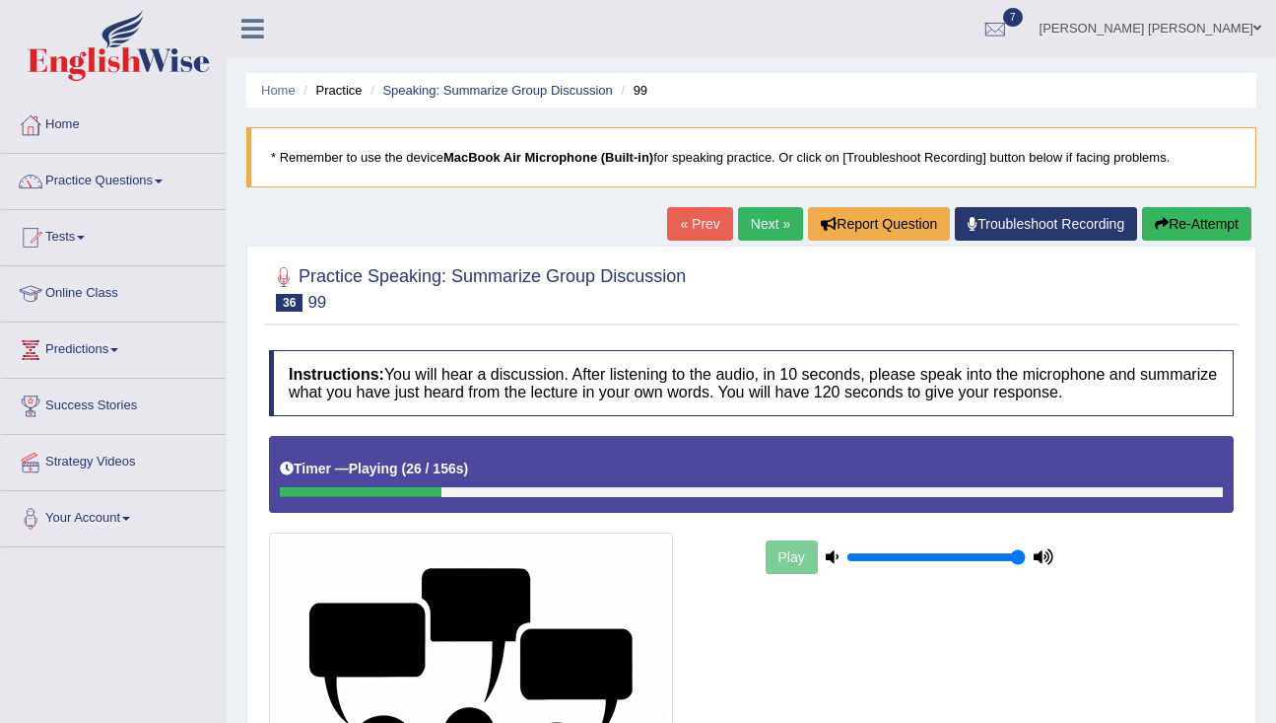
click at [1212, 211] on button "Re-Attempt" at bounding box center [1196, 224] width 109 height 34
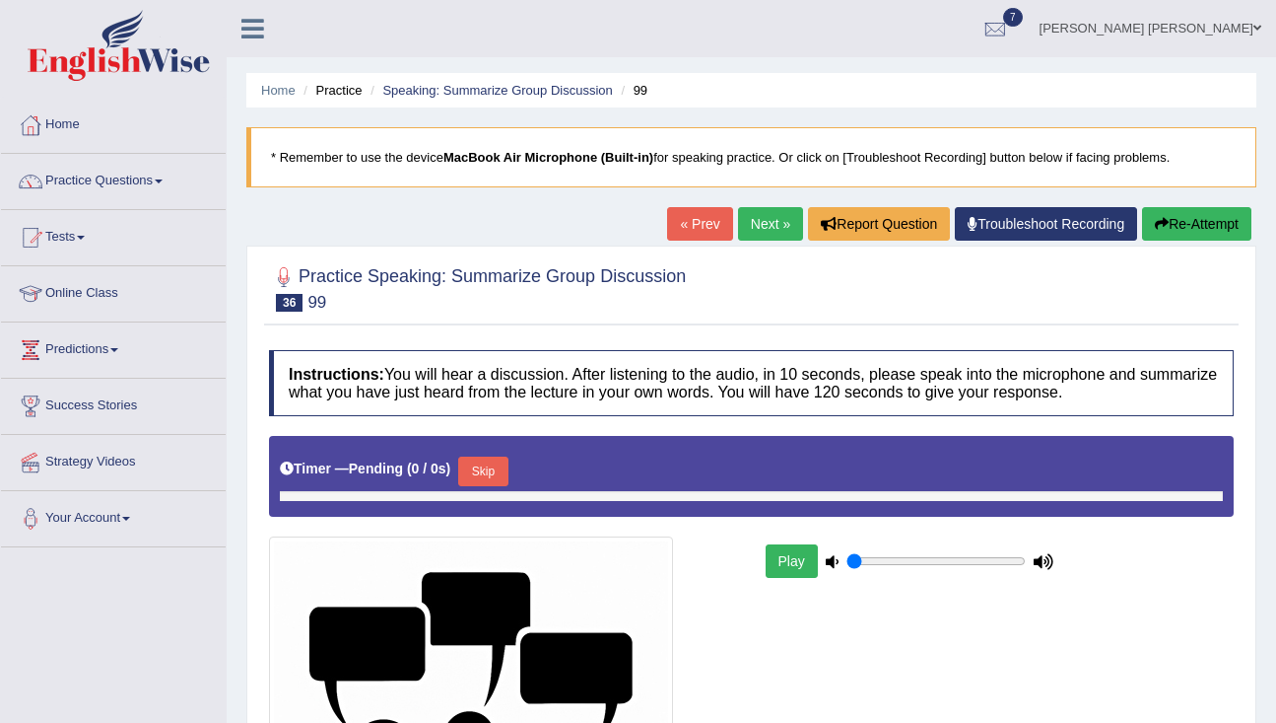
type input "1"
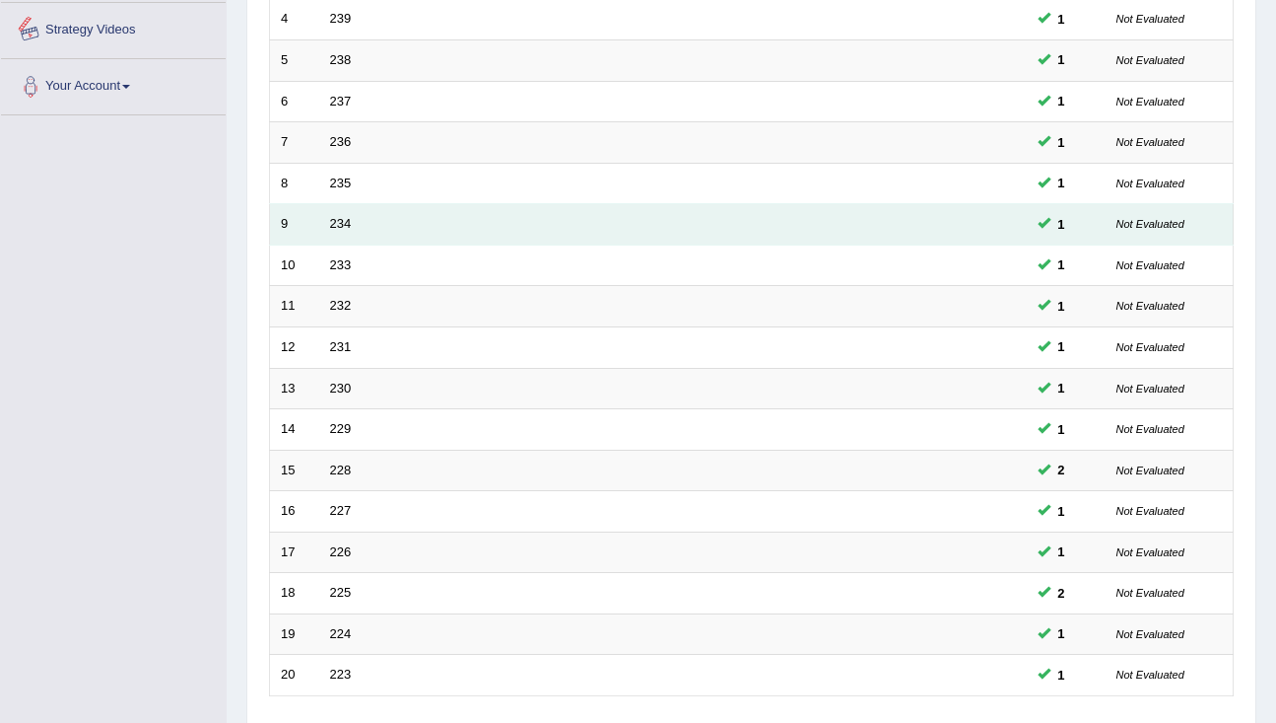
scroll to position [583, 0]
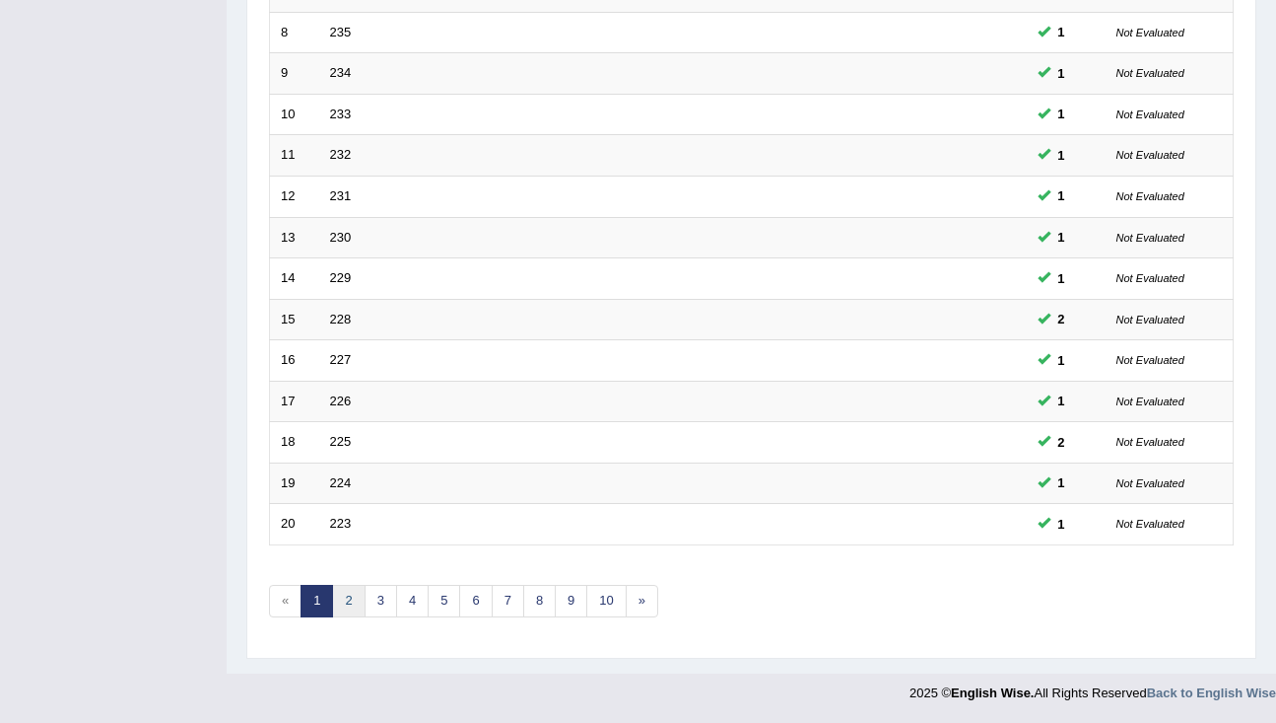
click at [350, 606] on link "2" at bounding box center [348, 601] width 33 height 33
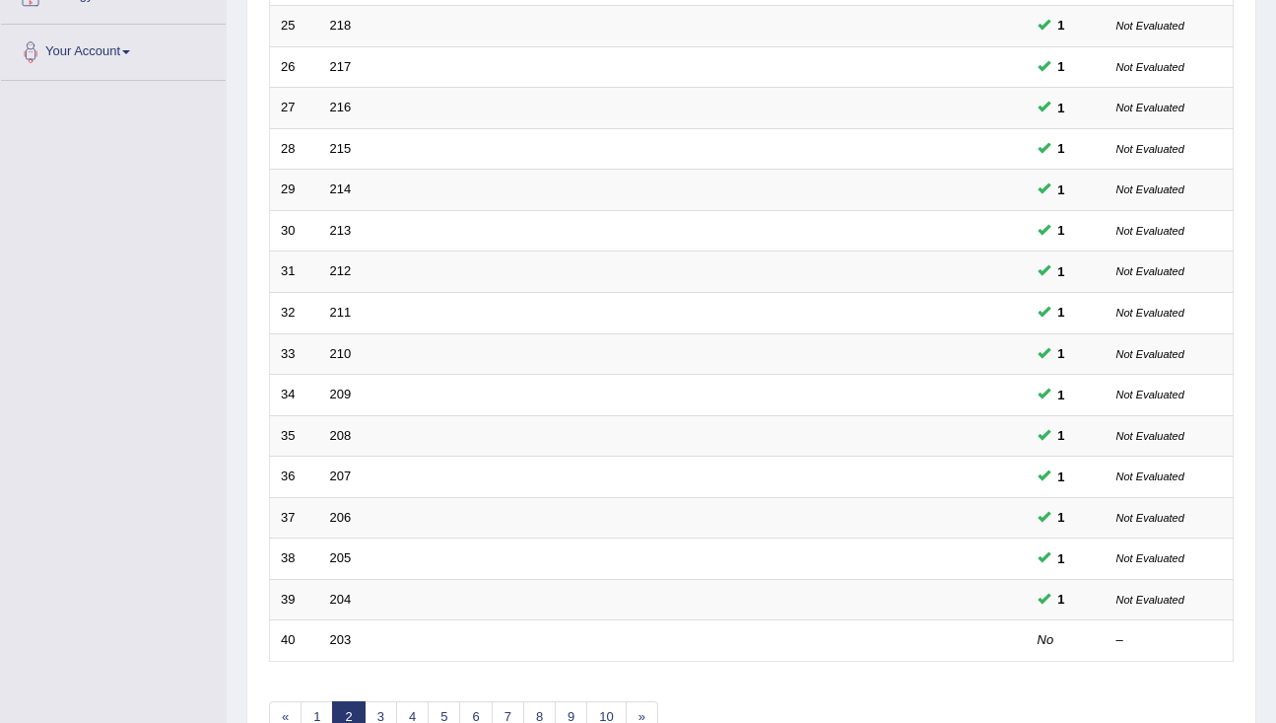
scroll to position [583, 0]
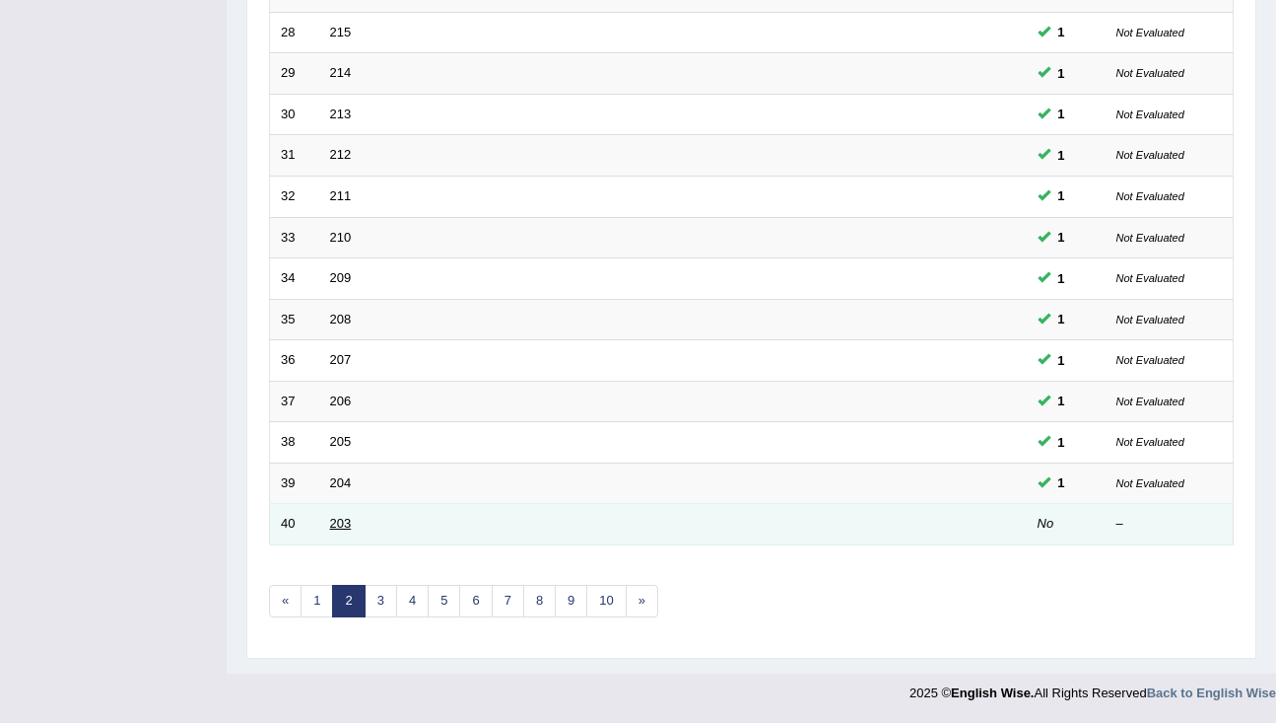
click at [340, 525] on link "203" at bounding box center [341, 523] width 22 height 15
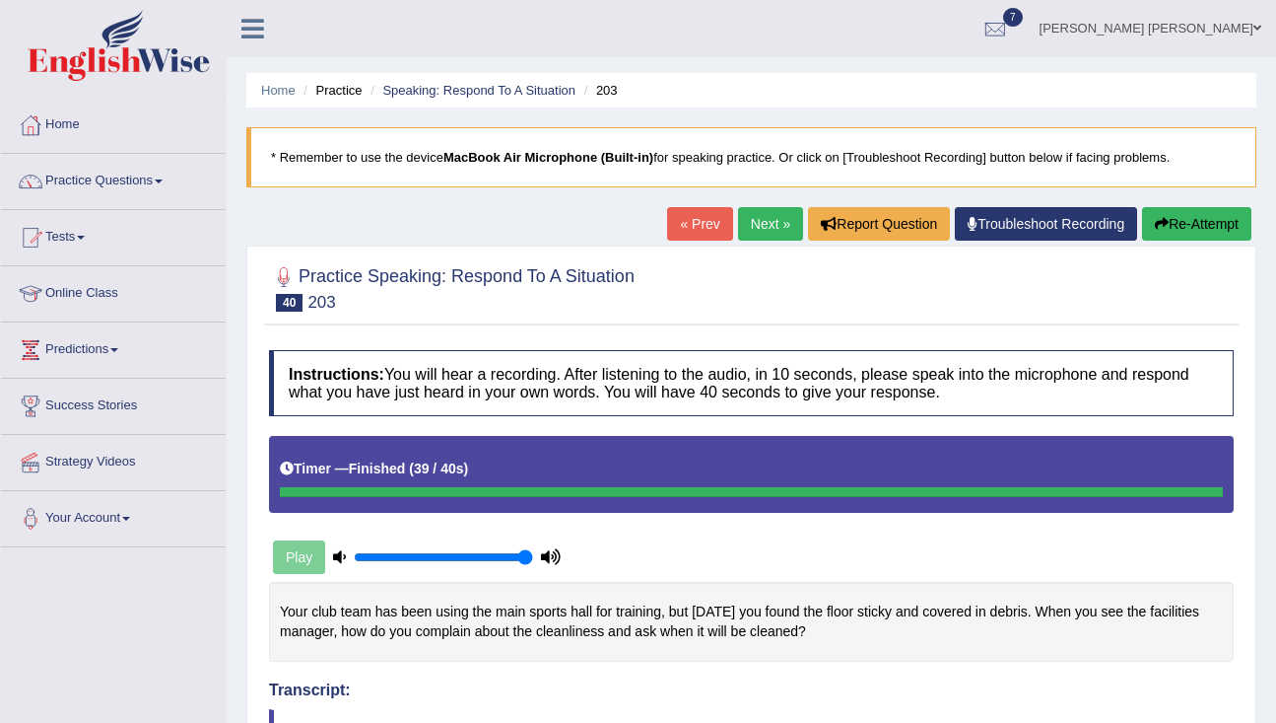
click at [743, 234] on link "Next »" at bounding box center [770, 224] width 65 height 34
click at [755, 224] on link "Next »" at bounding box center [770, 224] width 65 height 34
